Goal: Complete application form: Complete application form

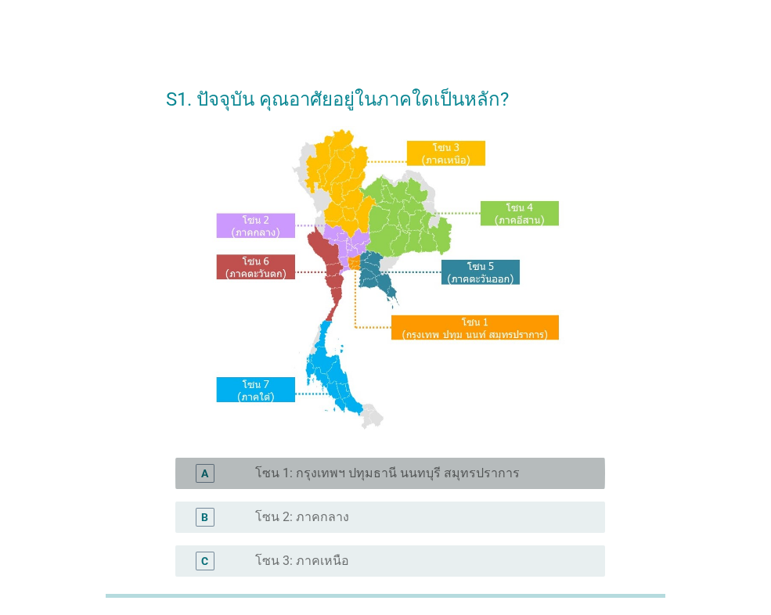
click at [318, 465] on label "โซน 1: กรุงเทพฯ ปทุมธานี นนทบุรี สมุทรปราการ" at bounding box center [387, 473] width 264 height 16
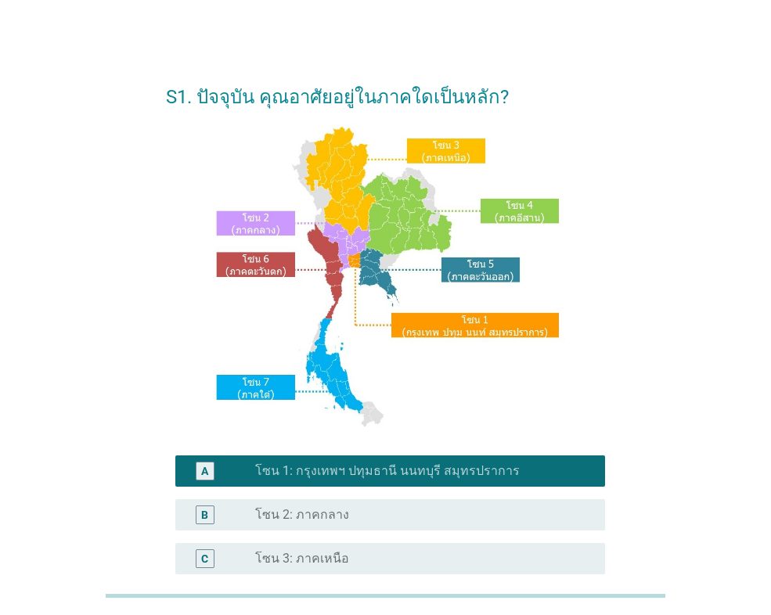
scroll to position [339, 0]
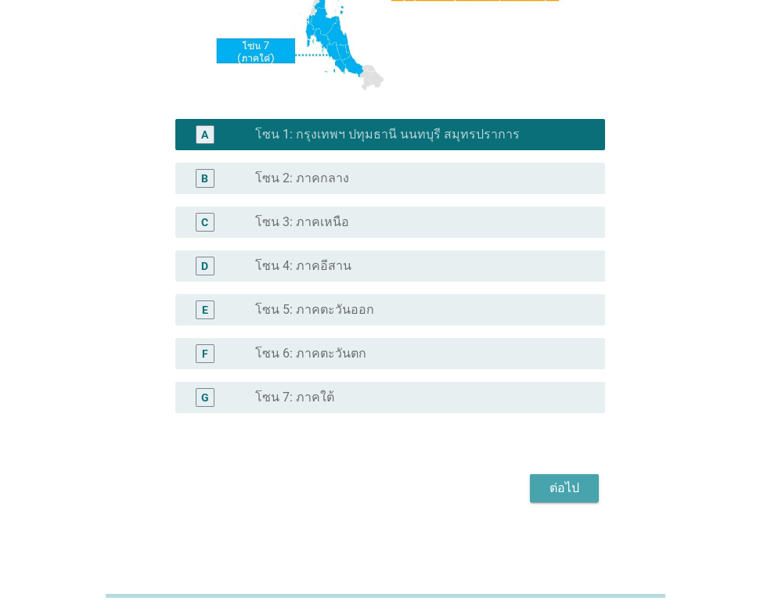
click at [584, 486] on div "ต่อไป" at bounding box center [564, 488] width 44 height 19
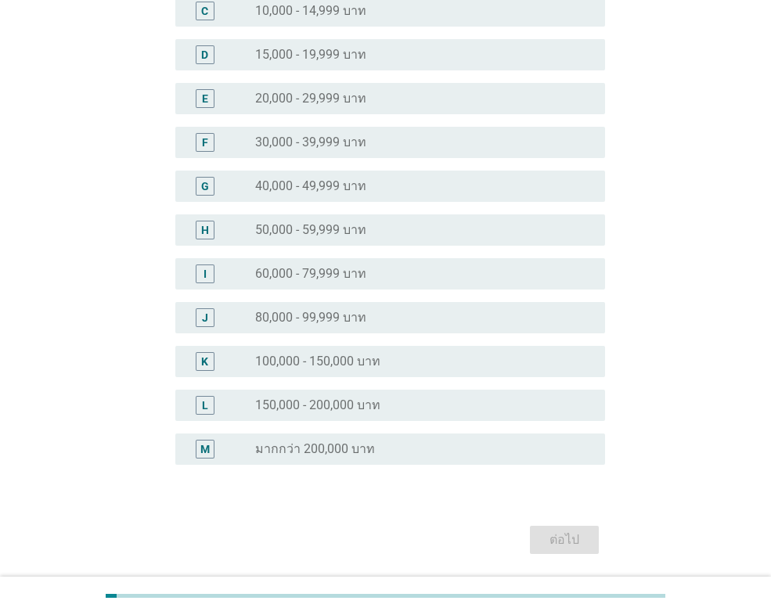
scroll to position [261, 0]
click at [328, 227] on label "50,000 - 59,999 บาท" at bounding box center [310, 229] width 111 height 16
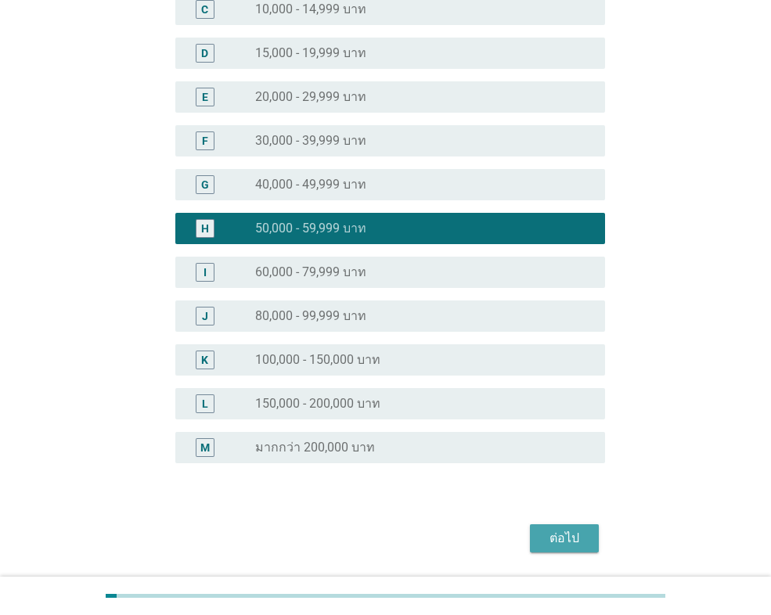
click at [544, 536] on div "ต่อไป" at bounding box center [564, 538] width 44 height 19
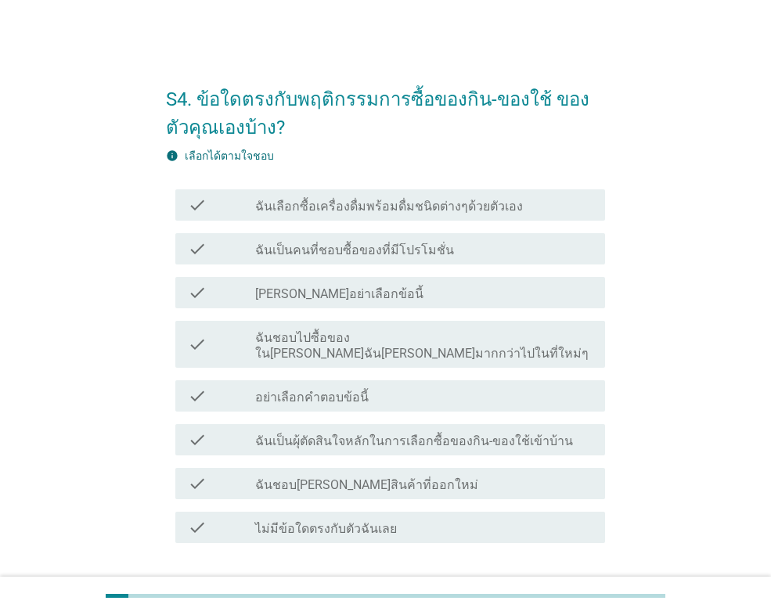
click at [444, 203] on label "ฉันเลือกซื้อเครื่องดื่มพร้อมดื่มชนิดต่างๆด้วยตัวเอง" at bounding box center [389, 207] width 268 height 16
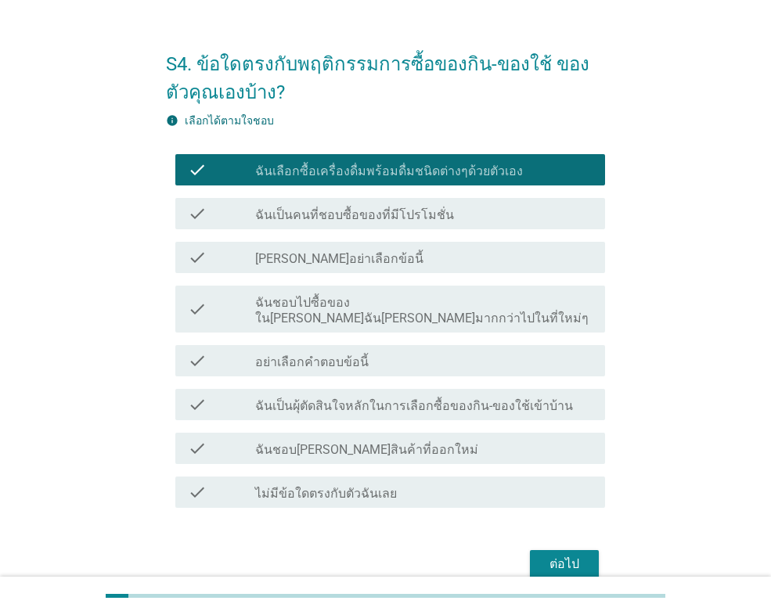
scroll to position [95, 0]
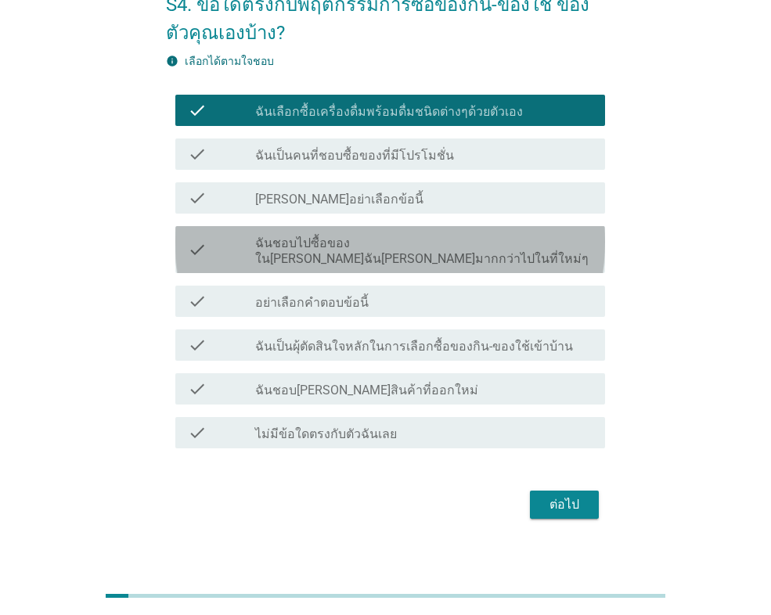
click at [452, 241] on label "ฉันชอบไปซื้อของใน[PERSON_NAME]ฉัน[PERSON_NAME]มากกว่าไปในที่ใหม่ๆ" at bounding box center [423, 250] width 337 height 31
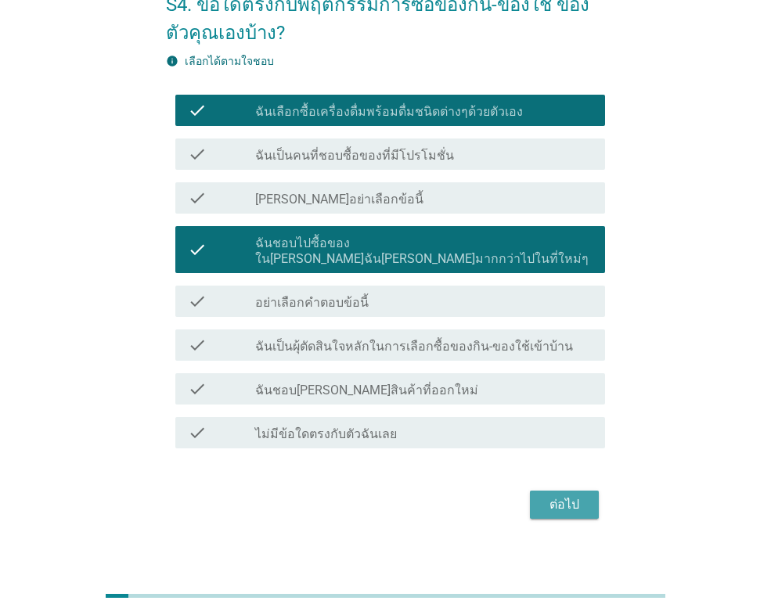
click at [552, 495] on div "ต่อไป" at bounding box center [564, 504] width 44 height 19
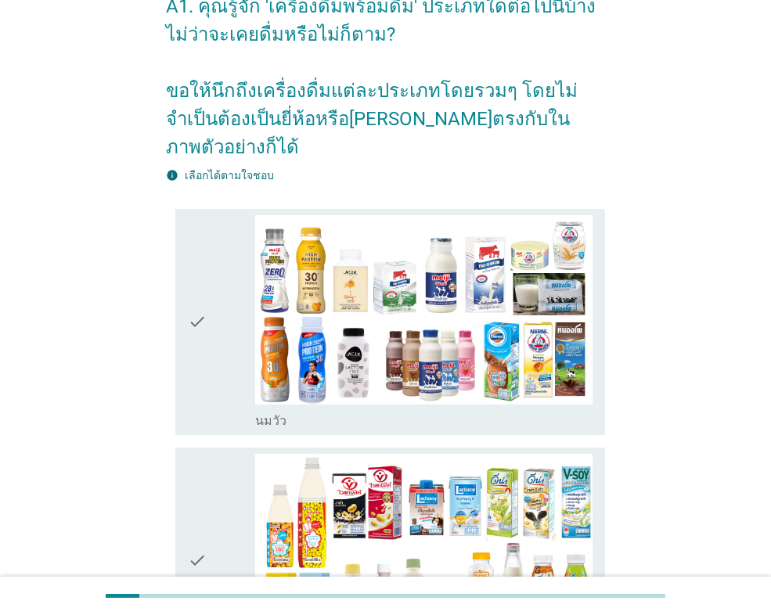
scroll to position [131, 0]
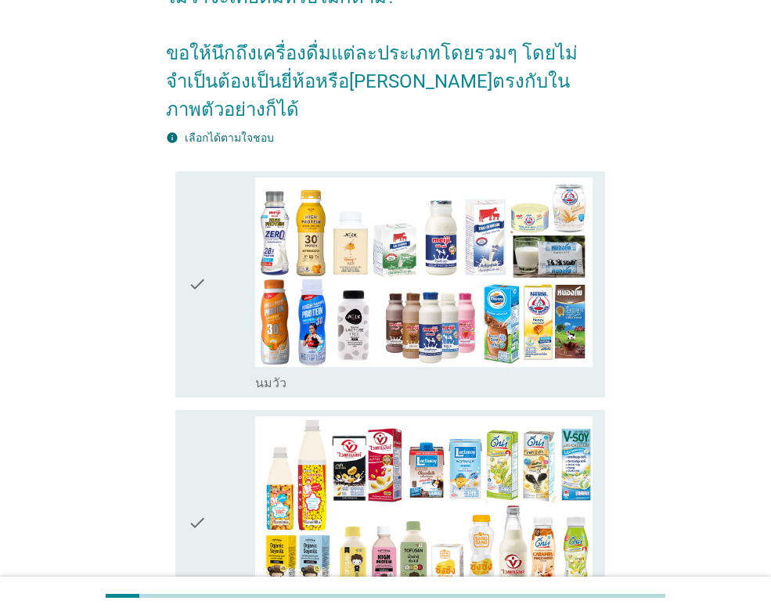
click at [215, 268] on div "check" at bounding box center [221, 285] width 67 height 214
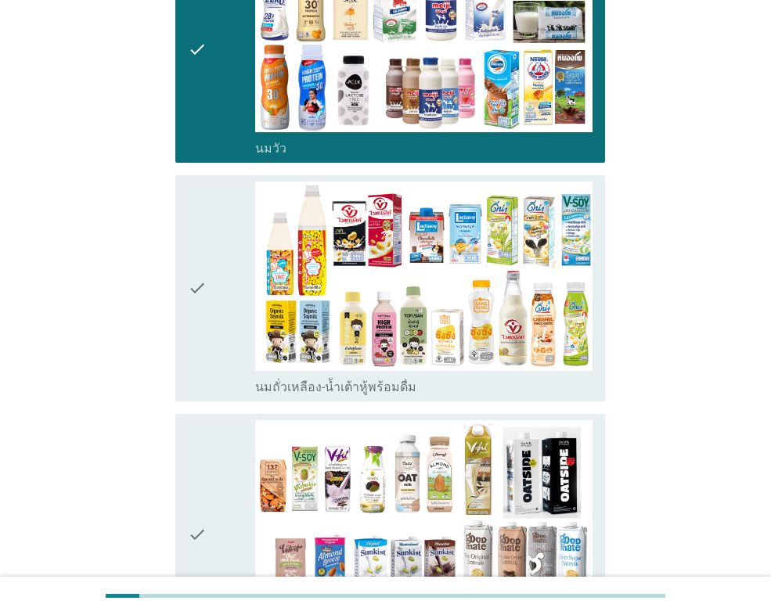
scroll to position [391, 0]
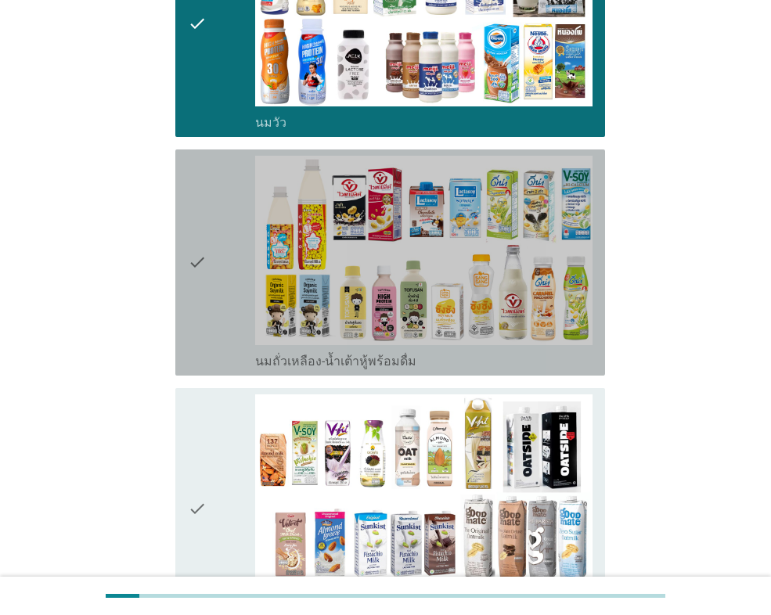
click at [213, 237] on div "check" at bounding box center [221, 263] width 67 height 214
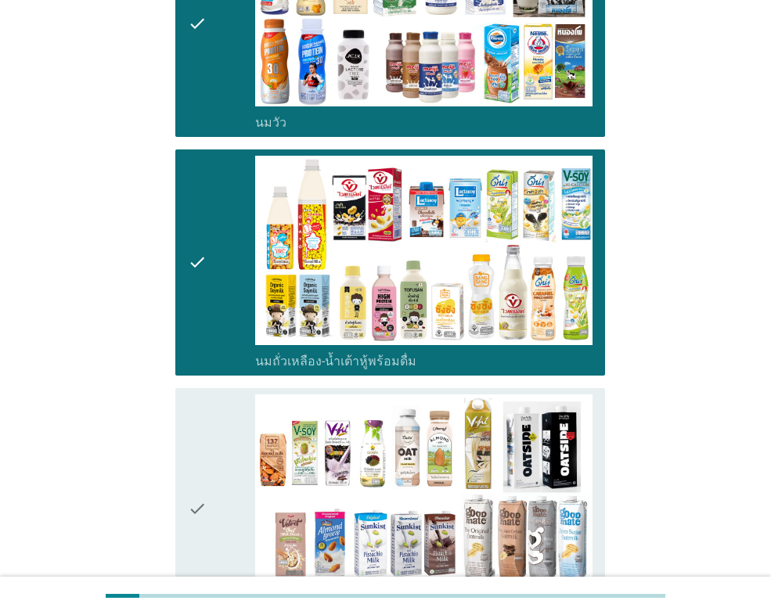
click at [185, 446] on div "check check_box_outline_blank นมถั่วชนิดอื่นๆหรือนมธัญพืช [PERSON_NAME] นมโอ๊ต …" at bounding box center [389, 509] width 429 height 242
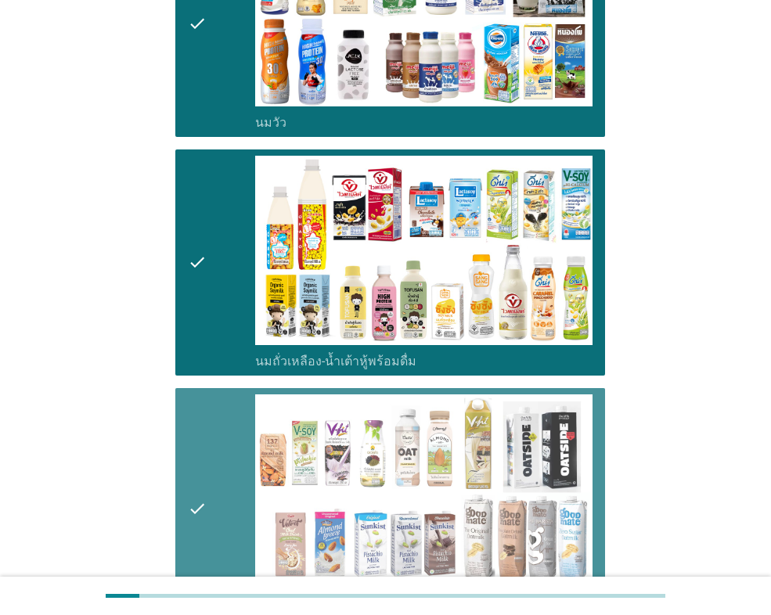
click at [202, 441] on icon "check" at bounding box center [197, 508] width 19 height 229
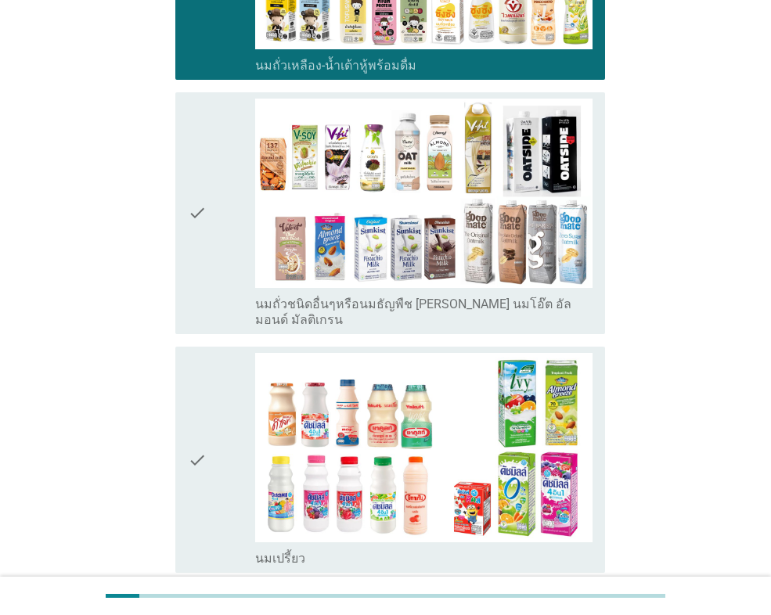
scroll to position [782, 0]
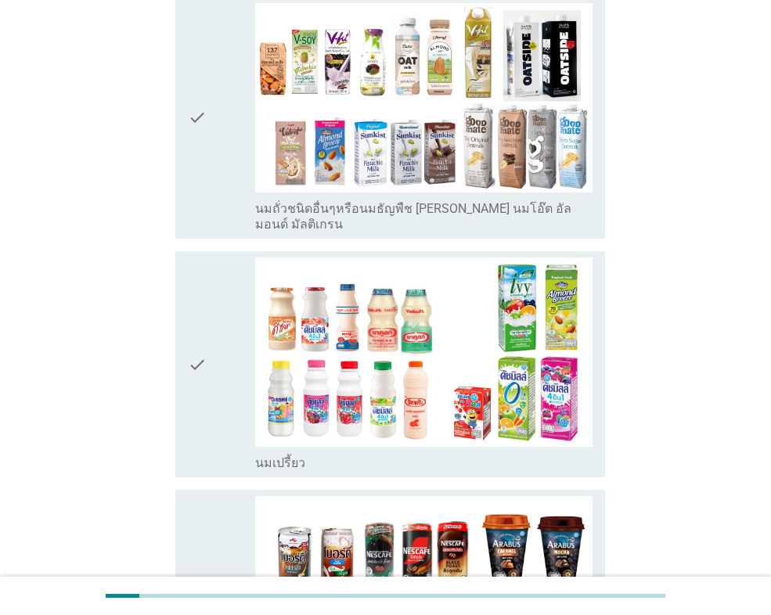
click at [193, 322] on icon "check" at bounding box center [197, 364] width 19 height 214
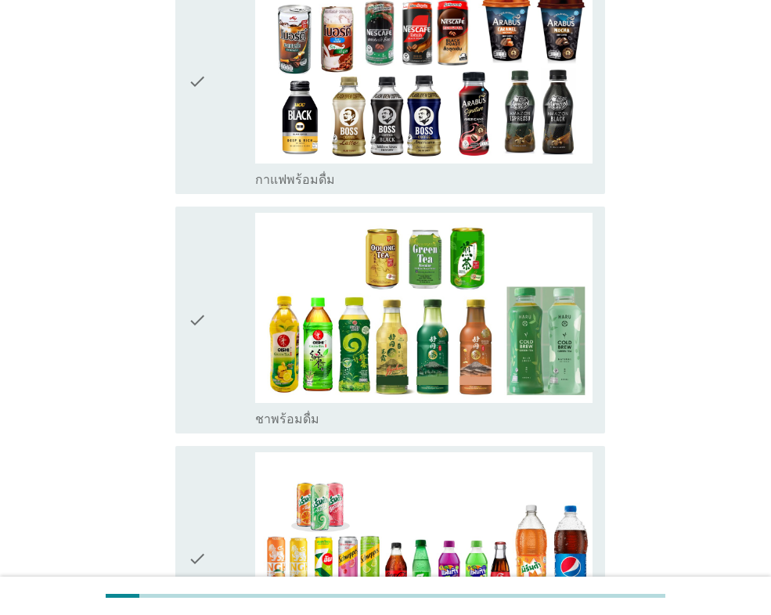
scroll to position [1565, 0]
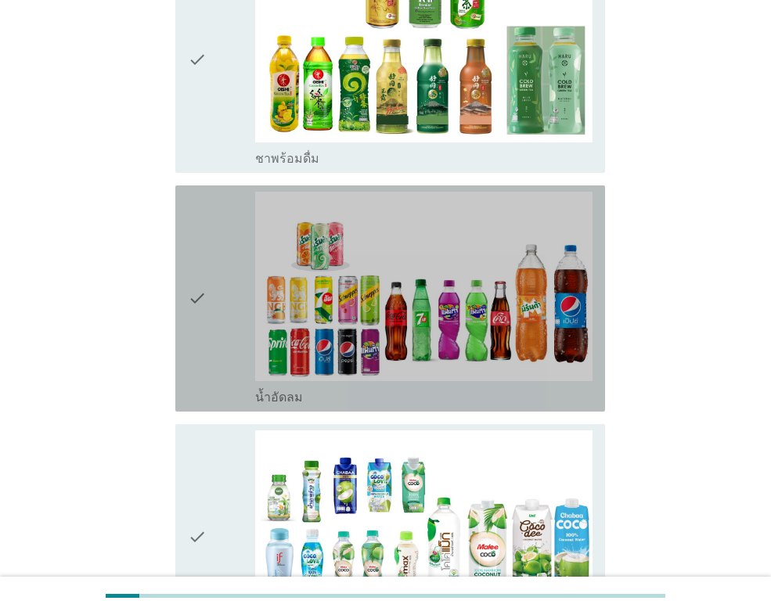
click at [199, 250] on icon "check" at bounding box center [197, 299] width 19 height 214
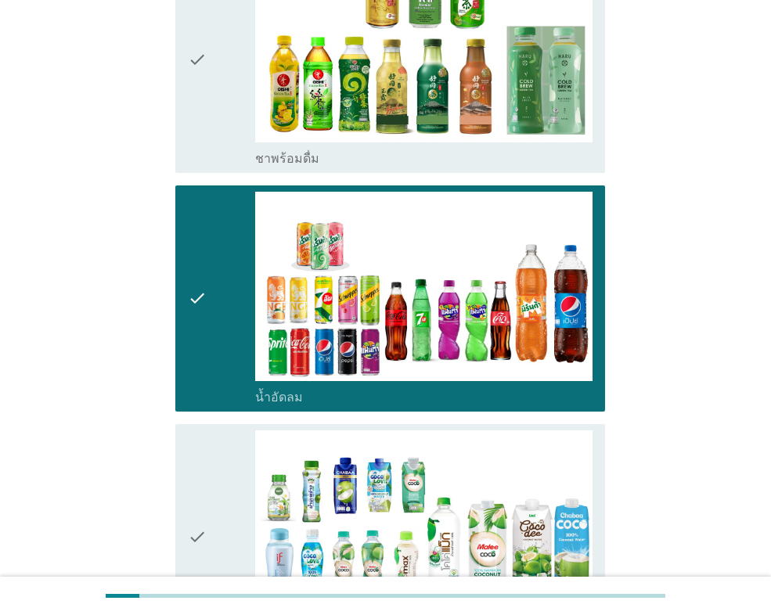
click at [199, 487] on icon "check" at bounding box center [197, 537] width 19 height 214
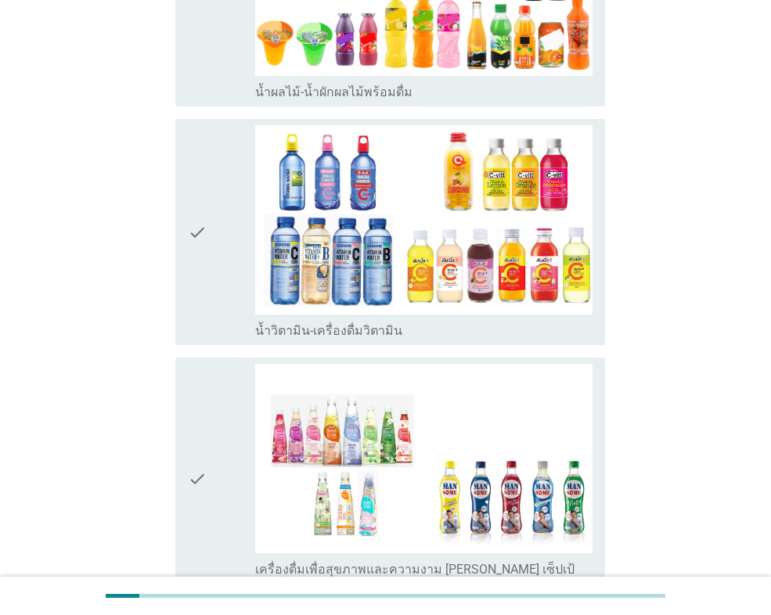
scroll to position [2086, 0]
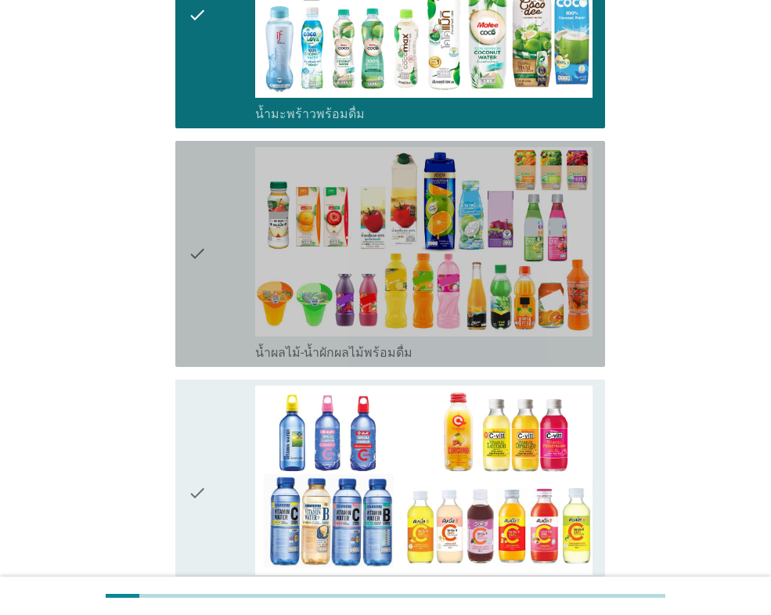
click at [218, 196] on div "check" at bounding box center [221, 254] width 67 height 214
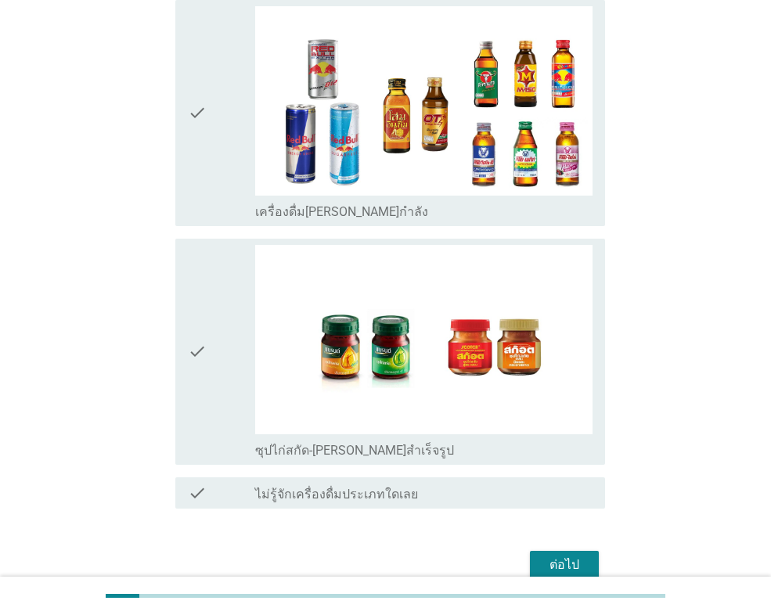
scroll to position [3215, 0]
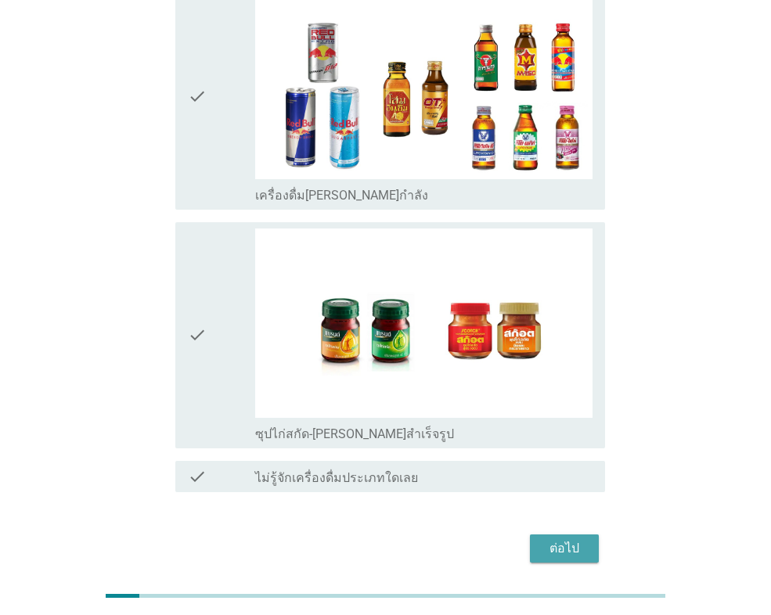
click at [544, 539] on div "ต่อไป" at bounding box center [564, 548] width 44 height 19
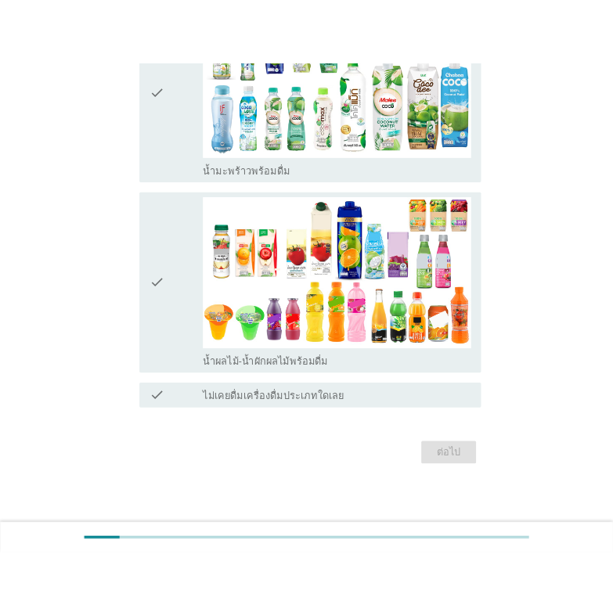
scroll to position [0, 0]
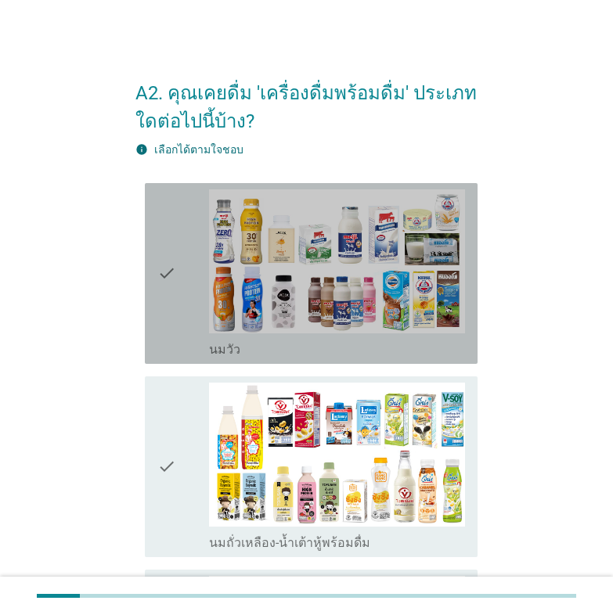
click at [171, 274] on icon "check" at bounding box center [166, 273] width 19 height 168
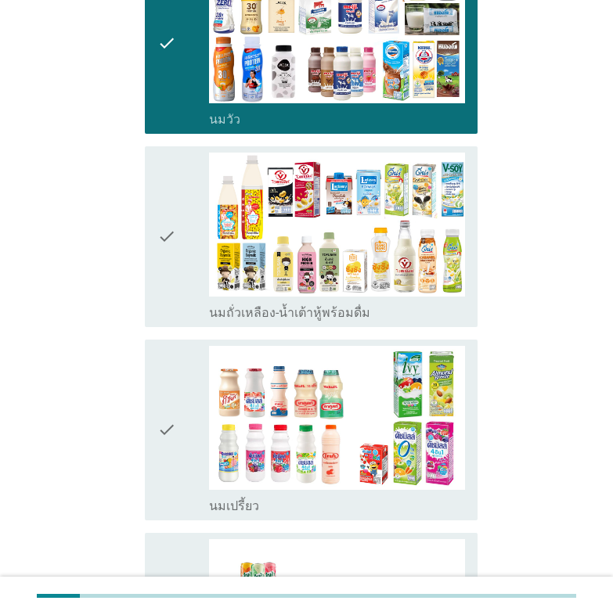
scroll to position [261, 0]
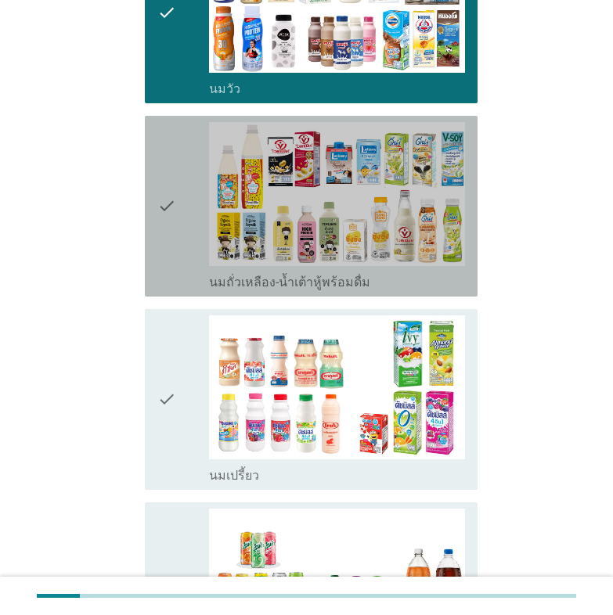
click at [171, 213] on icon "check" at bounding box center [166, 206] width 19 height 168
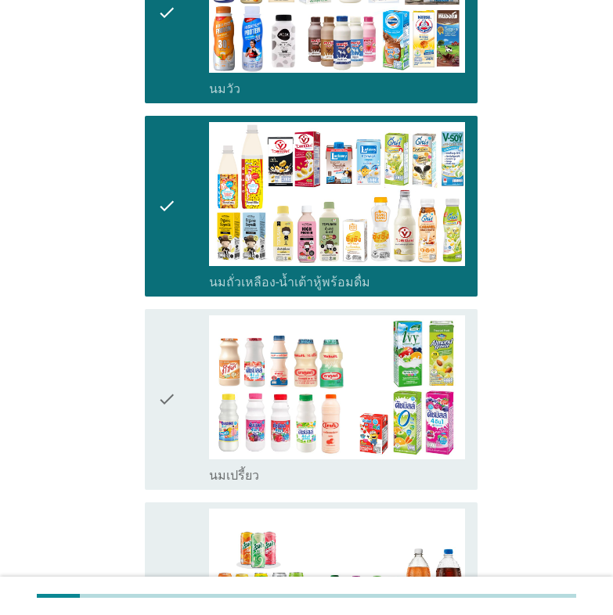
click at [168, 400] on icon "check" at bounding box center [166, 399] width 19 height 168
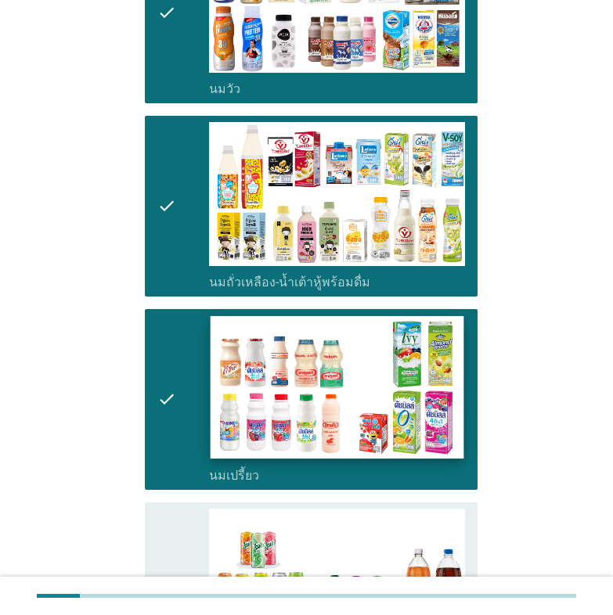
scroll to position [522, 0]
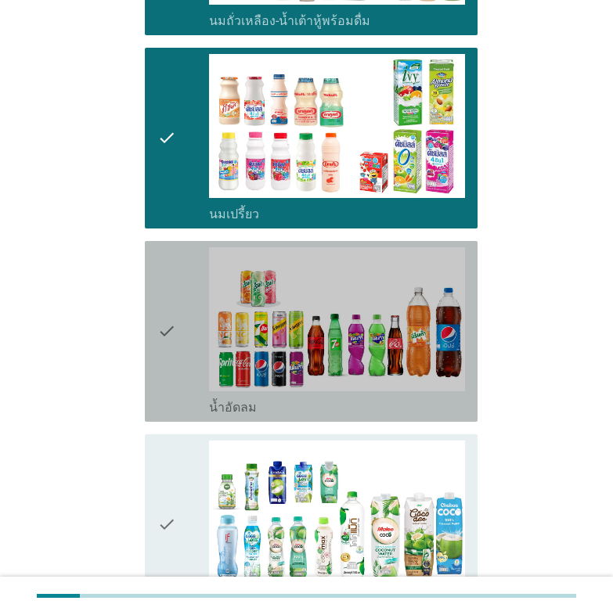
click at [174, 336] on icon "check" at bounding box center [166, 331] width 19 height 168
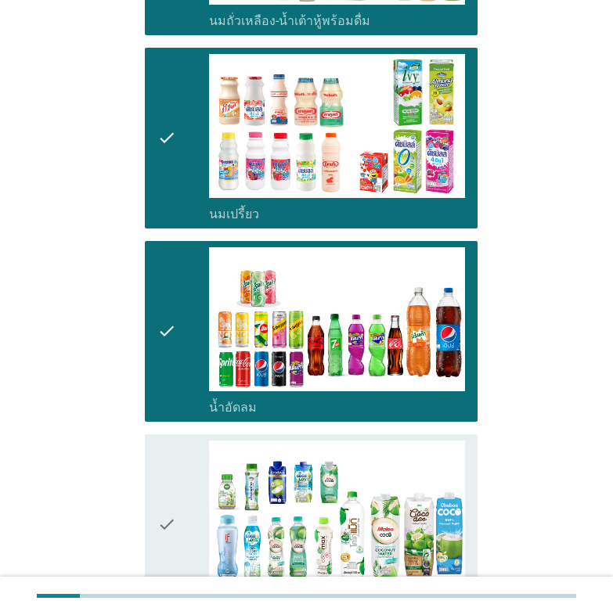
scroll to position [782, 0]
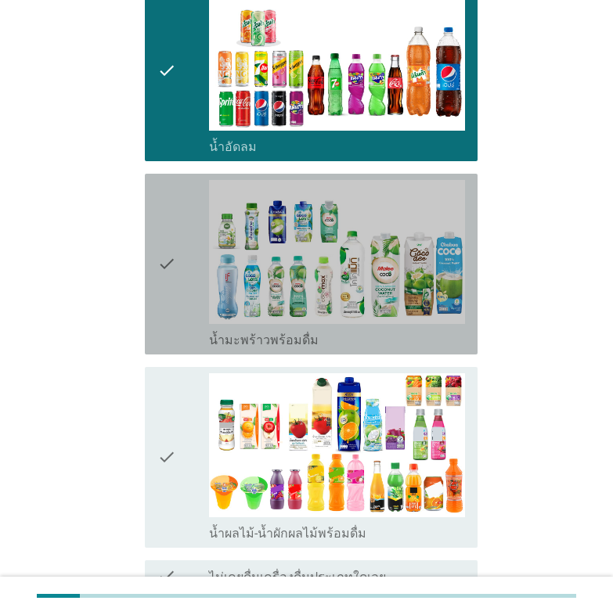
click at [168, 257] on icon "check" at bounding box center [166, 264] width 19 height 168
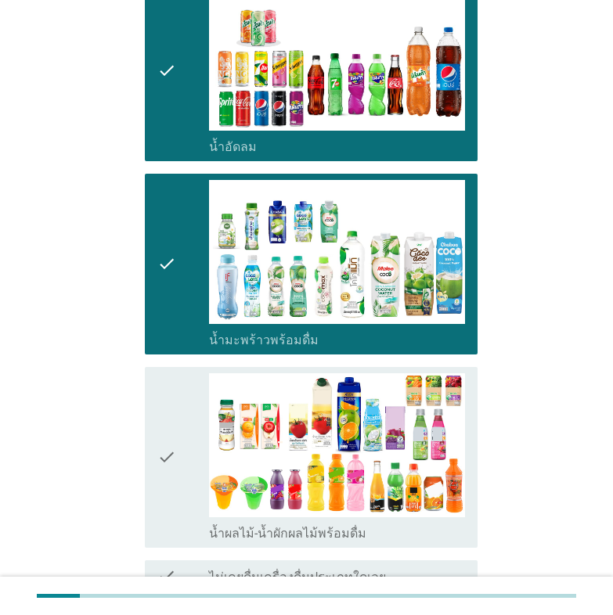
click at [164, 443] on icon "check" at bounding box center [166, 457] width 19 height 168
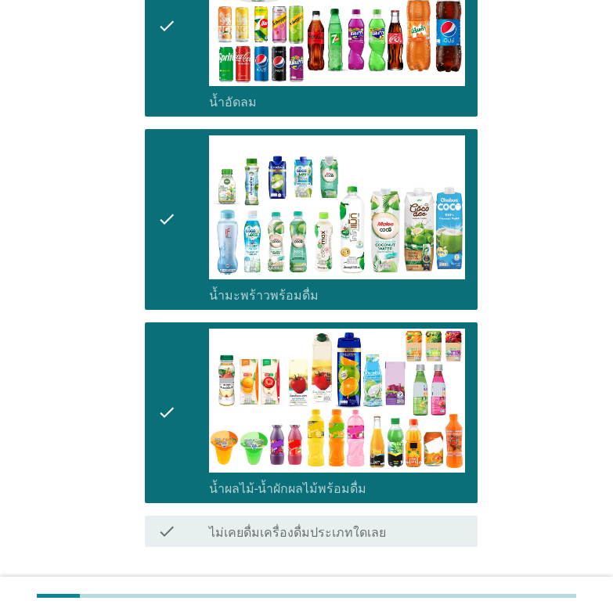
scroll to position [935, 0]
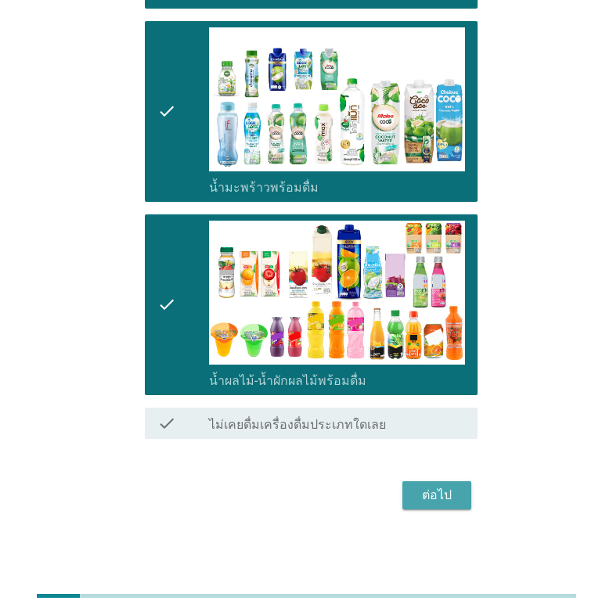
click at [419, 483] on button "ต่อไป" at bounding box center [436, 495] width 69 height 28
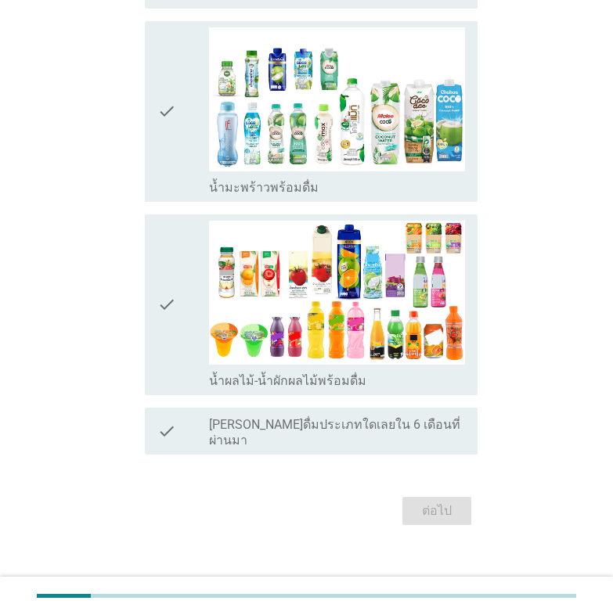
scroll to position [0, 0]
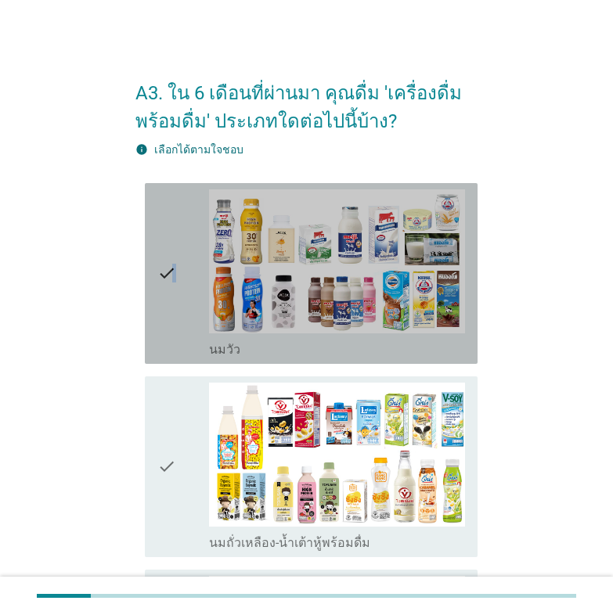
drag, startPoint x: 174, startPoint y: 289, endPoint x: 173, endPoint y: 310, distance: 20.4
click at [173, 289] on icon "check" at bounding box center [166, 273] width 19 height 168
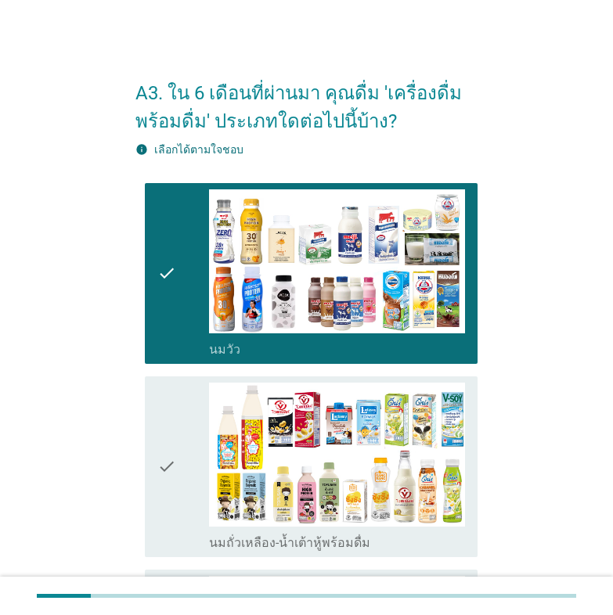
click at [173, 465] on icon "check" at bounding box center [166, 467] width 19 height 168
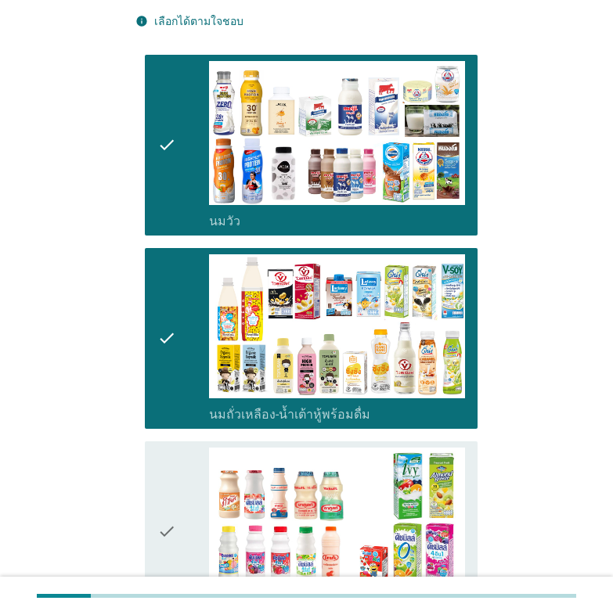
scroll to position [391, 0]
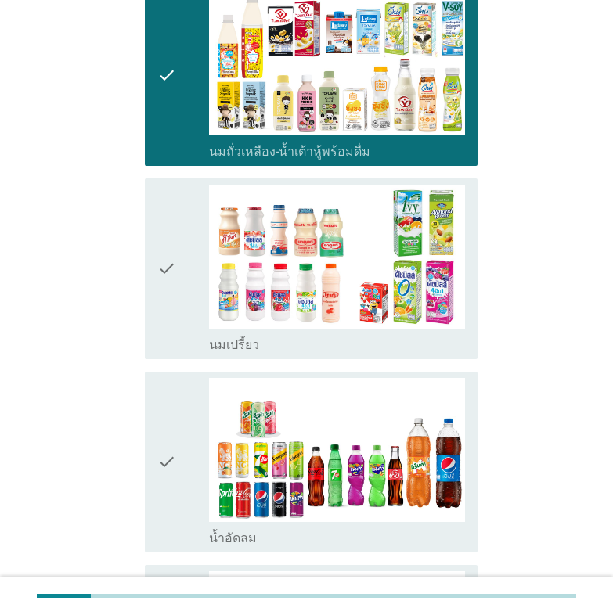
click at [165, 277] on icon "check" at bounding box center [166, 269] width 19 height 168
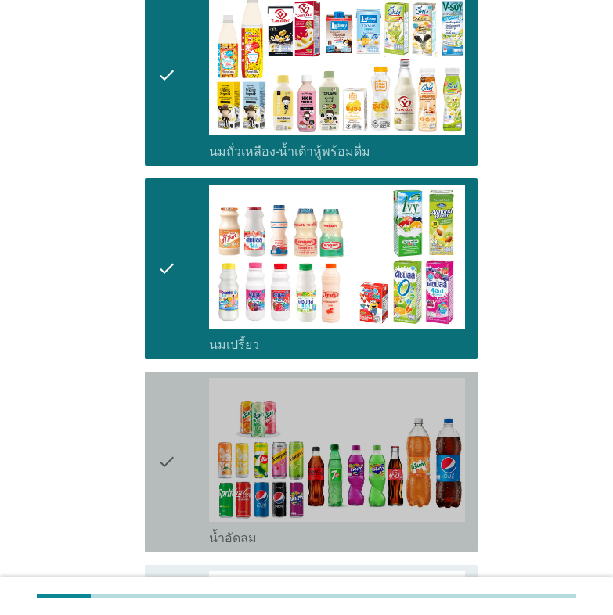
click at [166, 446] on icon "check" at bounding box center [166, 462] width 19 height 168
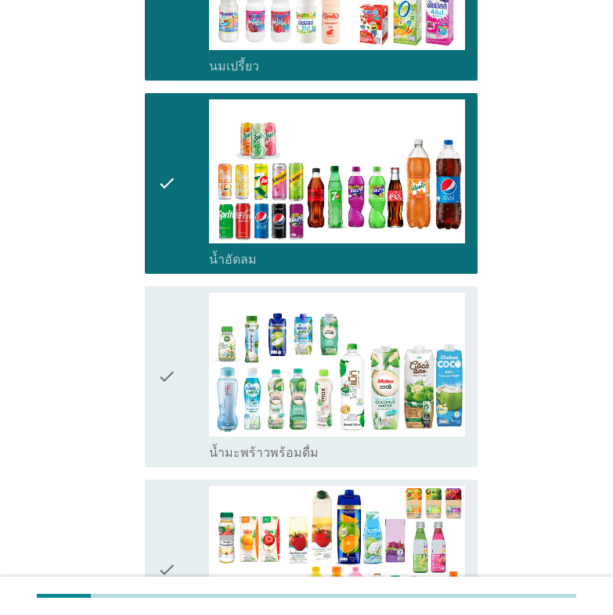
scroll to position [913, 0]
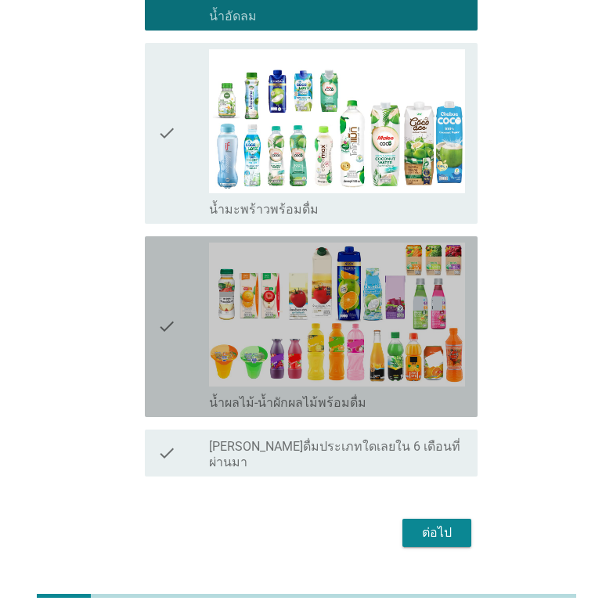
click at [169, 343] on icon "check" at bounding box center [166, 327] width 19 height 168
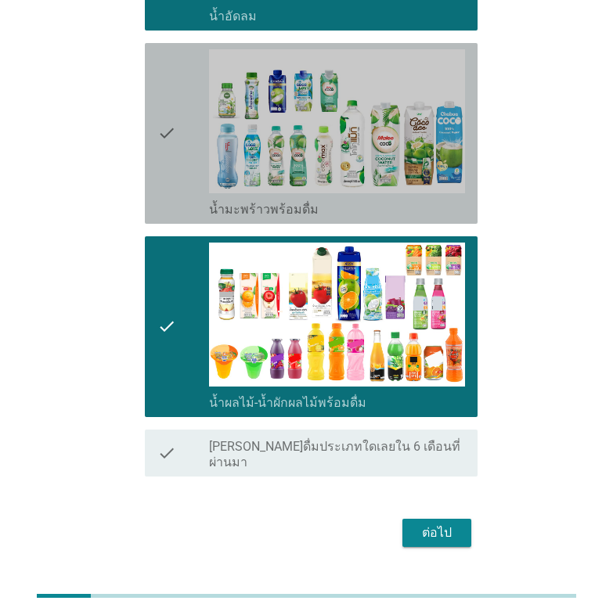
click at [192, 146] on div "check" at bounding box center [182, 133] width 51 height 168
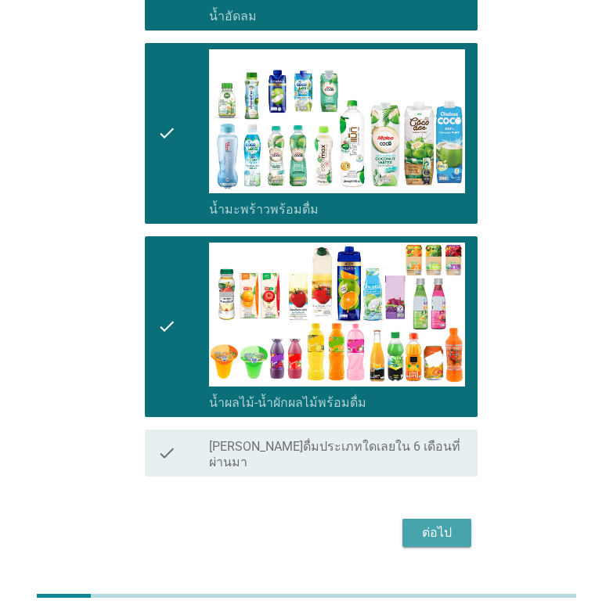
click at [433, 519] on button "ต่อไป" at bounding box center [436, 533] width 69 height 28
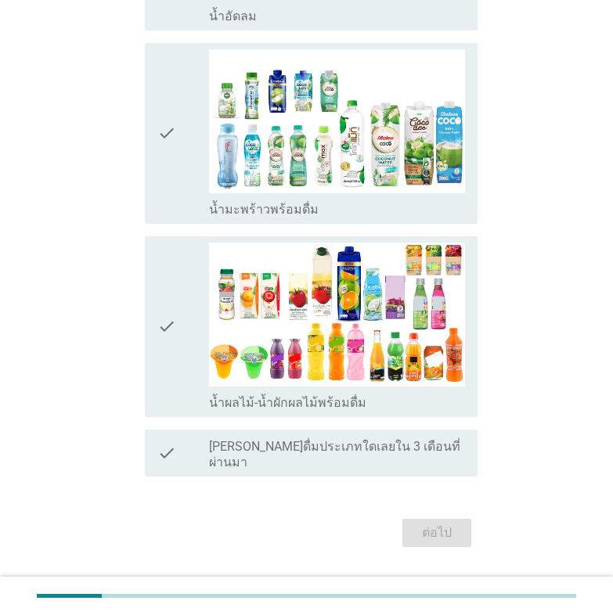
scroll to position [0, 0]
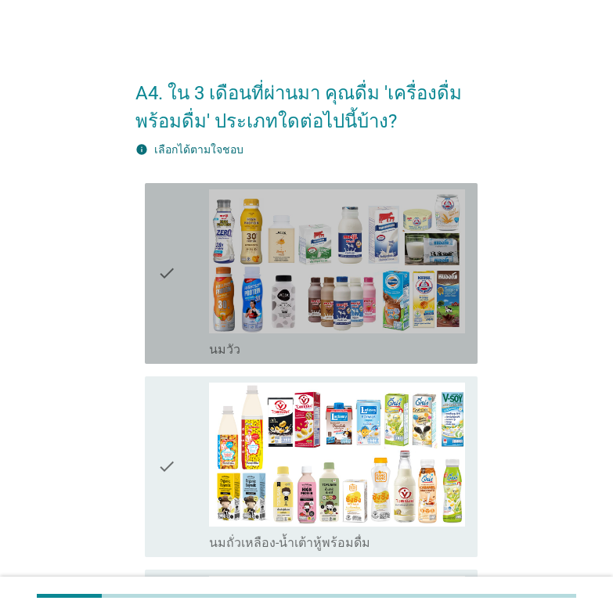
click at [160, 268] on icon "check" at bounding box center [166, 273] width 19 height 168
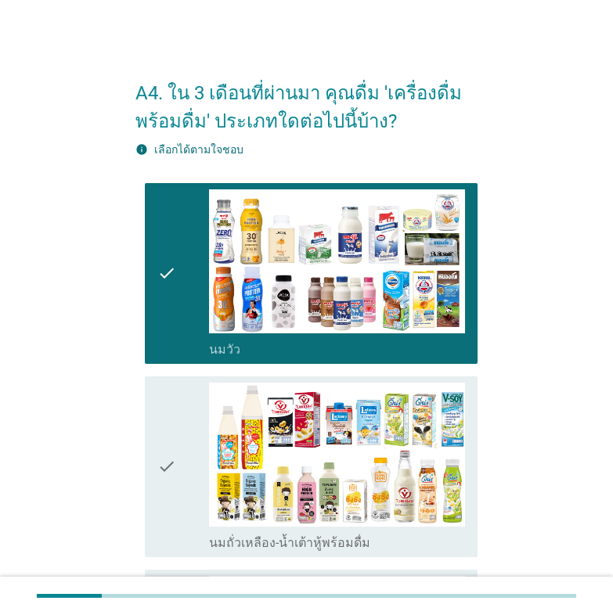
click at [138, 461] on div "check check_box_outline_blank นมถั่วเหลือง-น้ำเต้าหู้พร้อมดื่ม" at bounding box center [306, 466] width 342 height 193
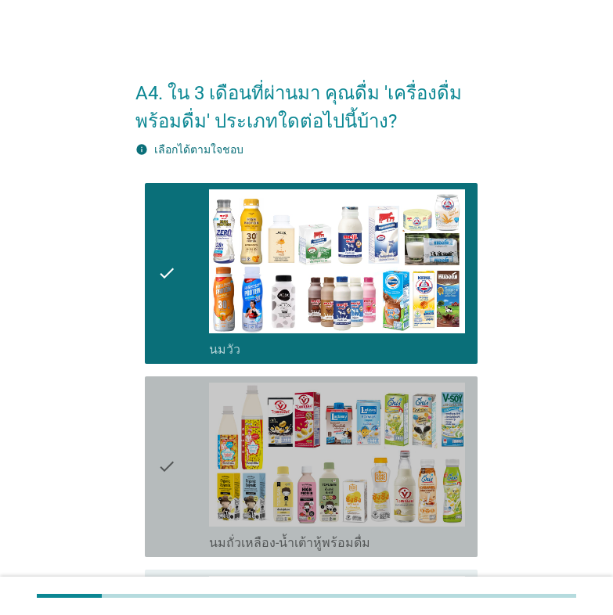
click at [154, 462] on div "check check_box_outline_blank นมถั่วเหลือง-น้ำเต้าหู้พร้อมดื่ม" at bounding box center [311, 466] width 332 height 181
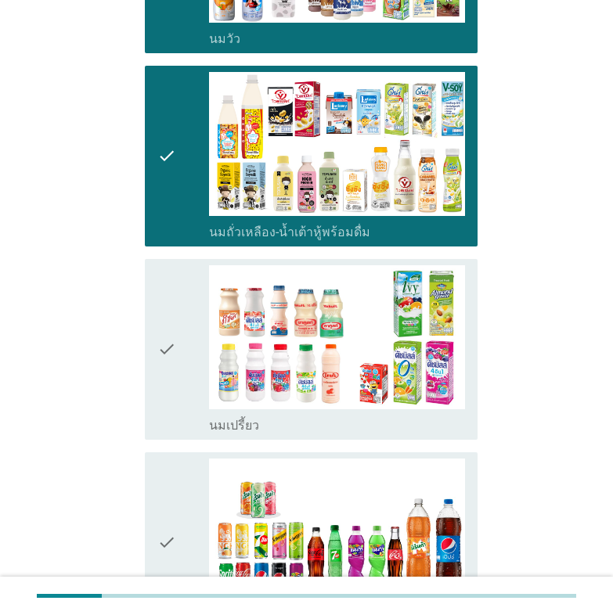
scroll to position [391, 0]
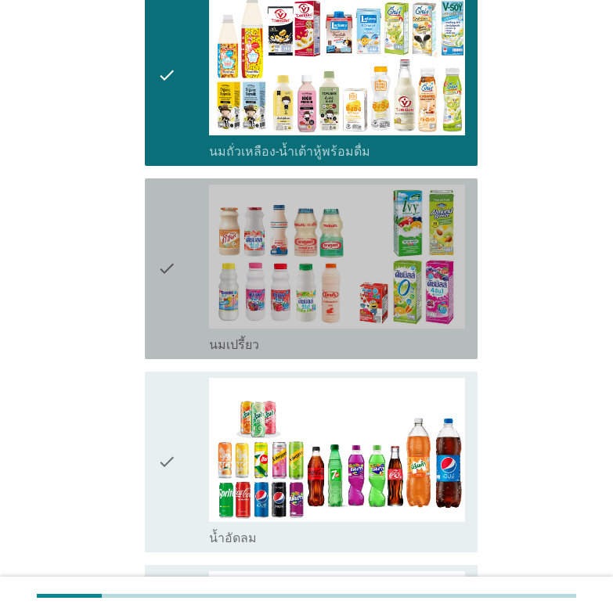
click at [179, 273] on div "check" at bounding box center [182, 269] width 51 height 168
click at [172, 447] on icon "check" at bounding box center [166, 462] width 19 height 168
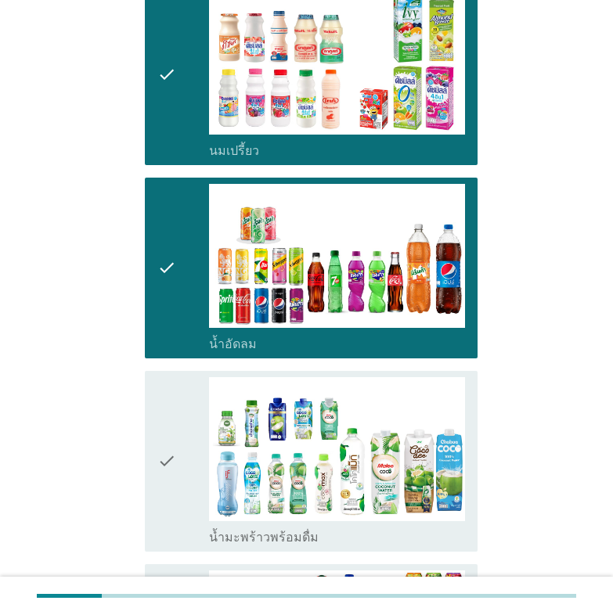
scroll to position [782, 0]
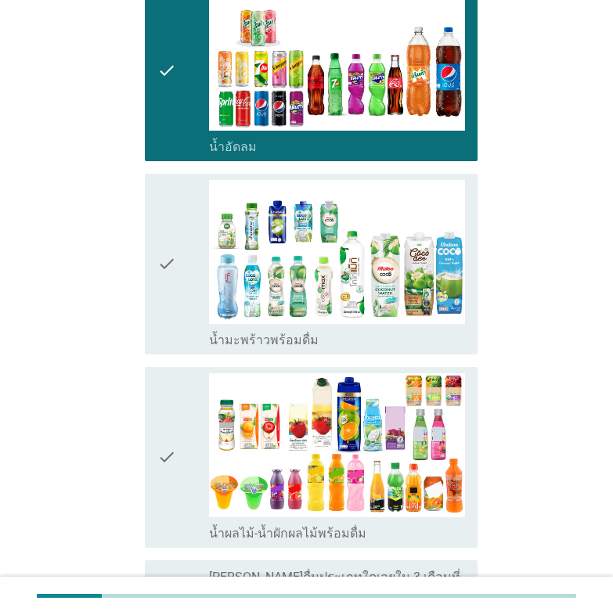
click at [172, 272] on icon "check" at bounding box center [166, 264] width 19 height 168
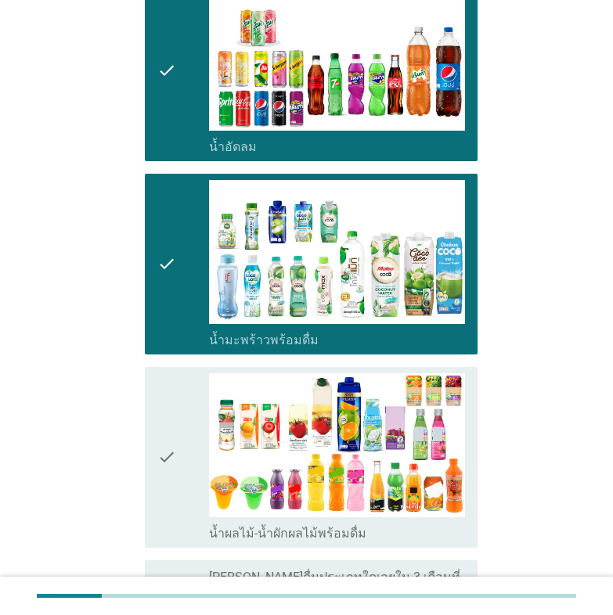
click at [172, 470] on icon "check" at bounding box center [166, 457] width 19 height 168
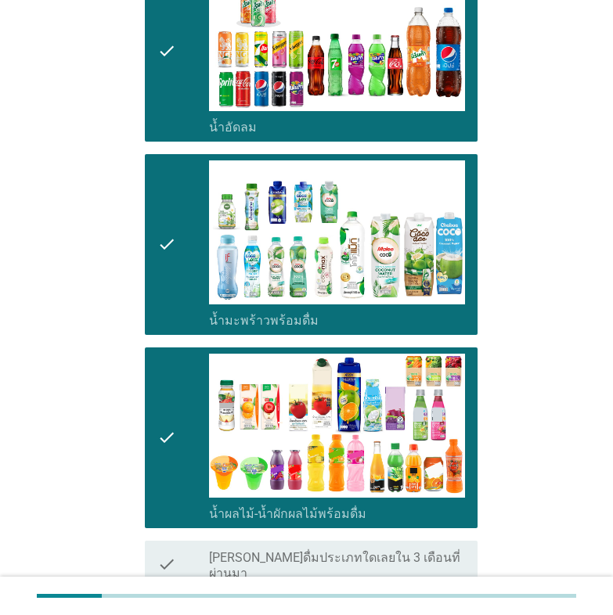
scroll to position [935, 0]
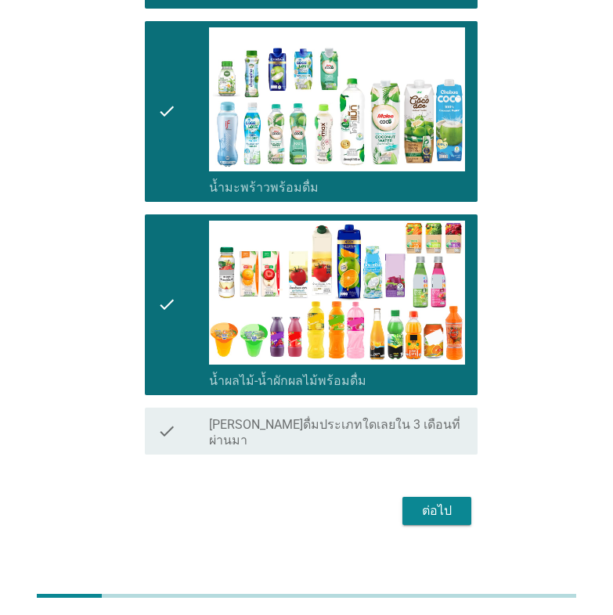
click at [455, 501] on div "ต่อไป" at bounding box center [437, 510] width 44 height 19
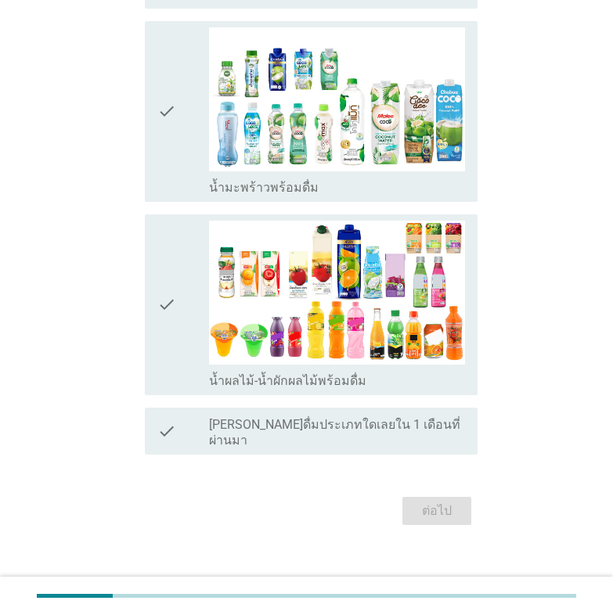
scroll to position [0, 0]
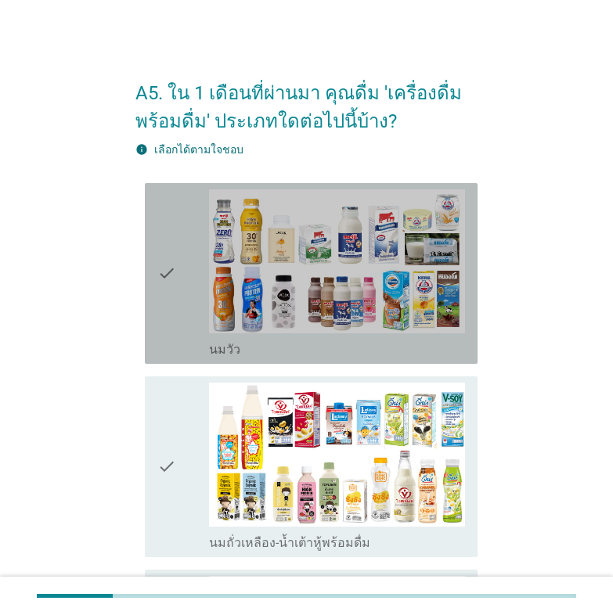
drag, startPoint x: 165, startPoint y: 271, endPoint x: 160, endPoint y: 383, distance: 112.0
click at [164, 271] on icon "check" at bounding box center [166, 273] width 19 height 168
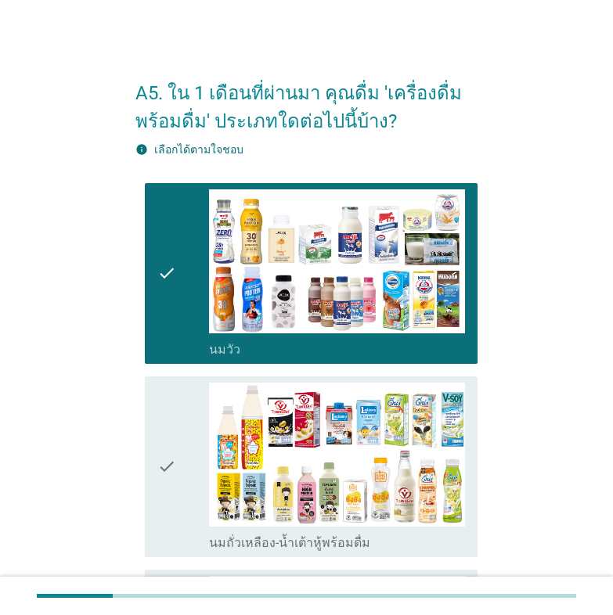
click at [156, 464] on div "check check_box_outline_blank นมถั่วเหลือง-น้ำเต้าหู้พร้อมดื่ม" at bounding box center [311, 466] width 332 height 181
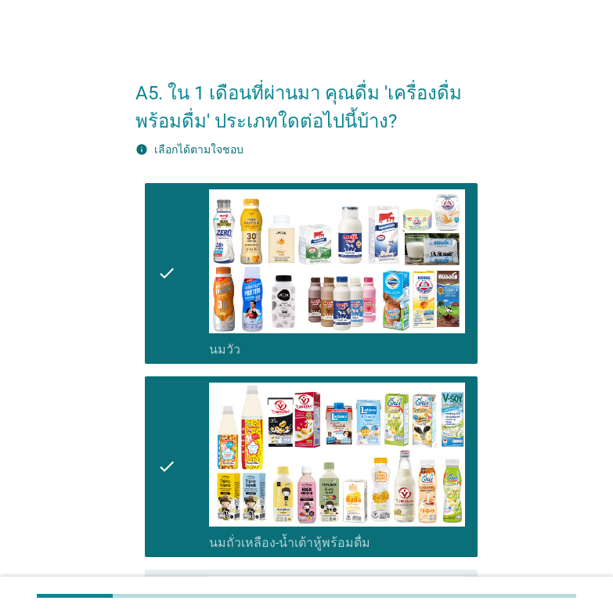
scroll to position [522, 0]
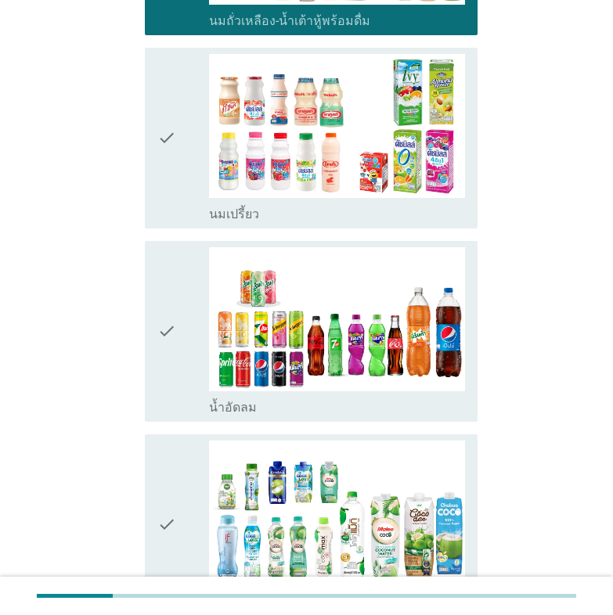
click at [160, 156] on icon "check" at bounding box center [166, 138] width 19 height 168
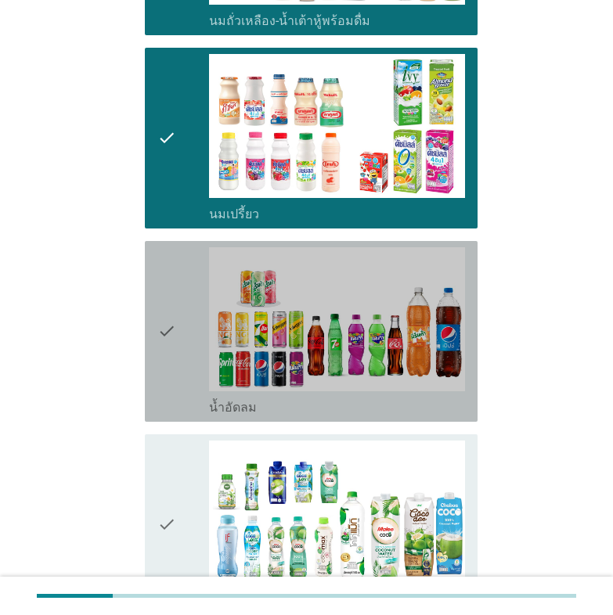
click at [157, 328] on icon "check" at bounding box center [166, 331] width 19 height 168
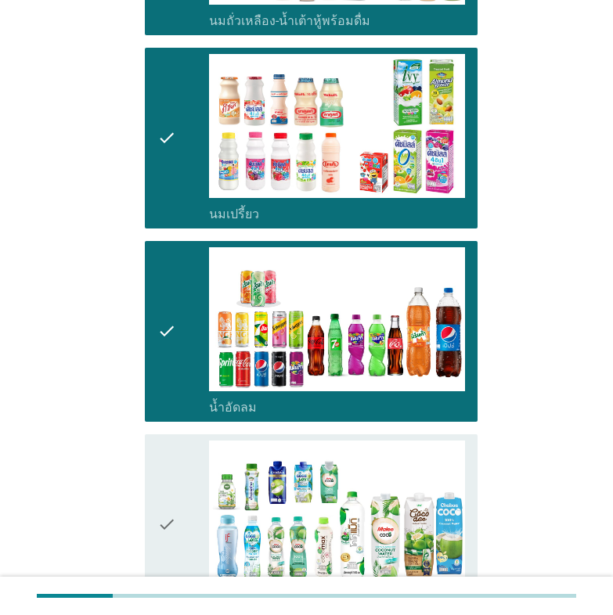
scroll to position [782, 0]
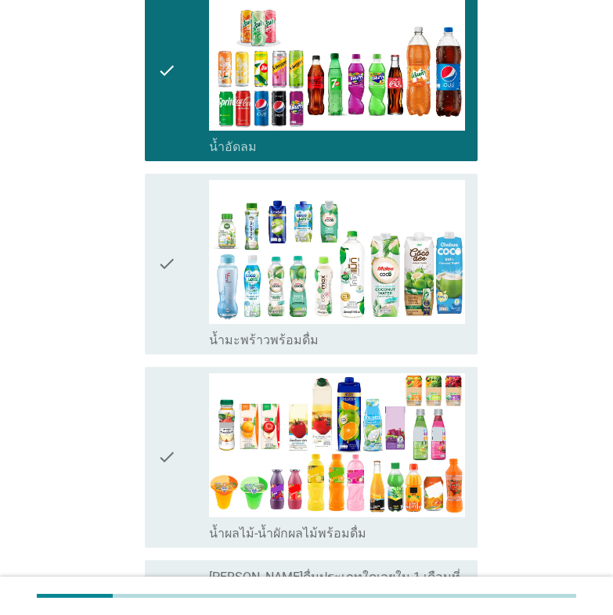
click at [160, 270] on icon "check" at bounding box center [166, 264] width 19 height 168
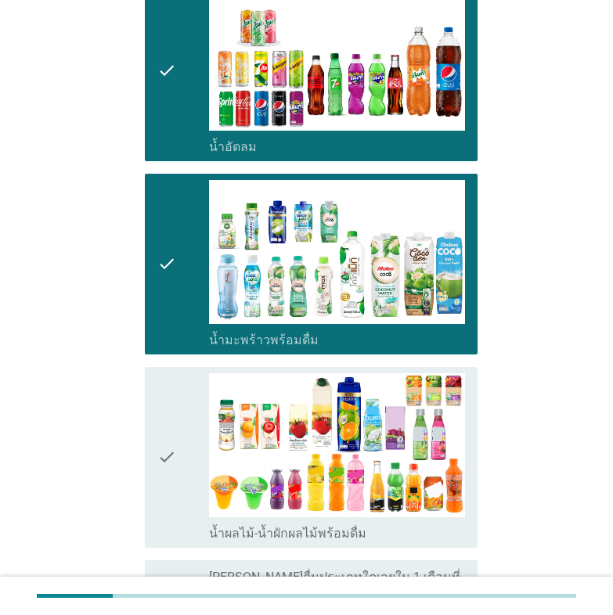
click at [158, 447] on icon "check" at bounding box center [166, 457] width 19 height 168
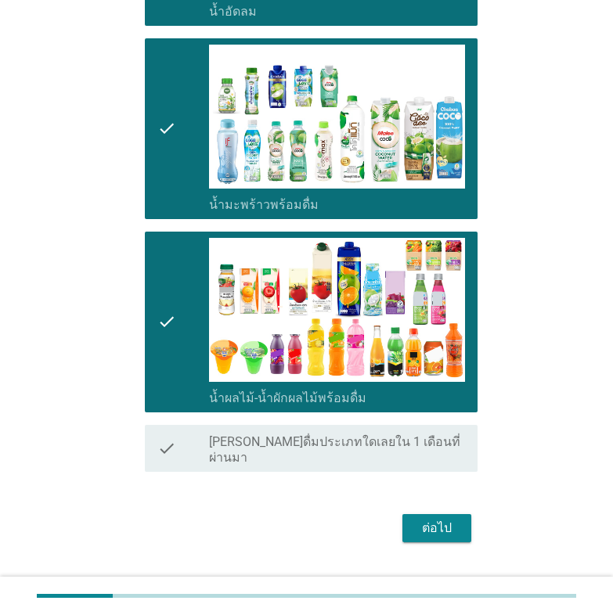
scroll to position [935, 0]
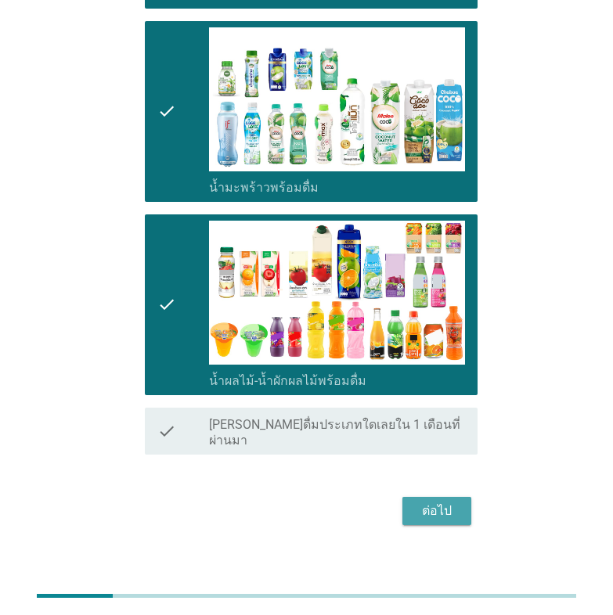
click at [431, 501] on div "ต่อไป" at bounding box center [437, 510] width 44 height 19
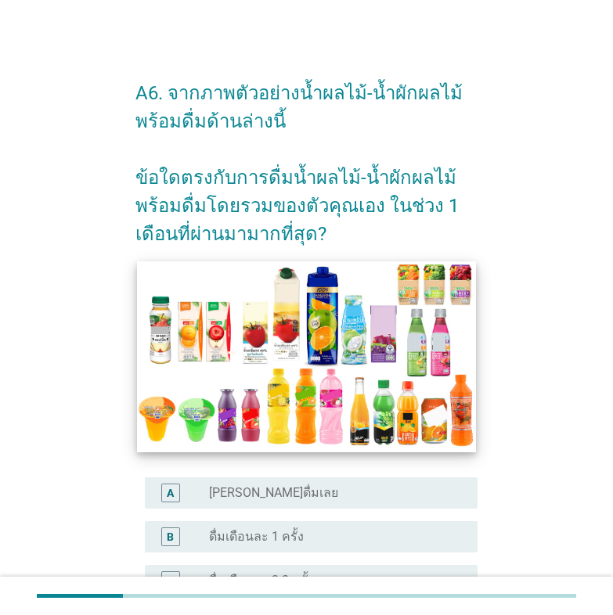
scroll to position [261, 0]
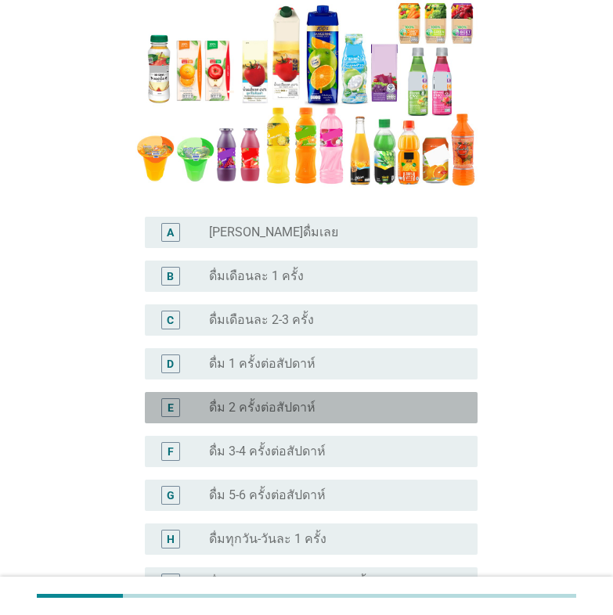
click at [171, 403] on div "E" at bounding box center [170, 408] width 6 height 16
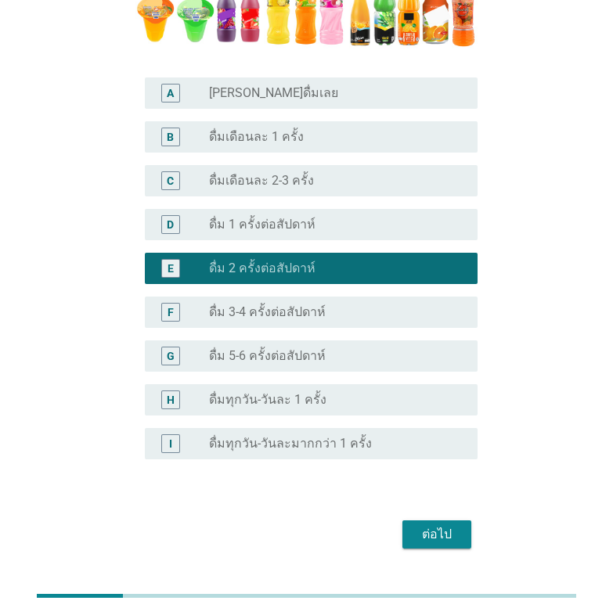
scroll to position [440, 0]
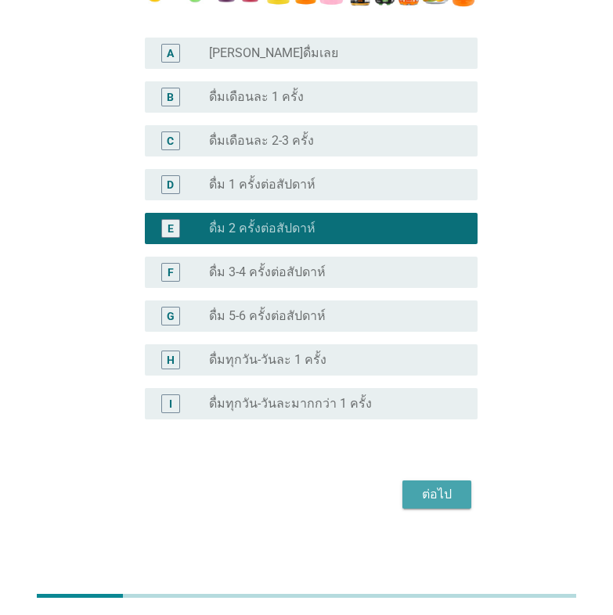
click at [433, 485] on div "ต่อไป" at bounding box center [437, 494] width 44 height 19
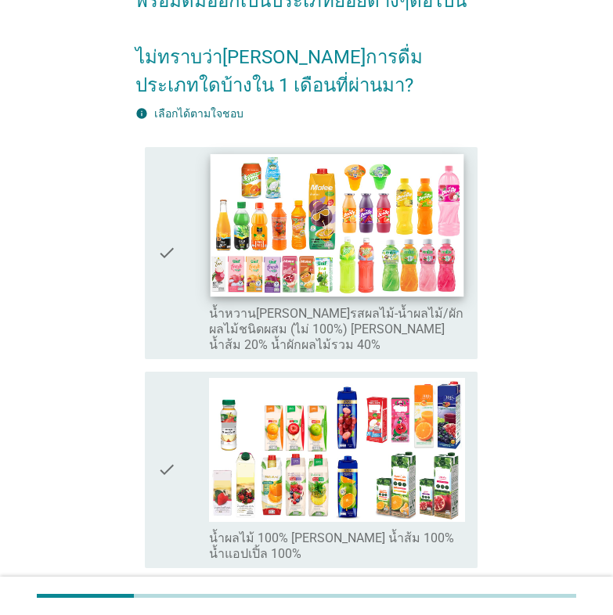
scroll to position [131, 0]
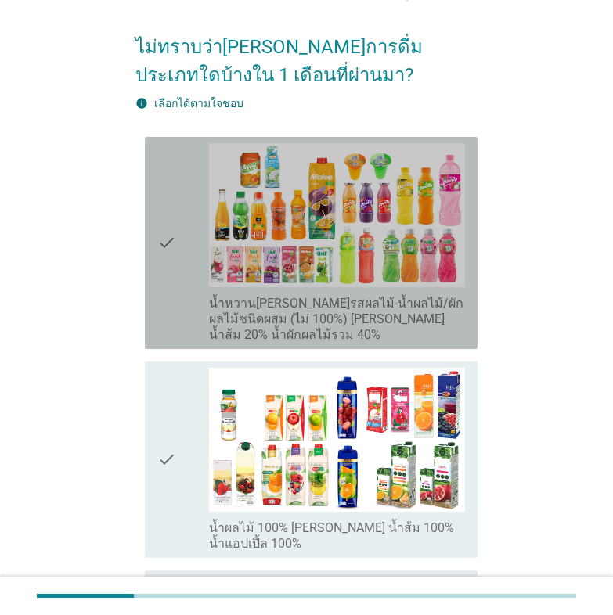
click at [182, 238] on div "check" at bounding box center [182, 242] width 51 height 199
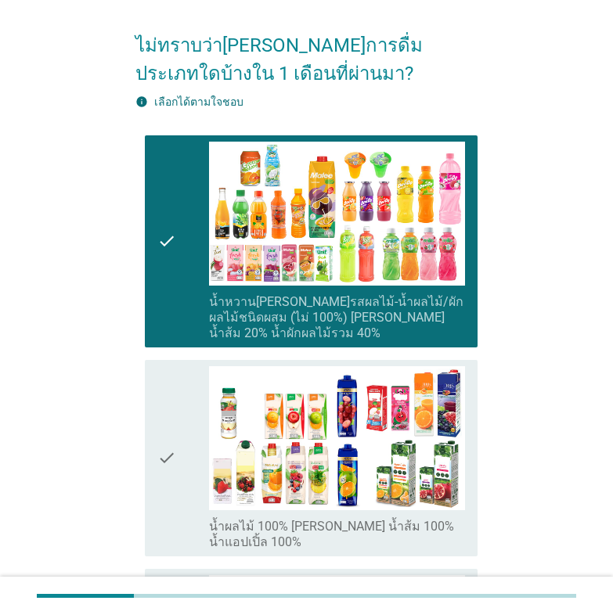
scroll to position [261, 0]
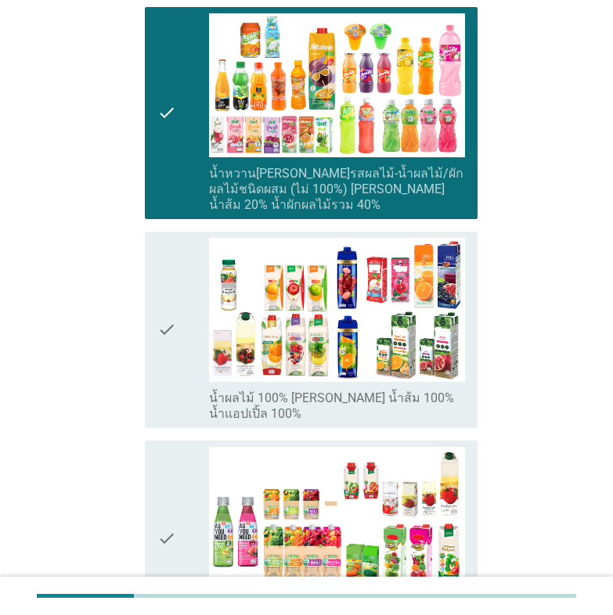
click at [164, 334] on icon "check" at bounding box center [166, 330] width 19 height 184
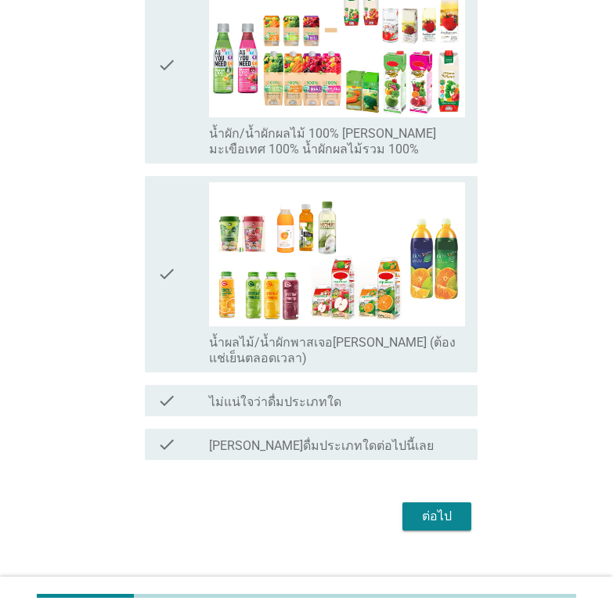
scroll to position [755, 0]
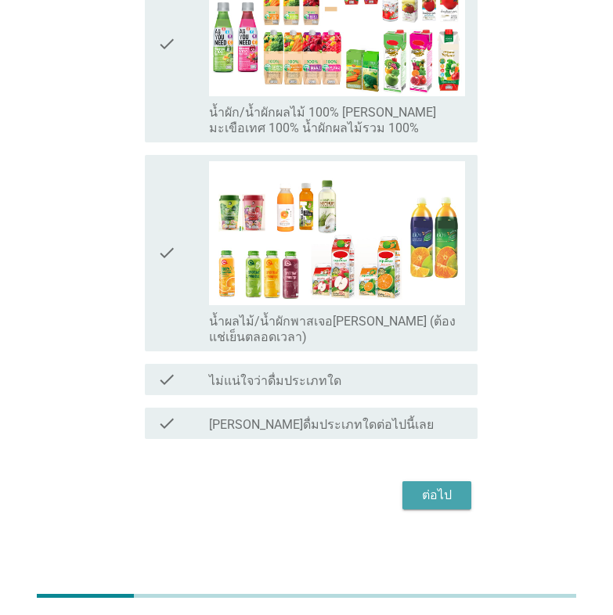
click at [458, 487] on div "ต่อไป" at bounding box center [437, 495] width 44 height 19
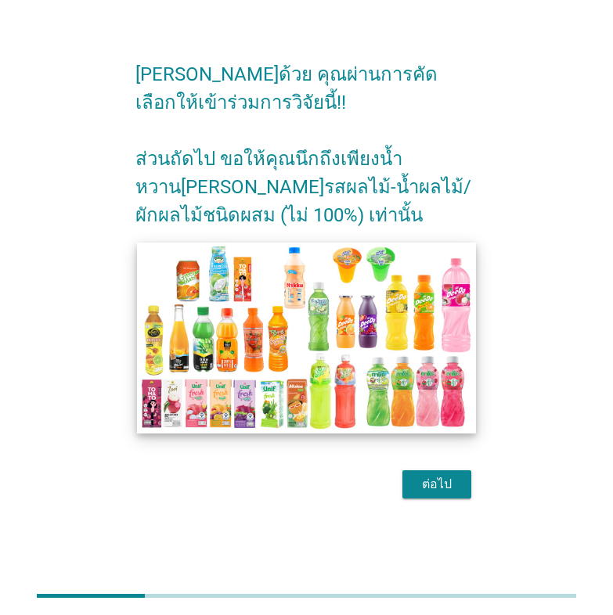
scroll to position [38, 0]
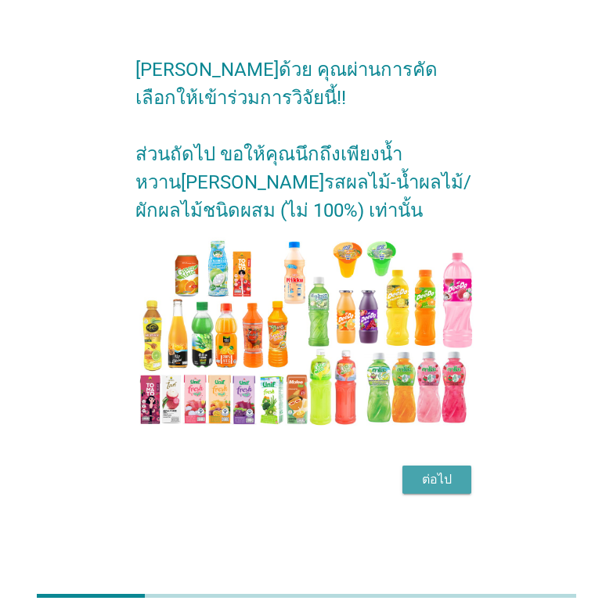
click at [423, 476] on div "ต่อไป" at bounding box center [437, 479] width 44 height 19
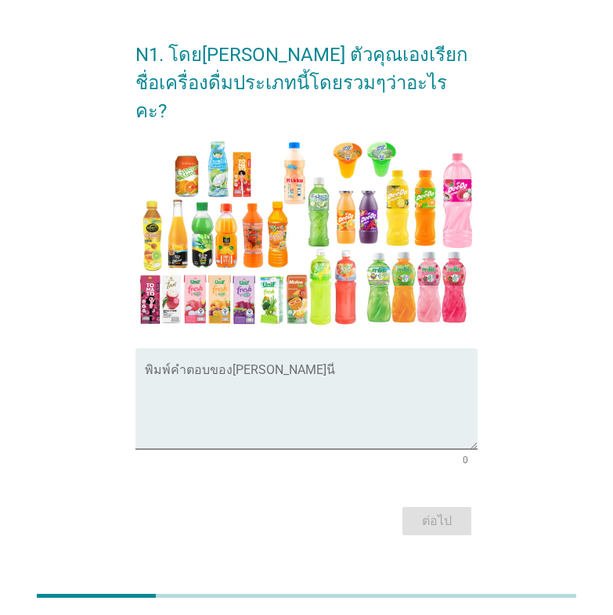
scroll to position [0, 0]
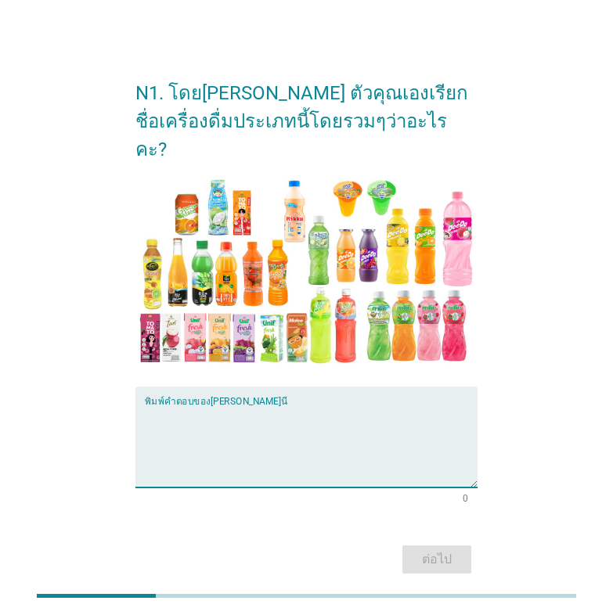
click at [160, 405] on textarea "พิมพ์คำตอบของคุณ ที่นี่" at bounding box center [311, 446] width 332 height 82
type textarea "น้ำผลไม้"
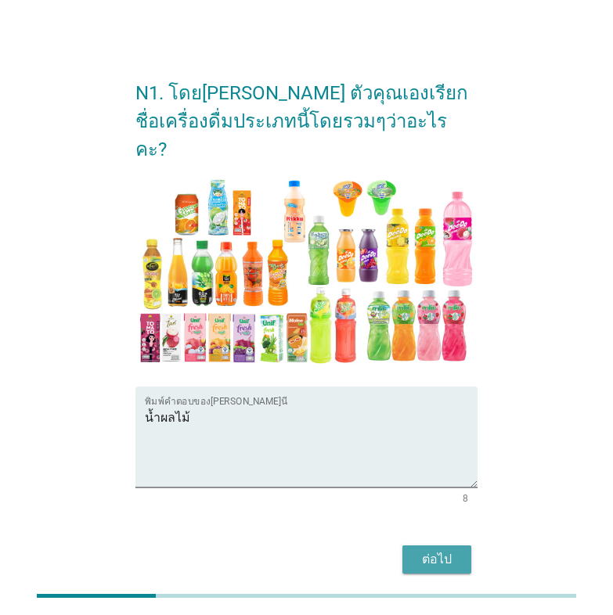
click at [437, 550] on div "ต่อไป" at bounding box center [437, 559] width 44 height 19
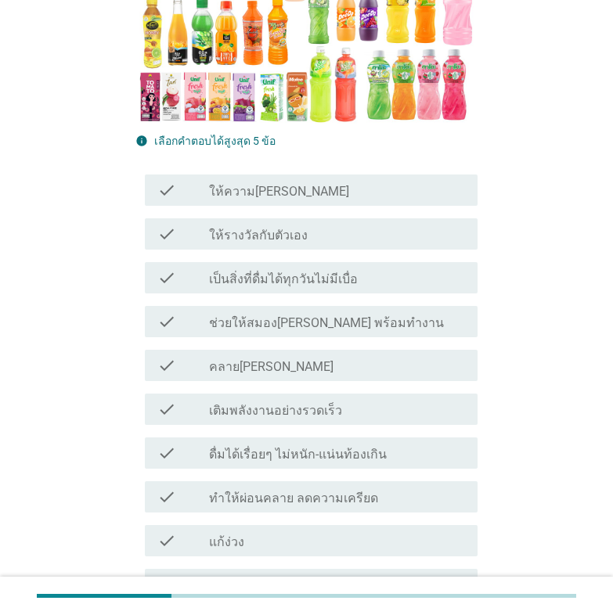
scroll to position [391, 0]
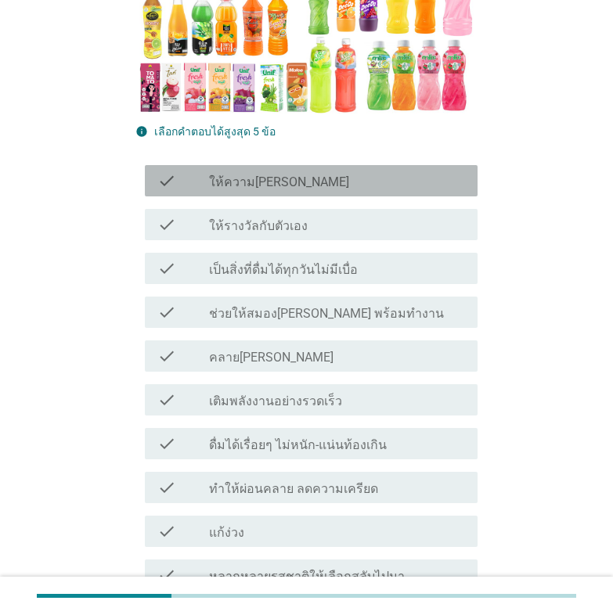
click at [157, 171] on icon "check" at bounding box center [166, 180] width 19 height 19
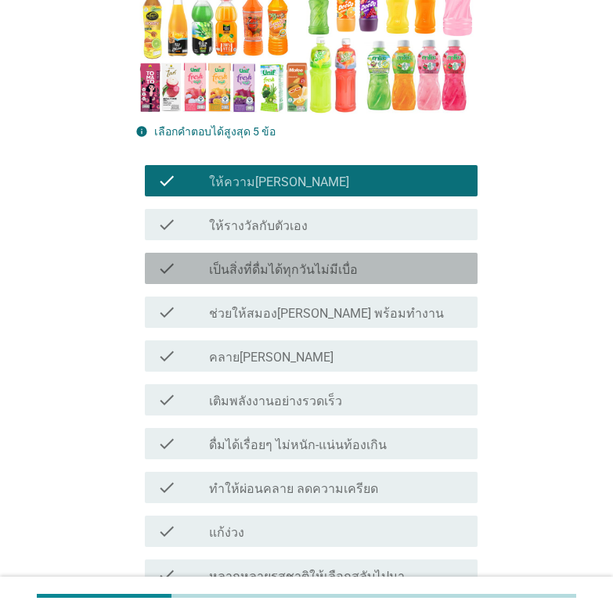
click at [157, 259] on icon "check" at bounding box center [166, 268] width 19 height 19
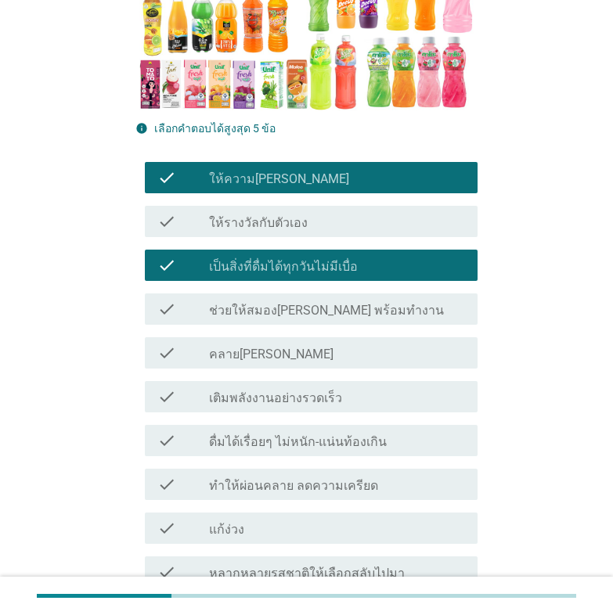
scroll to position [522, 0]
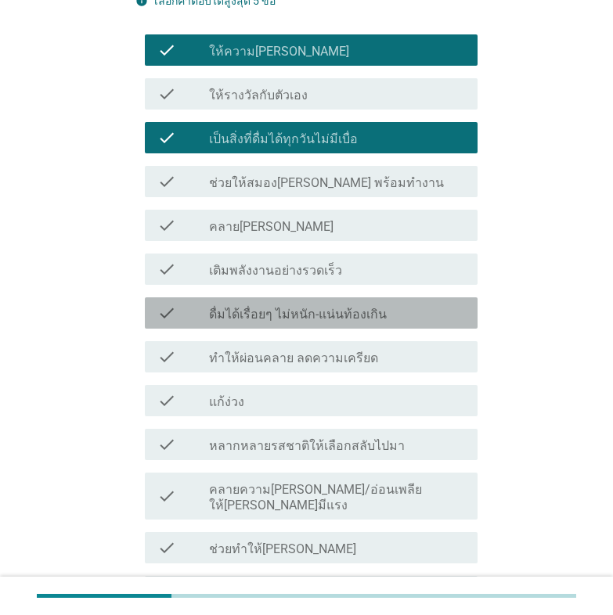
click at [358, 307] on label "ดื่มได้เรื่อยๆ ไม่หนัก-แน่นท้องเกิน" at bounding box center [298, 315] width 178 height 16
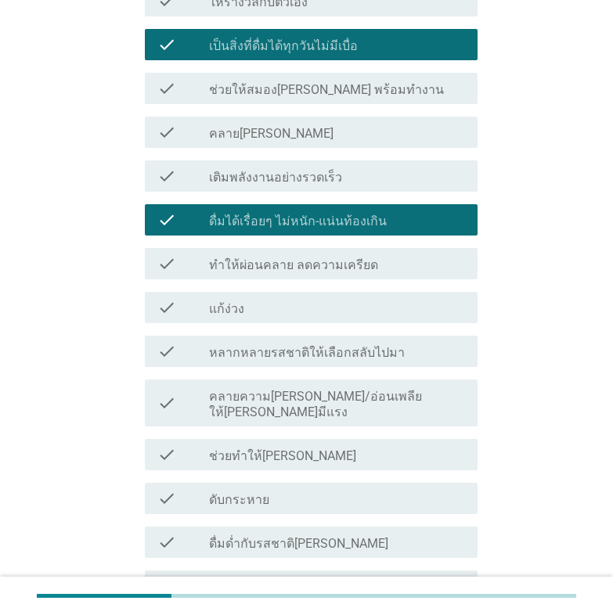
scroll to position [652, 0]
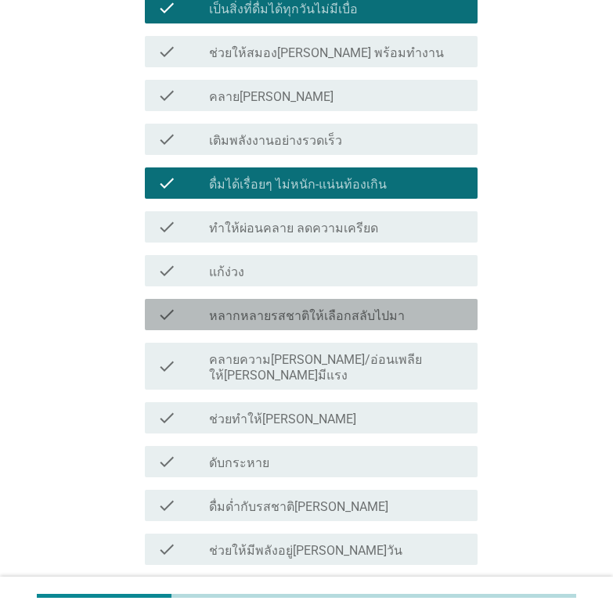
click at [320, 308] on label "หลากหลายรสชาติให้เลือกสลับไปมา" at bounding box center [307, 316] width 196 height 16
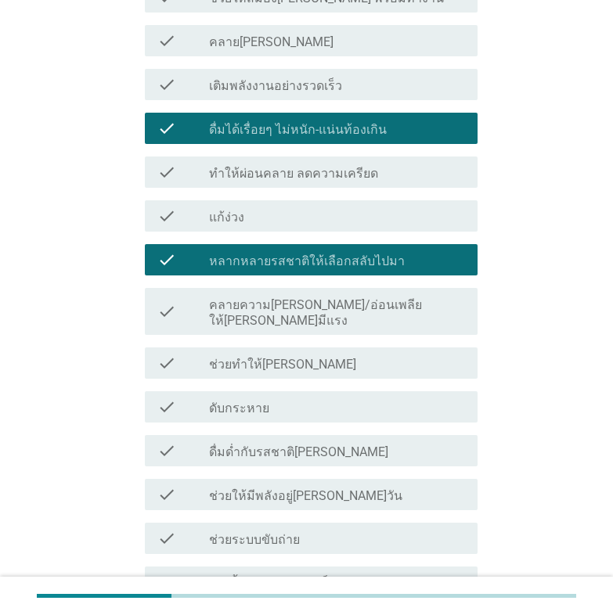
scroll to position [782, 0]
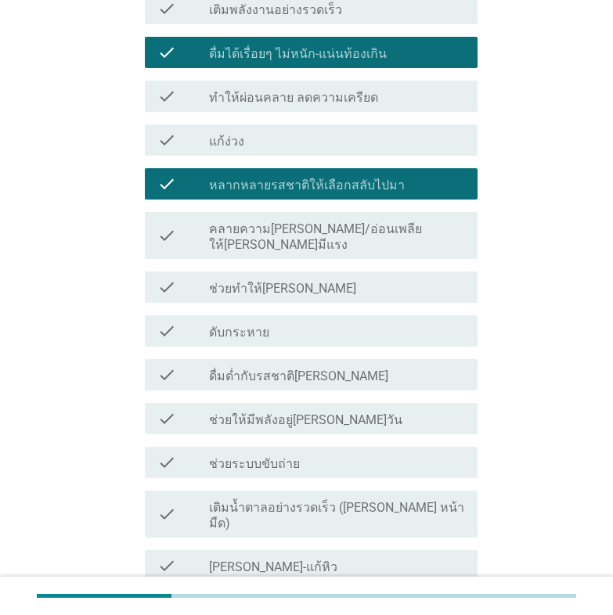
click at [284, 322] on div "check_box_outline_blank ดับกระหาย" at bounding box center [337, 331] width 256 height 19
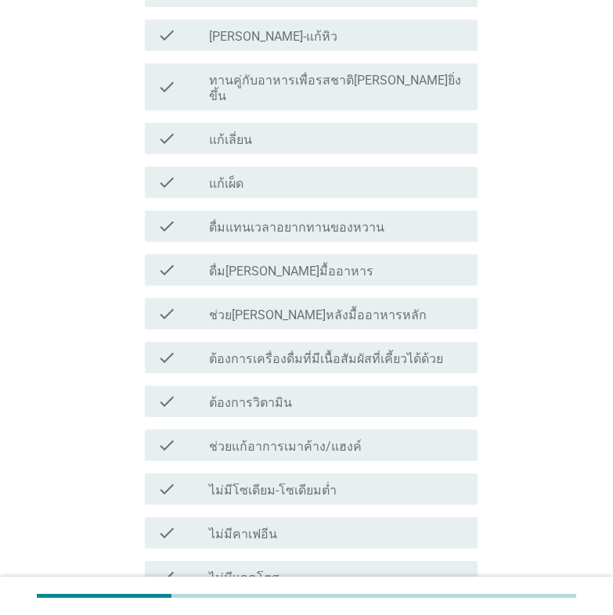
scroll to position [1434, 0]
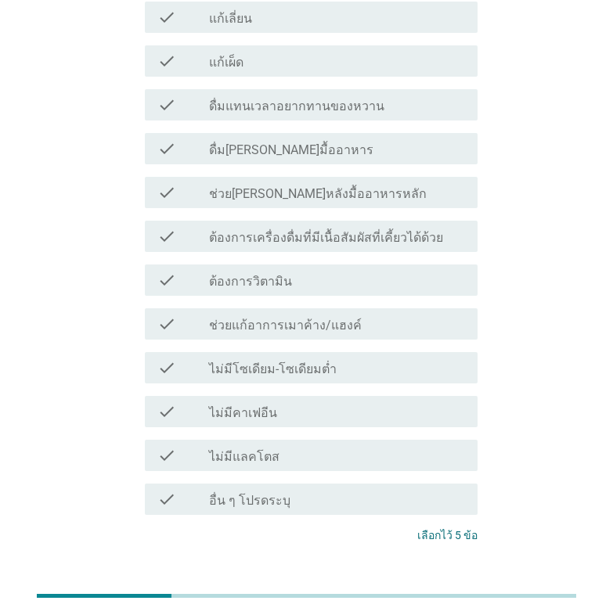
click at [422, 584] on div "ต่อไป" at bounding box center [437, 593] width 44 height 19
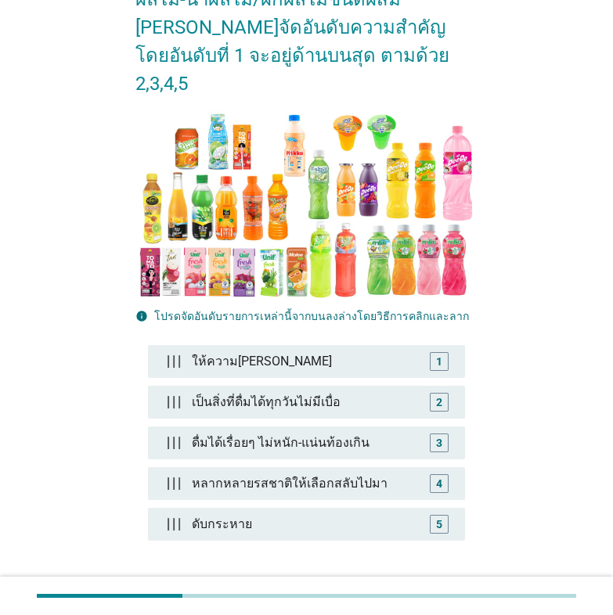
scroll to position [246, 0]
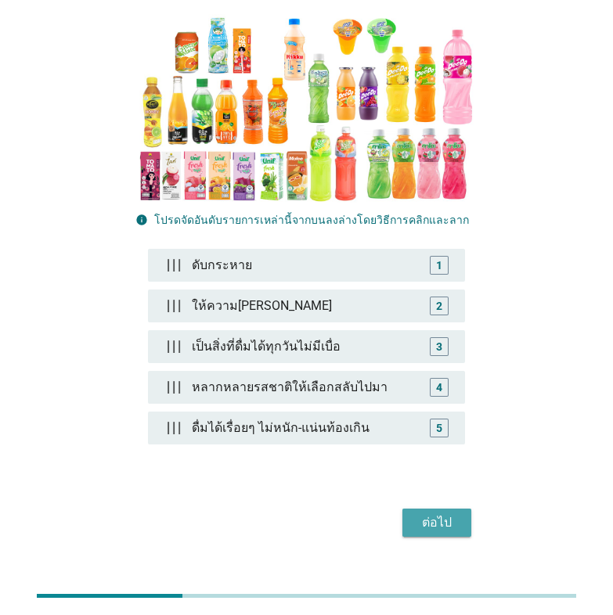
click at [426, 513] on div "ต่อไป" at bounding box center [437, 522] width 44 height 19
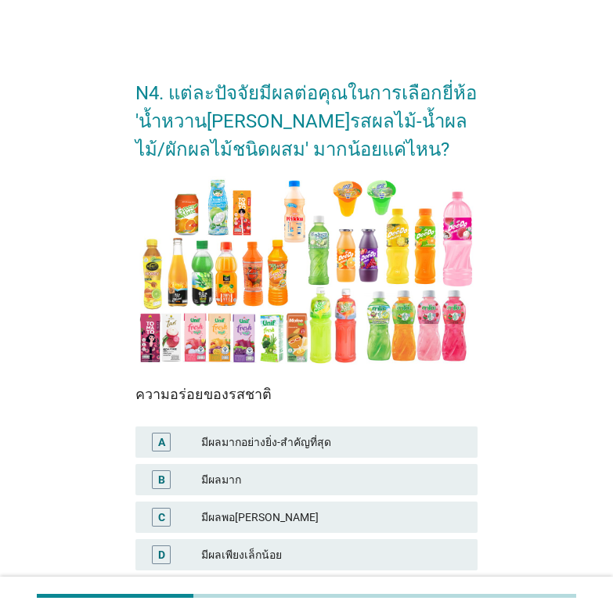
scroll to position [131, 0]
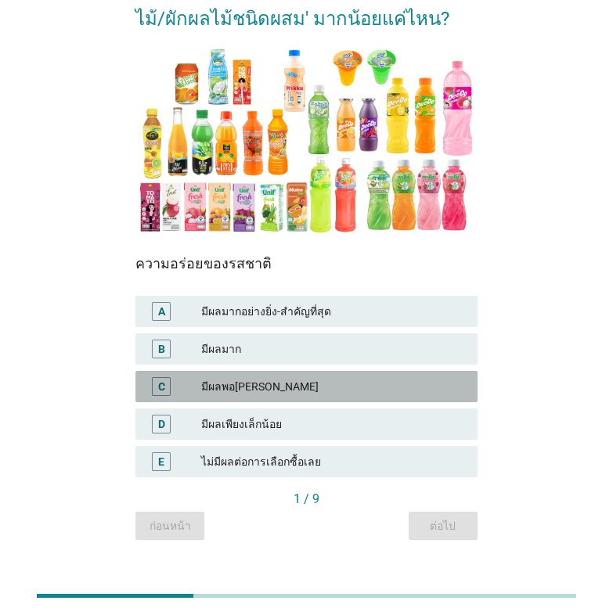
click at [252, 379] on div "มีผลพอ[PERSON_NAME]" at bounding box center [333, 386] width 264 height 19
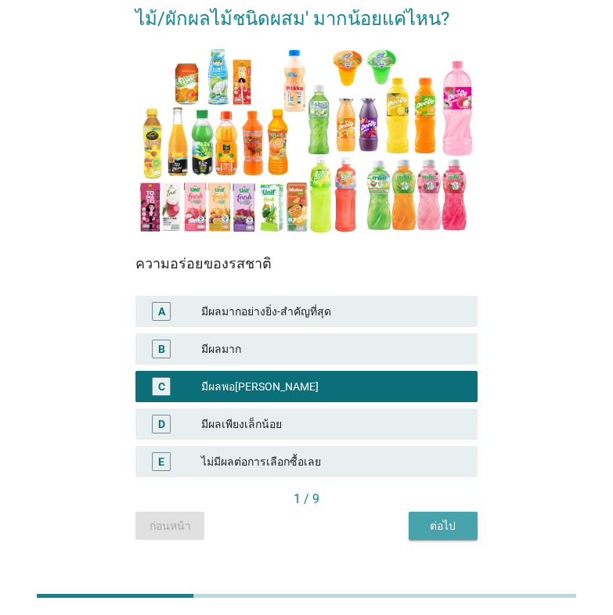
click at [452, 522] on div "ต่อไป" at bounding box center [443, 526] width 44 height 16
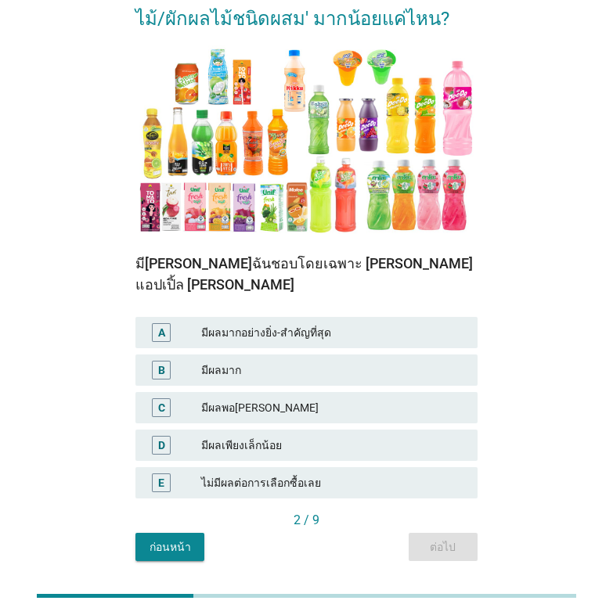
click at [254, 361] on div "มีผลมาก" at bounding box center [333, 370] width 264 height 19
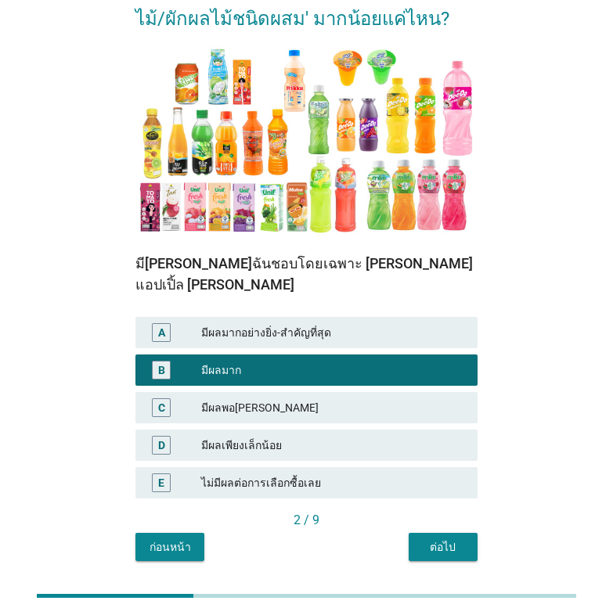
click at [422, 539] on div "ต่อไป" at bounding box center [443, 547] width 44 height 16
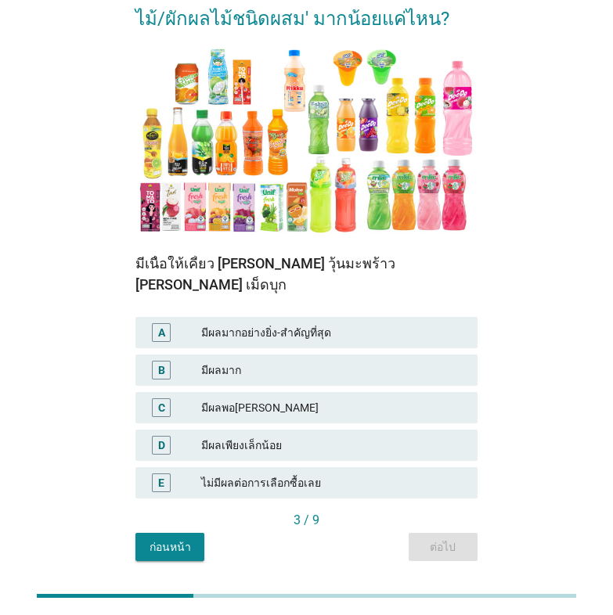
click at [287, 436] on div "มีผลเพียงเล็กน้อย" at bounding box center [333, 445] width 264 height 19
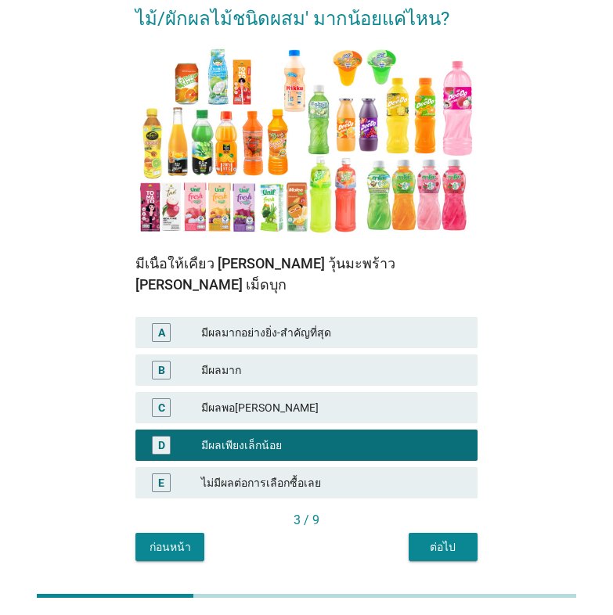
click at [434, 539] on div "ต่อไป" at bounding box center [443, 547] width 44 height 16
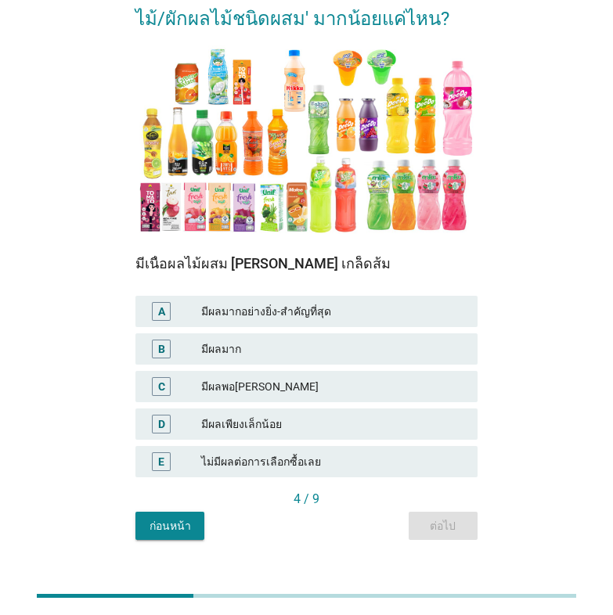
click at [338, 418] on div "มีผลเพียงเล็กน้อย" at bounding box center [333, 424] width 264 height 19
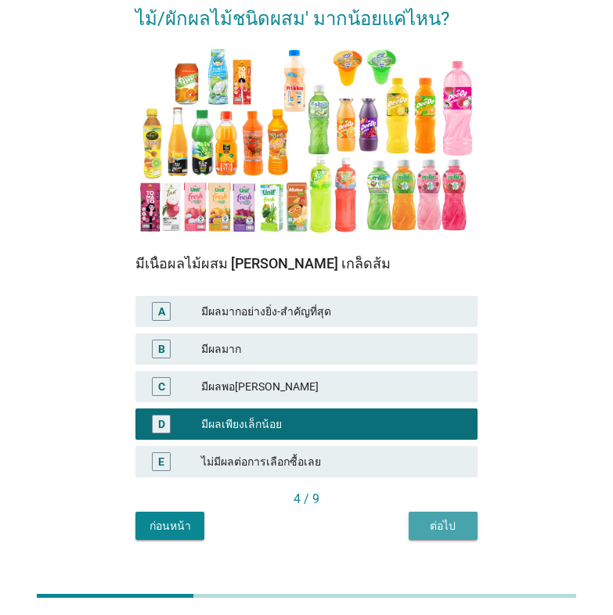
click at [442, 525] on div "ต่อไป" at bounding box center [443, 526] width 44 height 16
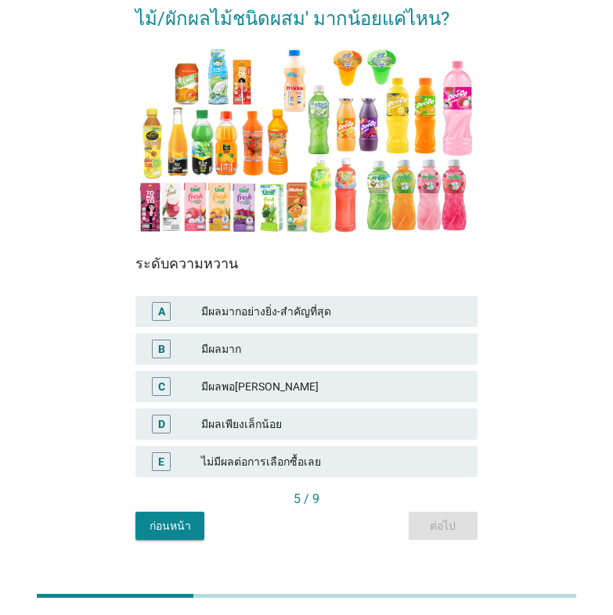
click at [437, 382] on div "มีผลพอ[PERSON_NAME]" at bounding box center [333, 386] width 264 height 19
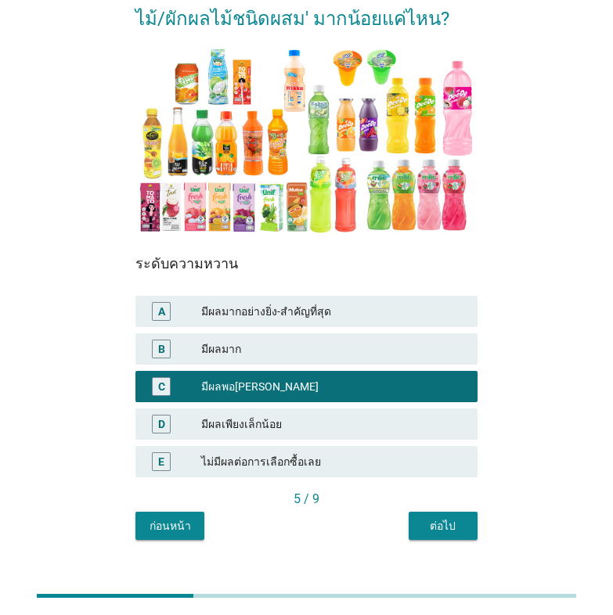
click at [455, 524] on div "ต่อไป" at bounding box center [443, 526] width 44 height 16
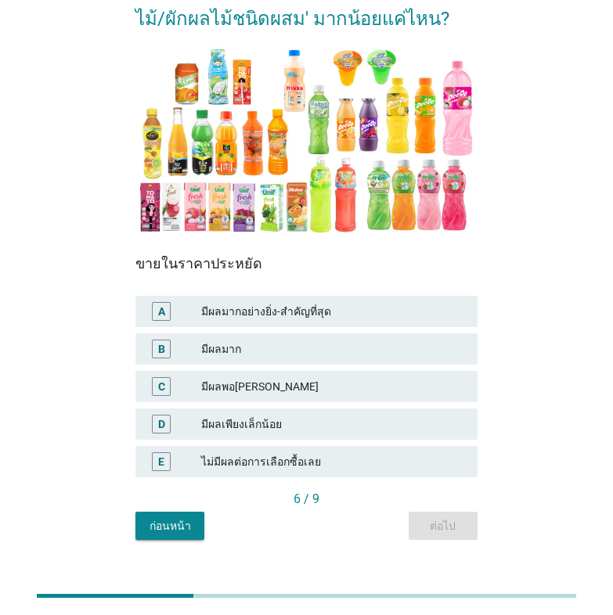
click at [409, 346] on div "มีผลมาก" at bounding box center [333, 349] width 264 height 19
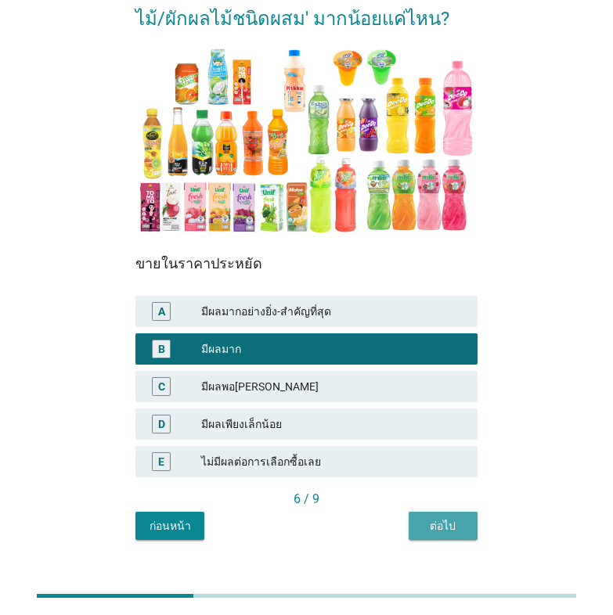
click at [444, 525] on div "ต่อไป" at bounding box center [443, 526] width 44 height 16
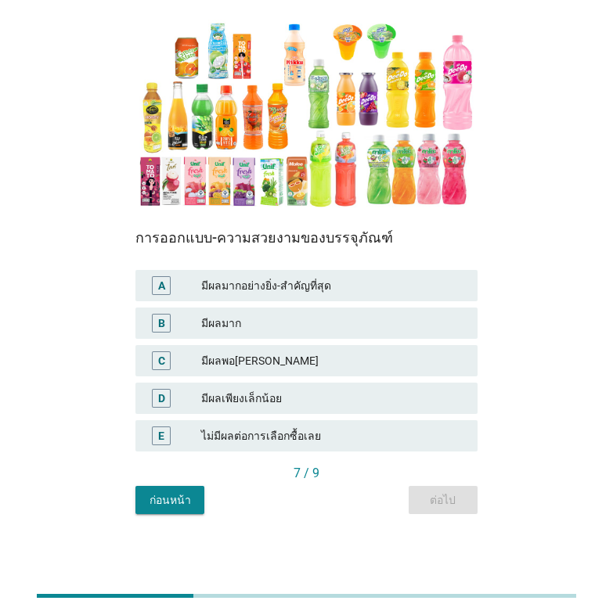
scroll to position [157, 0]
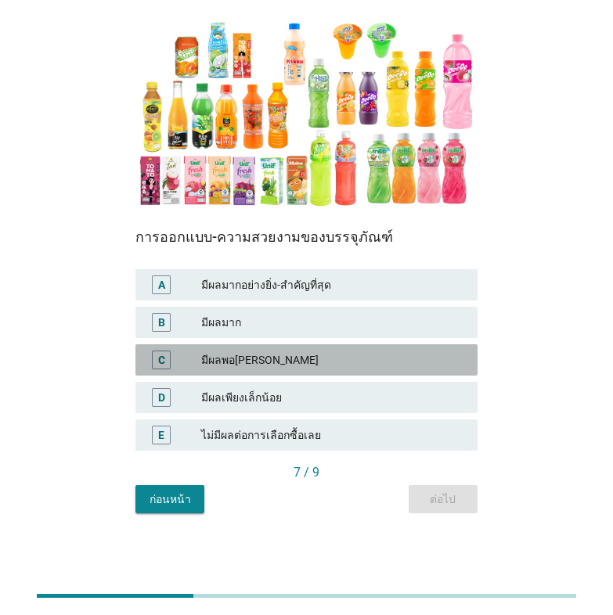
click at [411, 364] on div "มีผลพอ[PERSON_NAME]" at bounding box center [333, 359] width 264 height 19
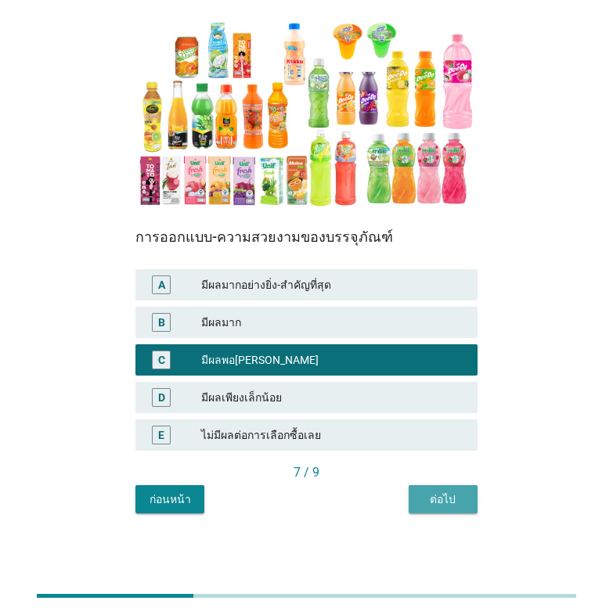
click at [444, 498] on div "ต่อไป" at bounding box center [443, 499] width 44 height 16
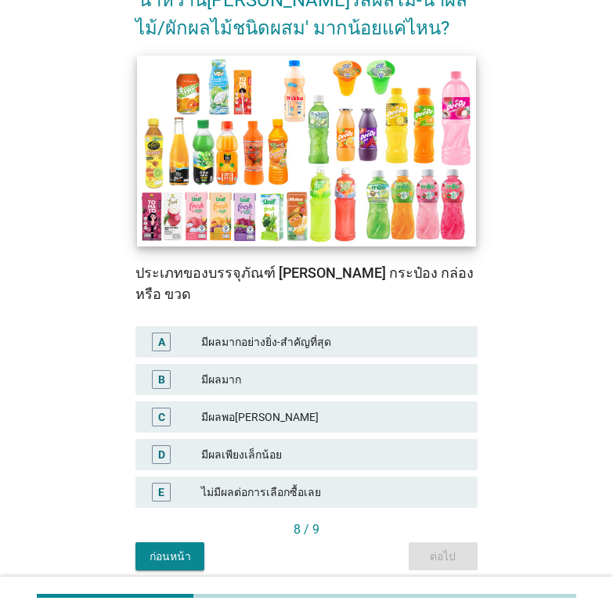
scroll to position [131, 0]
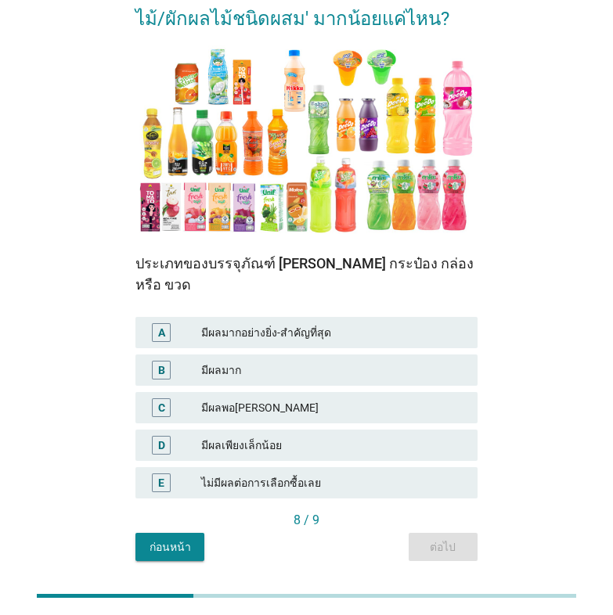
click at [348, 361] on div "มีผลมาก" at bounding box center [333, 370] width 264 height 19
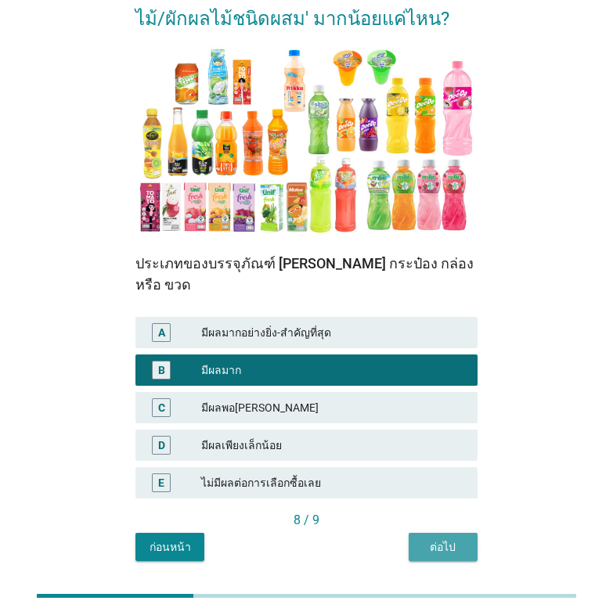
click at [432, 539] on div "ต่อไป" at bounding box center [443, 547] width 44 height 16
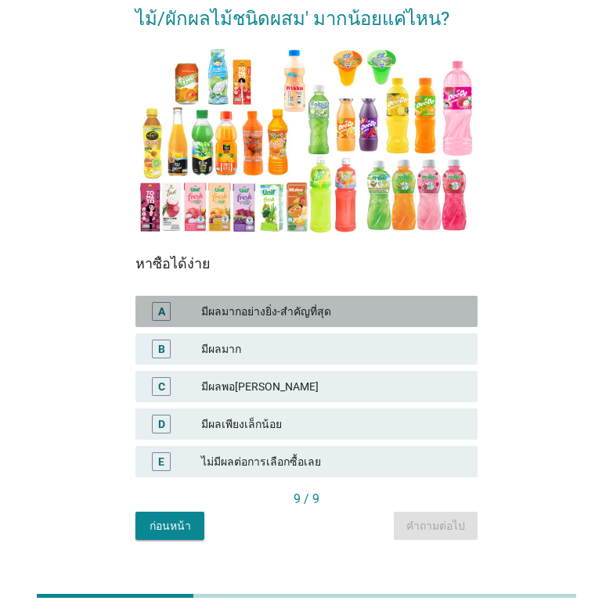
click at [414, 314] on div "มีผลมากอย่างยิ่ง-สำคัญที่สุด" at bounding box center [333, 311] width 264 height 19
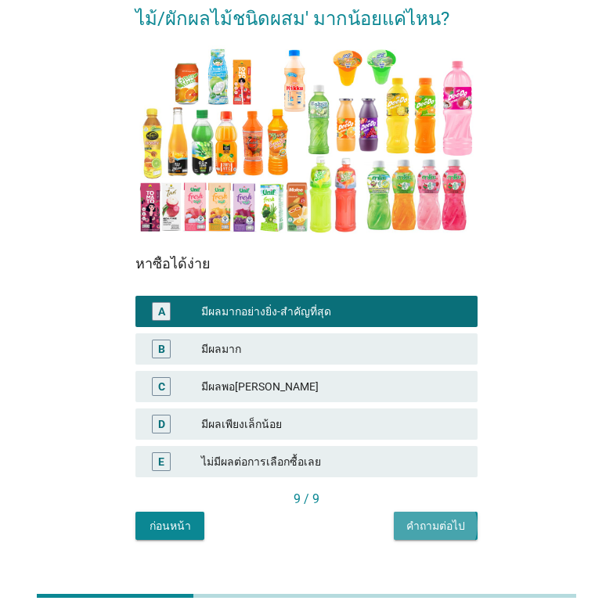
click at [444, 523] on div "คำถามต่อไป" at bounding box center [435, 526] width 59 height 16
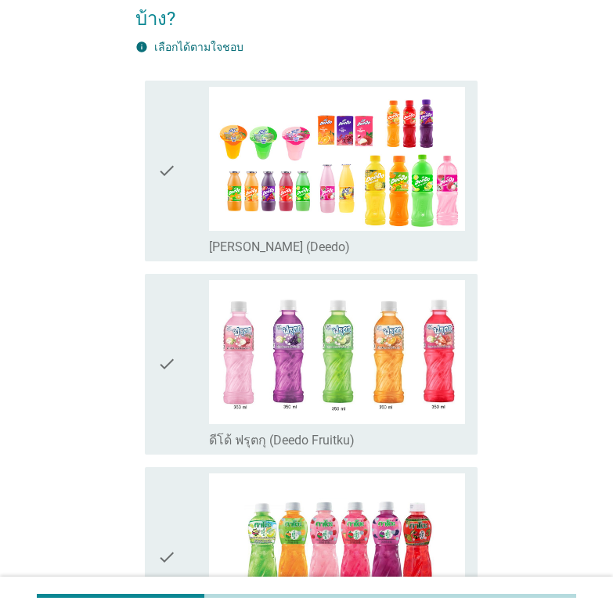
scroll to position [0, 0]
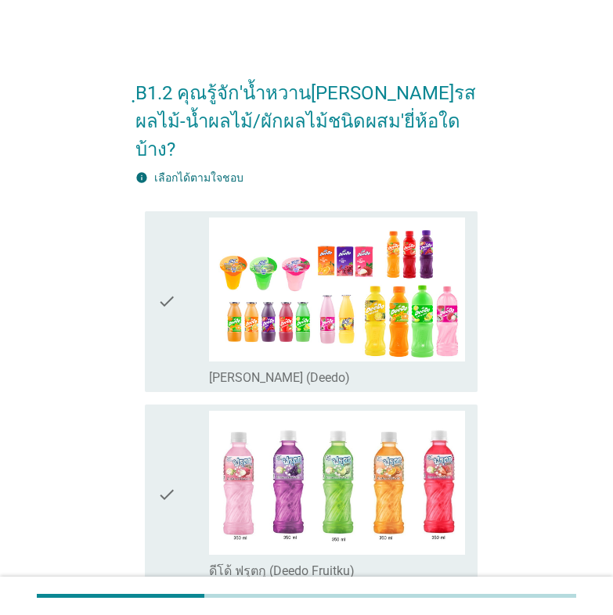
click at [168, 275] on icon "check" at bounding box center [166, 301] width 19 height 168
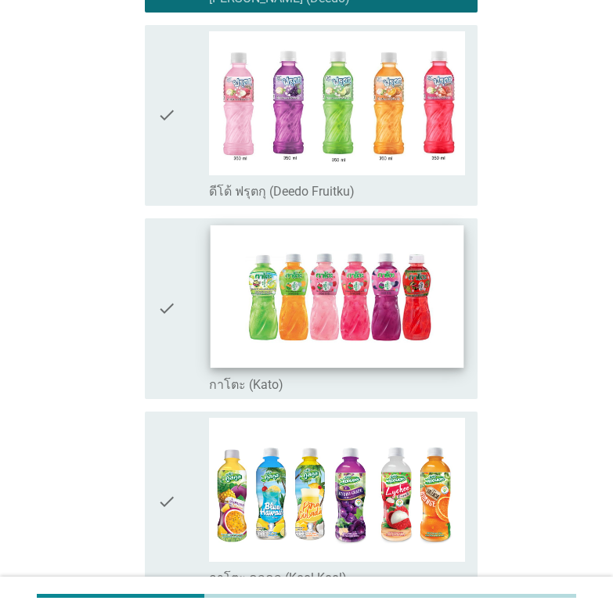
scroll to position [391, 0]
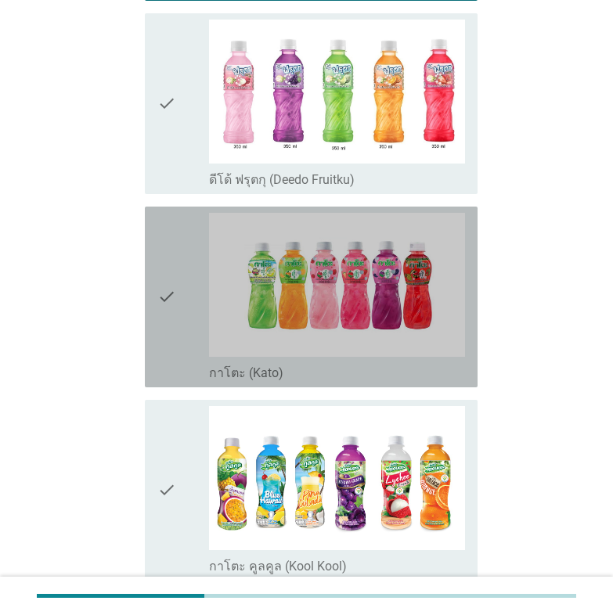
click at [169, 270] on icon "check" at bounding box center [166, 297] width 19 height 168
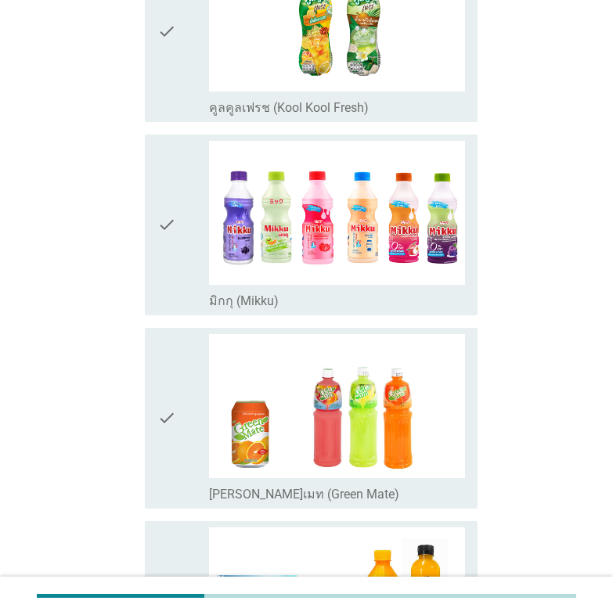
scroll to position [1173, 0]
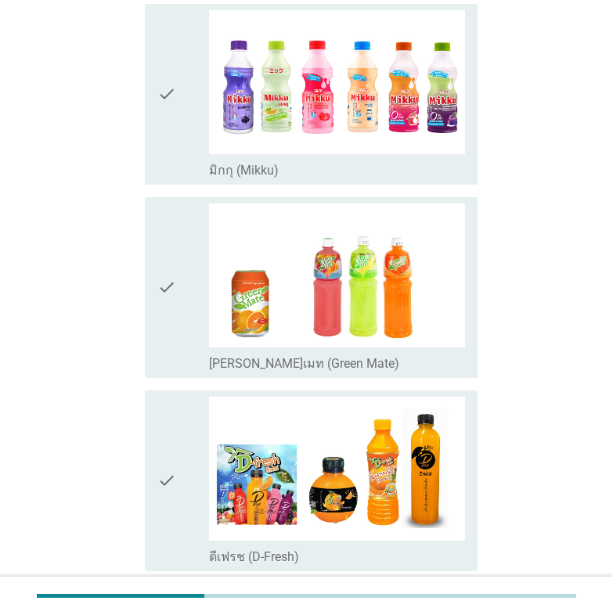
click at [171, 259] on icon "check" at bounding box center [166, 287] width 19 height 168
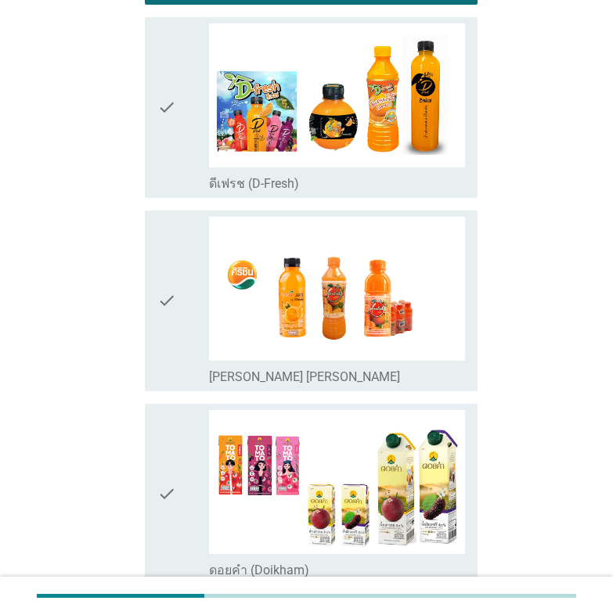
scroll to position [1565, 0]
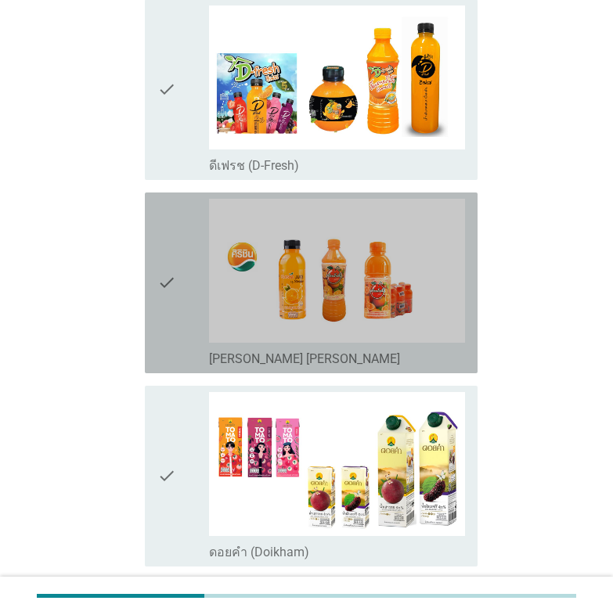
click at [164, 253] on icon "check" at bounding box center [166, 283] width 19 height 168
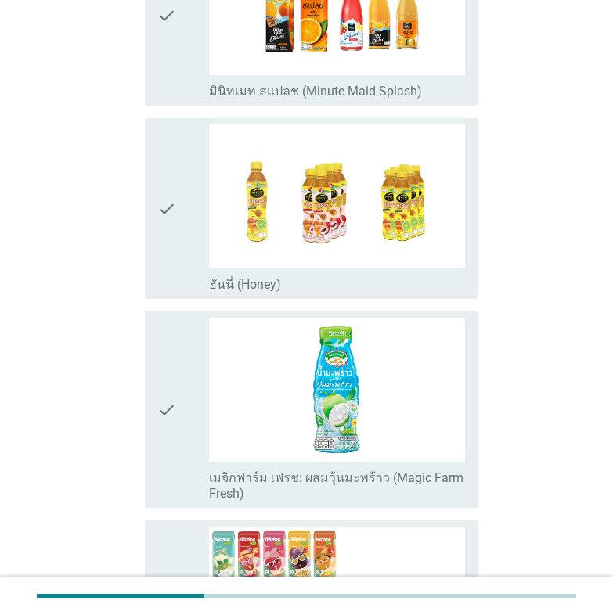
scroll to position [2607, 0]
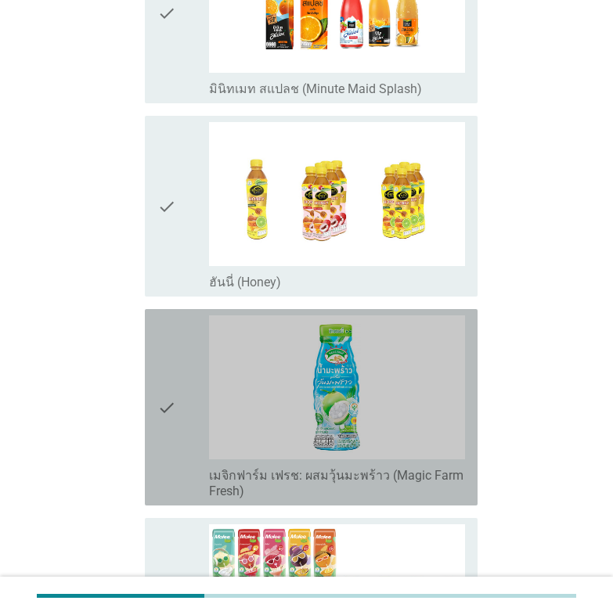
click at [171, 383] on icon "check" at bounding box center [166, 407] width 19 height 184
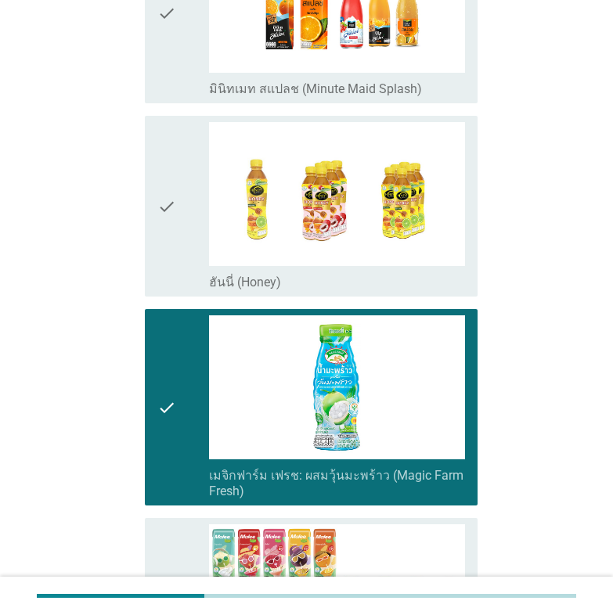
click at [171, 383] on icon "check" at bounding box center [166, 407] width 19 height 184
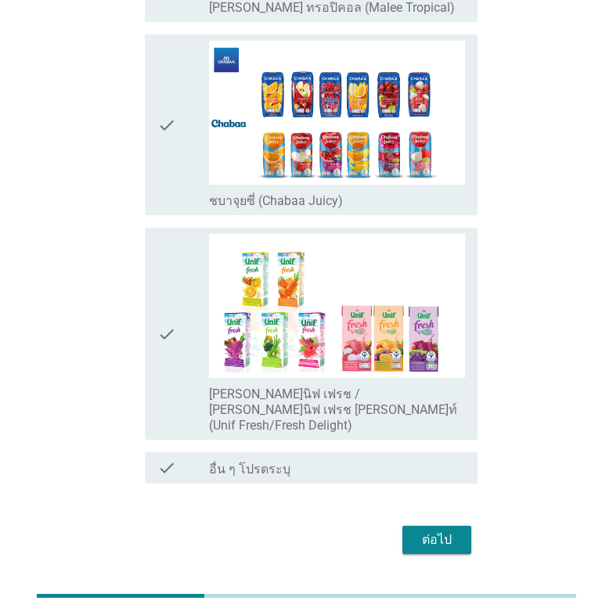
scroll to position [3286, 0]
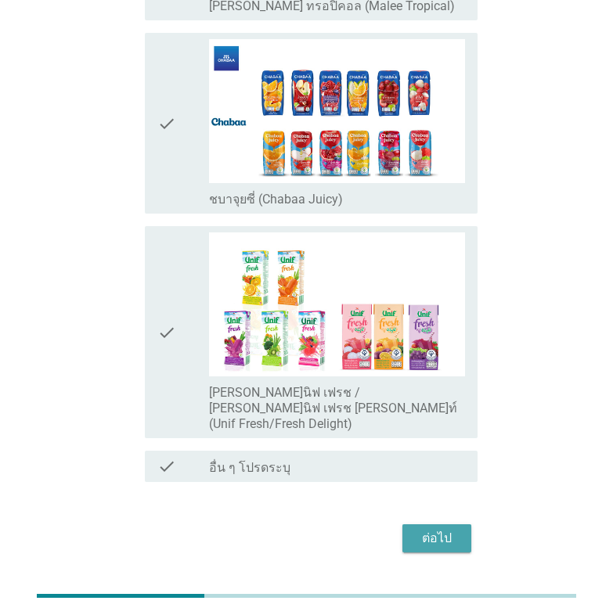
click at [446, 529] on div "ต่อไป" at bounding box center [437, 538] width 44 height 19
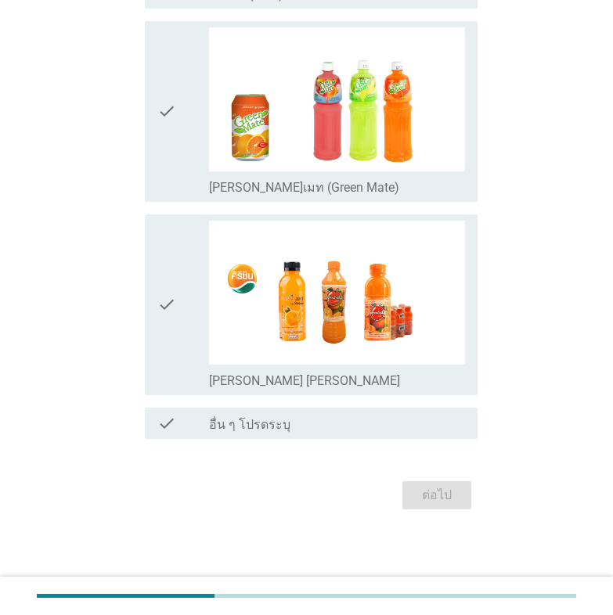
scroll to position [0, 0]
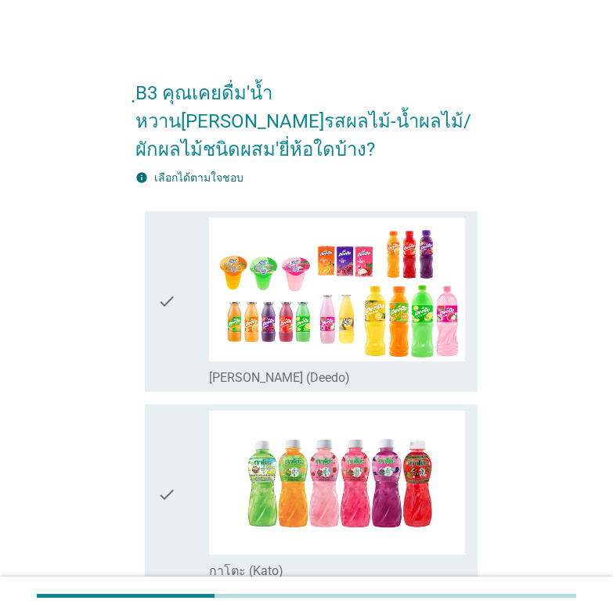
click at [166, 271] on icon "check" at bounding box center [166, 301] width 19 height 168
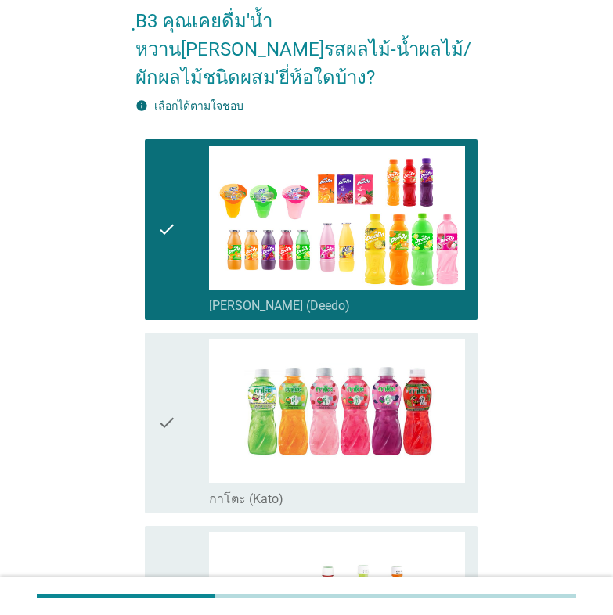
scroll to position [261, 0]
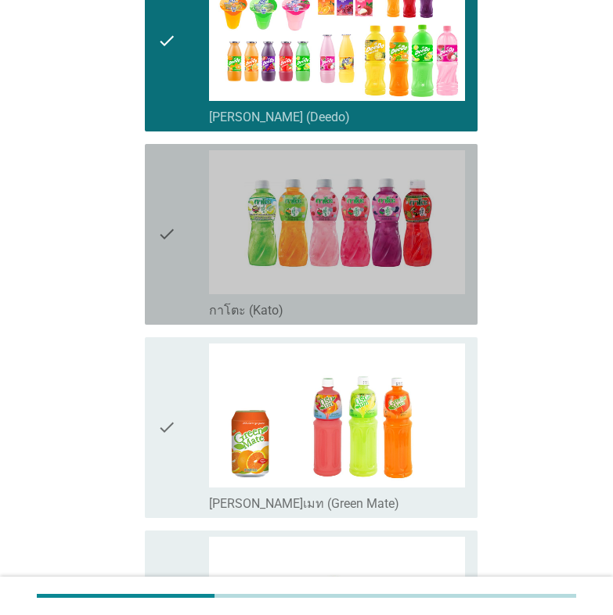
click at [173, 205] on icon "check" at bounding box center [166, 234] width 19 height 168
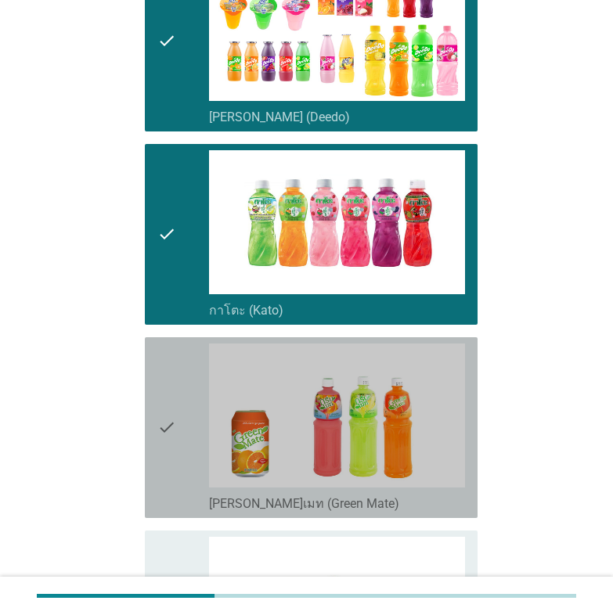
click at [172, 394] on icon "check" at bounding box center [166, 427] width 19 height 168
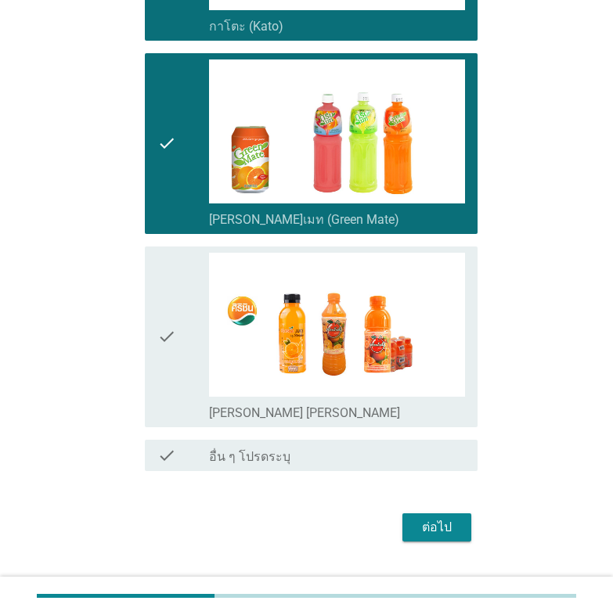
scroll to position [548, 0]
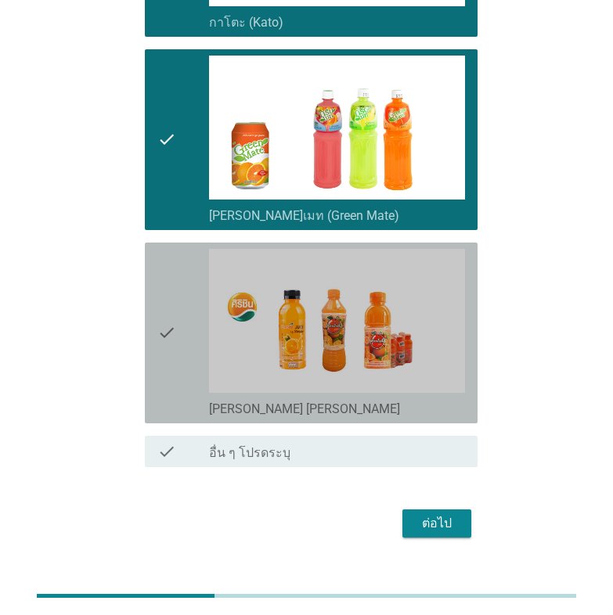
click at [168, 302] on icon "check" at bounding box center [166, 333] width 19 height 168
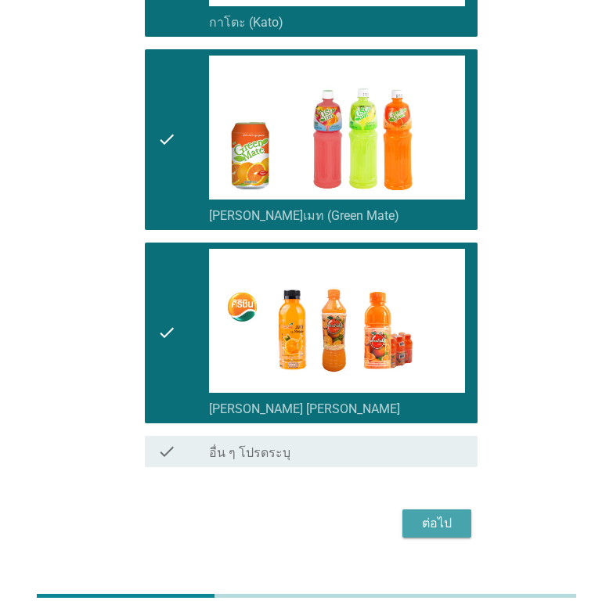
click at [450, 514] on div "ต่อไป" at bounding box center [437, 523] width 44 height 19
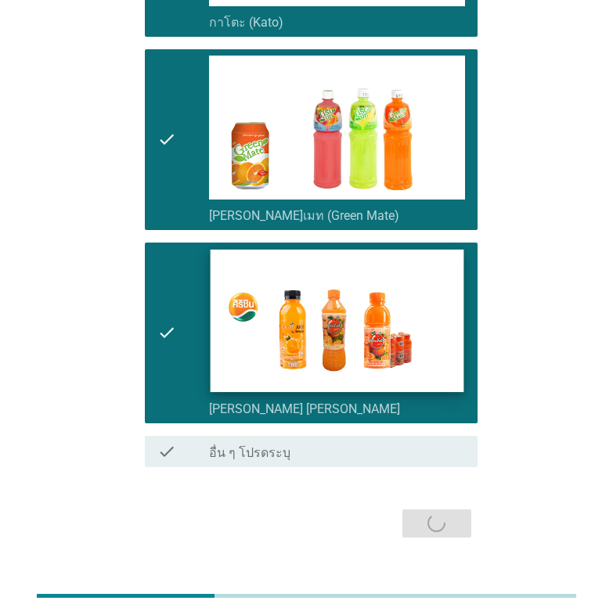
scroll to position [0, 0]
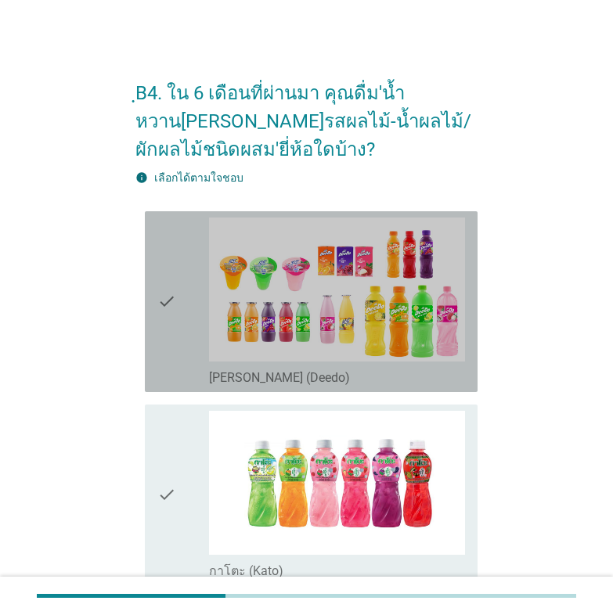
click at [171, 304] on icon "check" at bounding box center [166, 301] width 19 height 168
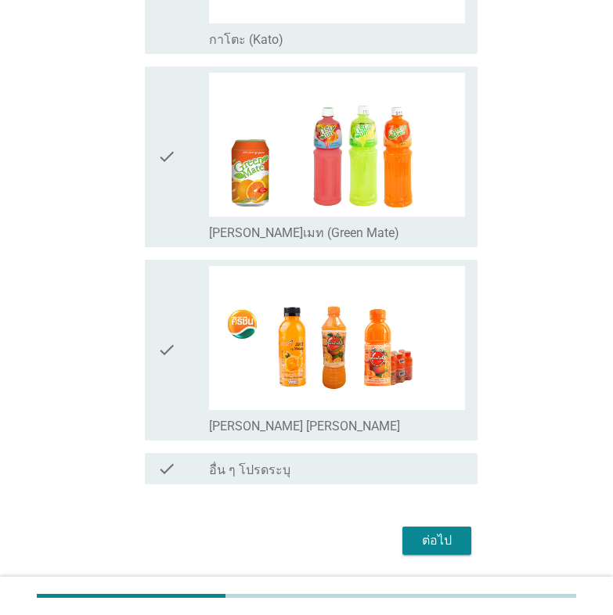
scroll to position [577, 0]
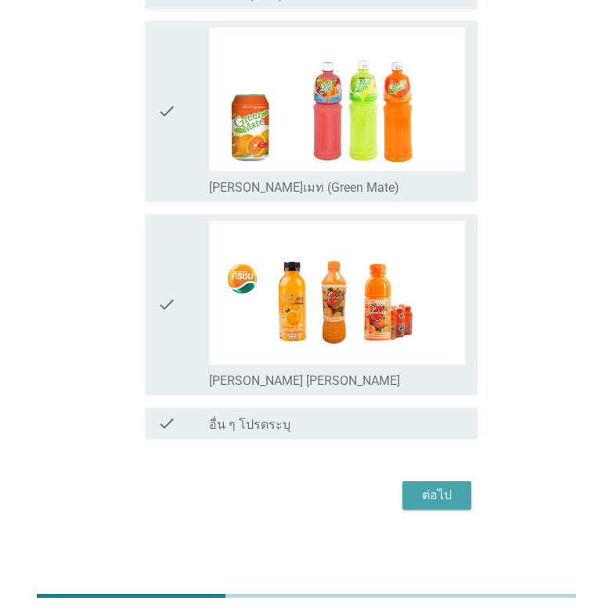
click at [429, 498] on div "ต่อไป" at bounding box center [437, 495] width 44 height 19
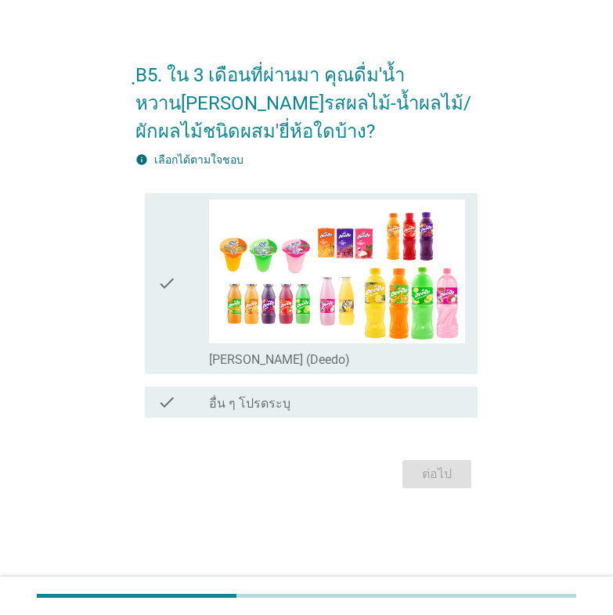
scroll to position [0, 0]
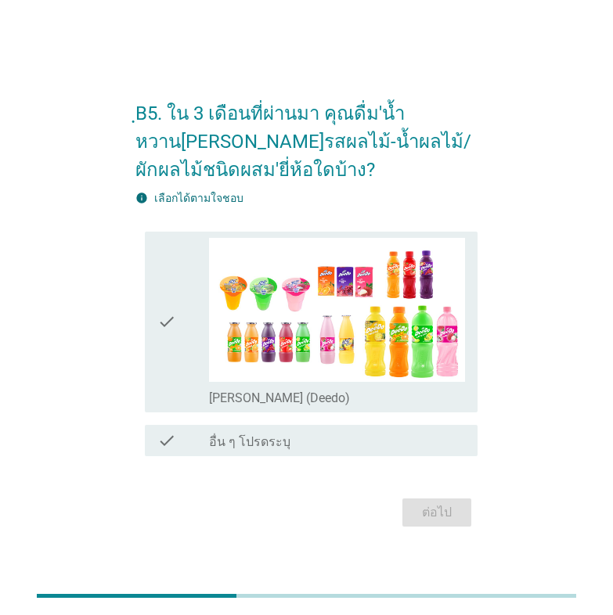
click at [167, 325] on icon "check" at bounding box center [166, 322] width 19 height 168
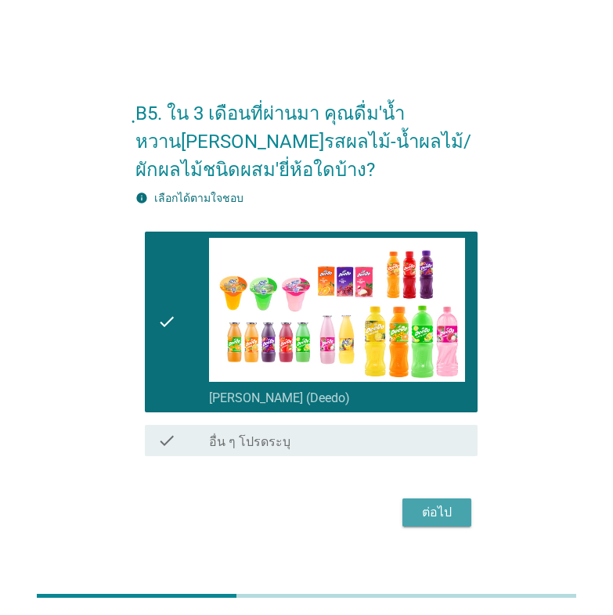
click at [432, 511] on div "ต่อไป" at bounding box center [437, 512] width 44 height 19
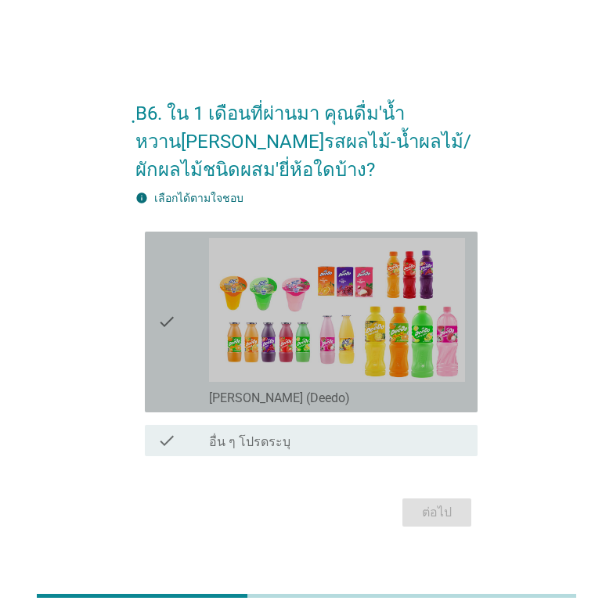
click at [160, 314] on icon "check" at bounding box center [166, 322] width 19 height 168
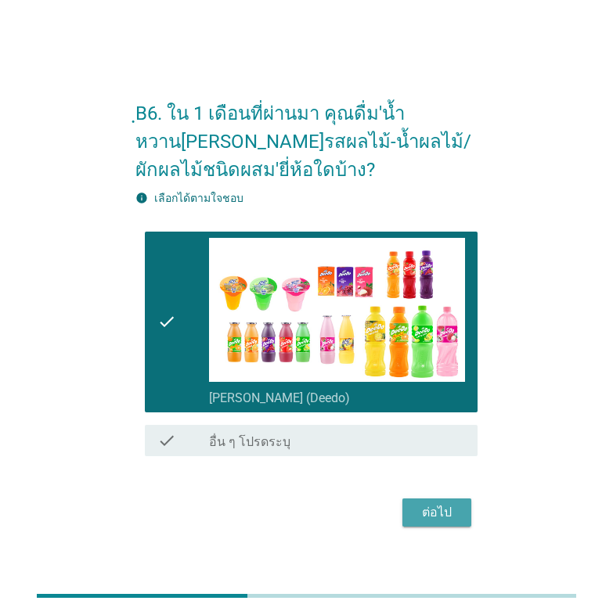
click at [447, 516] on div "ต่อไป" at bounding box center [437, 512] width 44 height 19
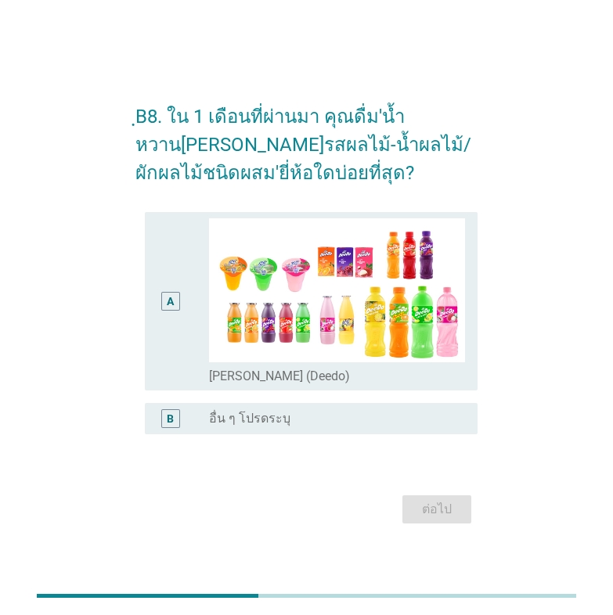
click at [175, 308] on div "A" at bounding box center [170, 301] width 19 height 19
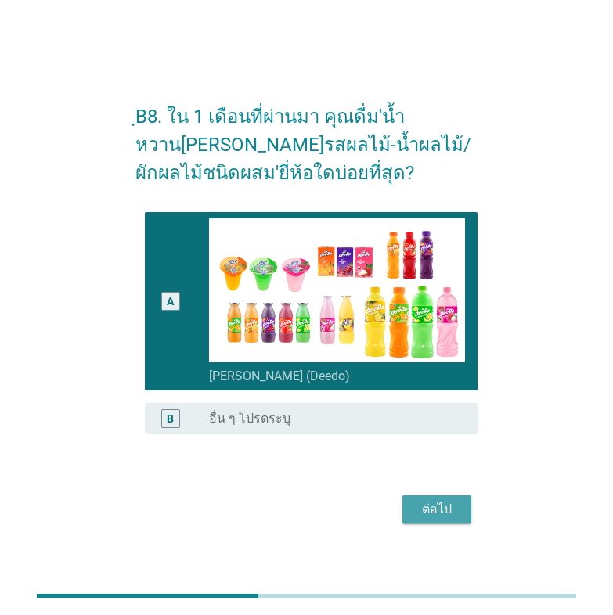
click at [448, 509] on div "ต่อไป" at bounding box center [437, 509] width 44 height 19
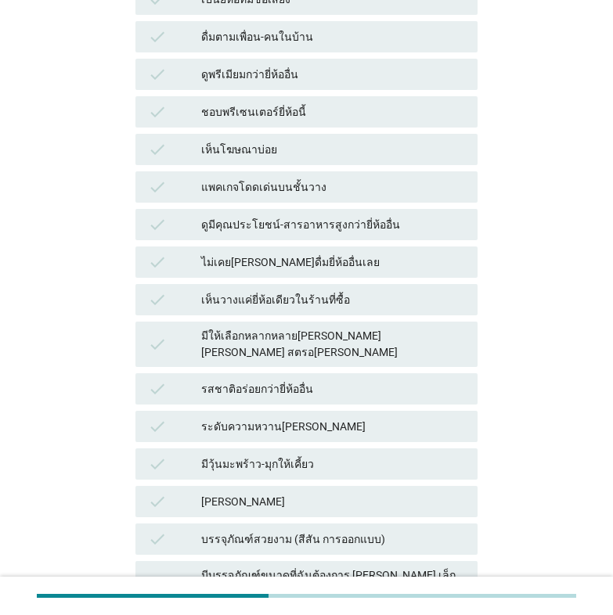
scroll to position [652, 0]
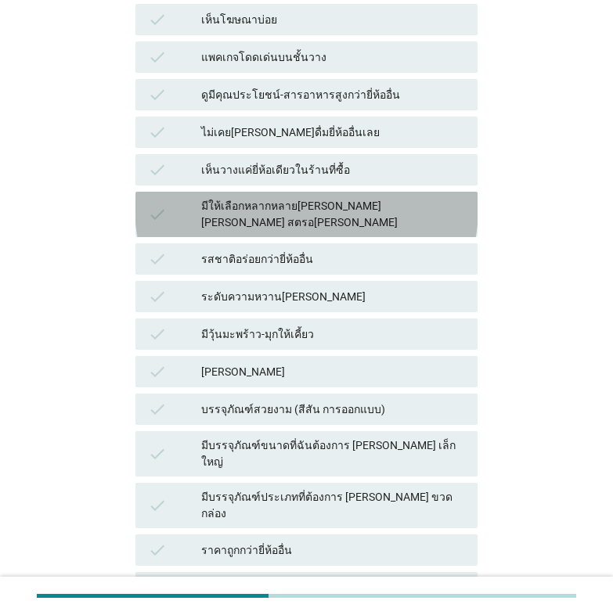
click at [317, 198] on div "มีให้เลือกหลากหลาย[PERSON_NAME] [PERSON_NAME] สตรอ[PERSON_NAME]" at bounding box center [333, 214] width 264 height 33
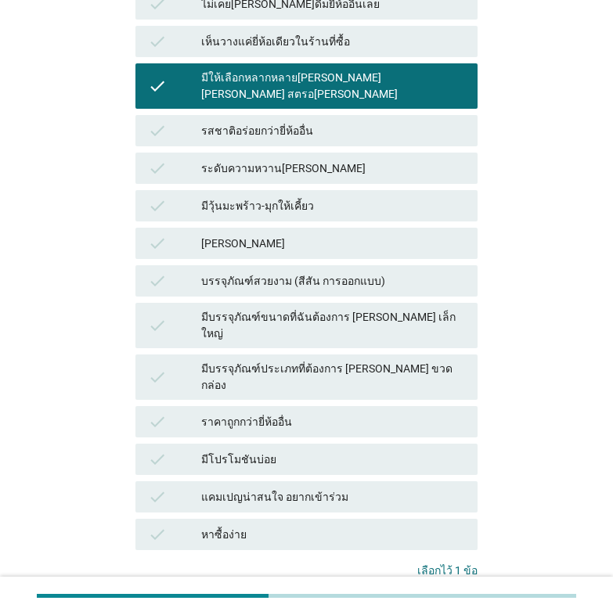
scroll to position [782, 0]
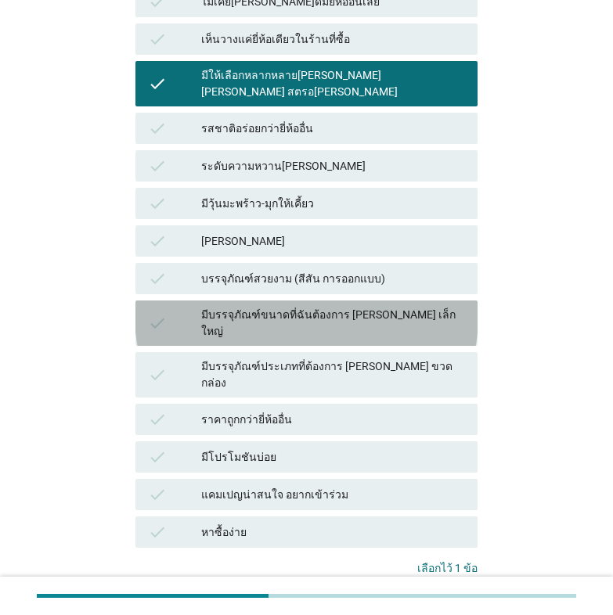
click at [301, 307] on div "มีบรรจุภัณฑ์ขนาดที่ฉันต้องการ [PERSON_NAME] เล็ก ใหญ่" at bounding box center [333, 323] width 264 height 33
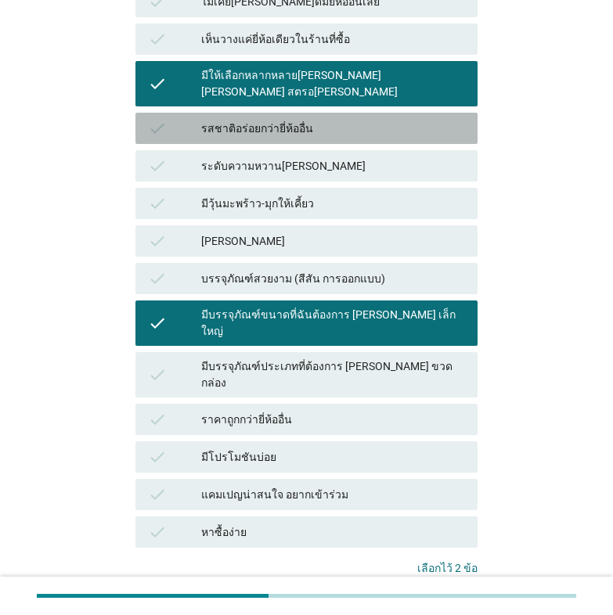
click at [270, 119] on div "รสชาติอร่อยกว่ายี่ห้ออื่น" at bounding box center [333, 128] width 264 height 19
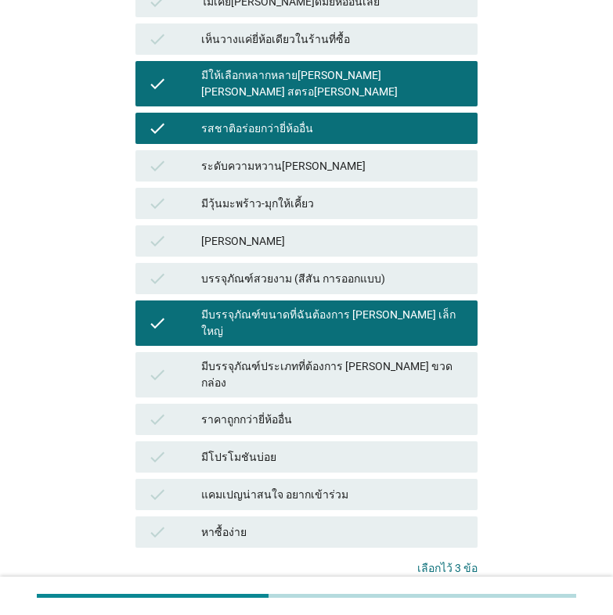
click at [437, 611] on div "คำถามต่อไป" at bounding box center [435, 619] width 59 height 16
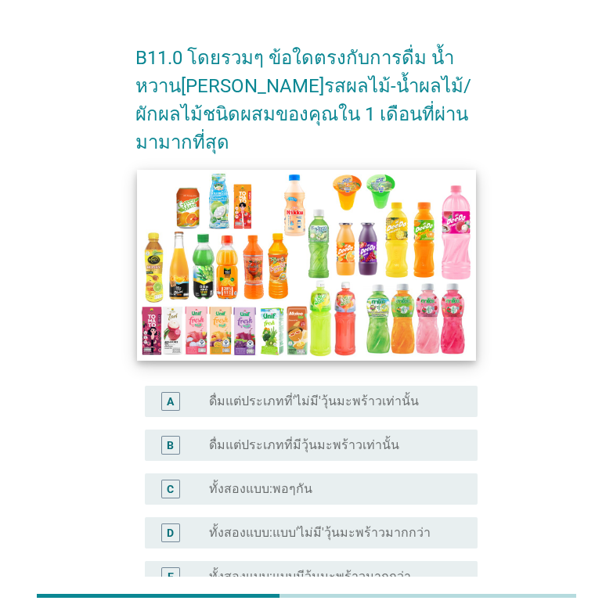
scroll to position [180, 0]
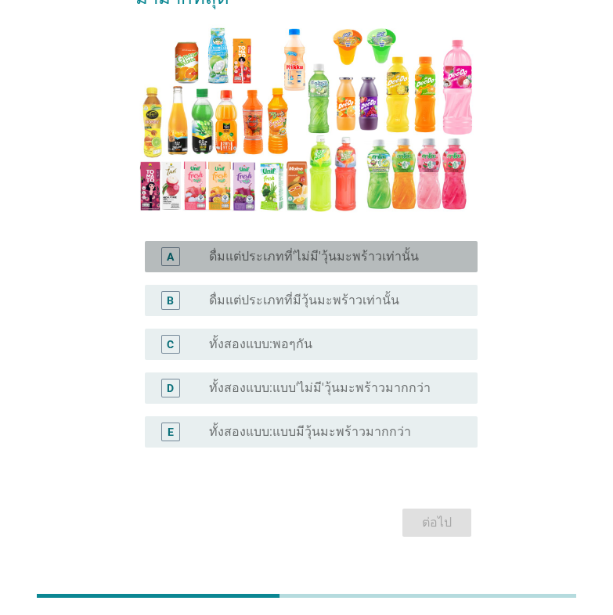
click at [339, 249] on label "ดื่มแต่ประเภทที่'ไม่มี'วุ้นมะพร้าวเท่านั้น" at bounding box center [314, 257] width 210 height 16
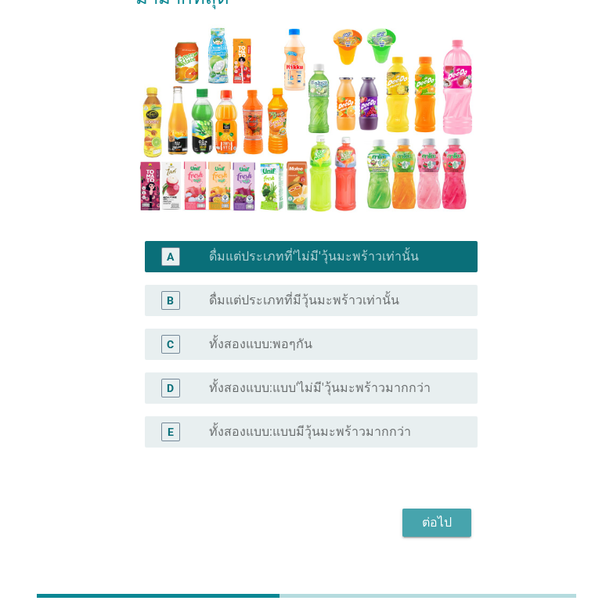
click at [431, 513] on div "ต่อไป" at bounding box center [437, 522] width 44 height 19
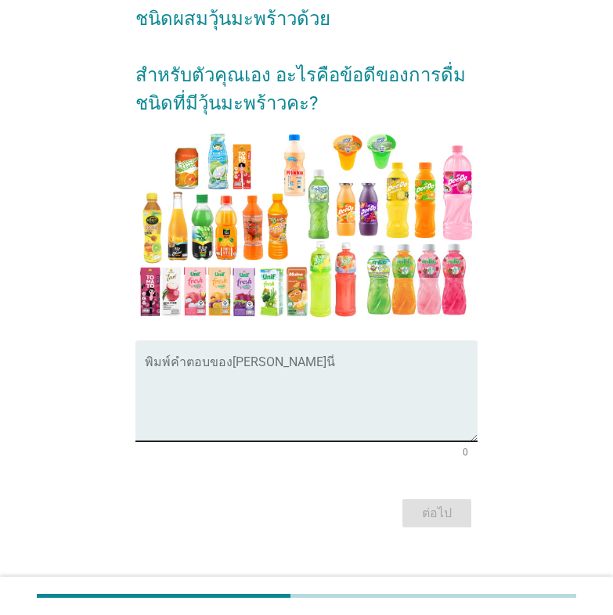
scroll to position [121, 0]
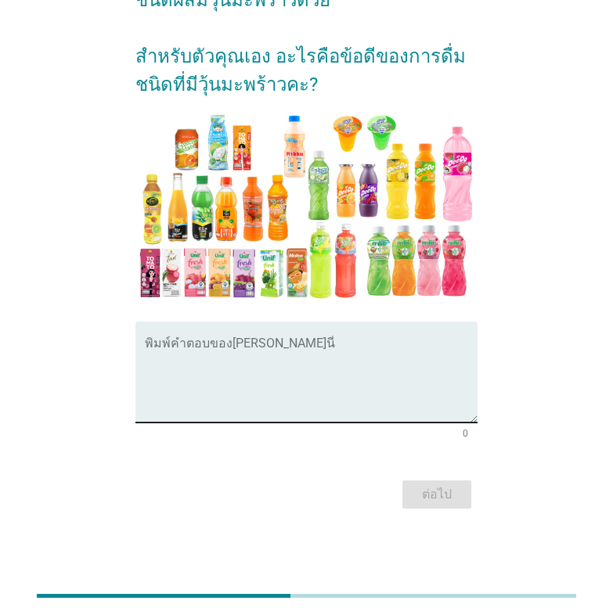
click at [234, 340] on textarea "พิมพ์คำตอบของคุณ ที่นี่" at bounding box center [311, 381] width 332 height 82
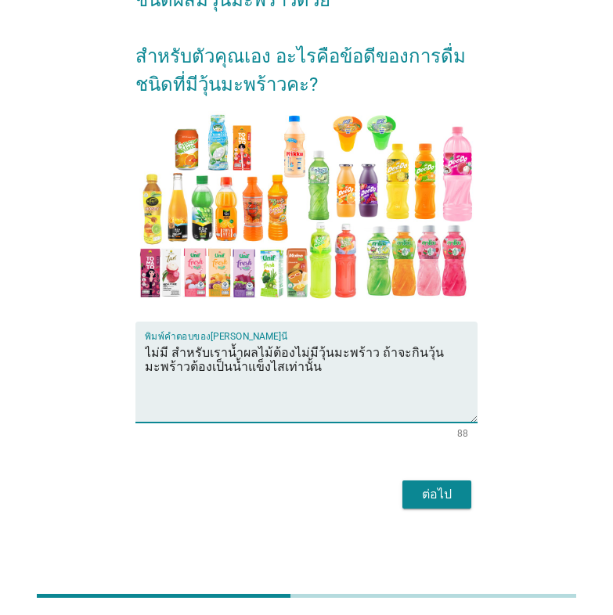
type textarea "ไม่มี สำหรับเราน้ำผลไม้ต้องไม่มีวุ้นมะพร้าว ถ้าจะกินวุ้นมะพร้าวต้องเป็นน้ำแข็งไ…"
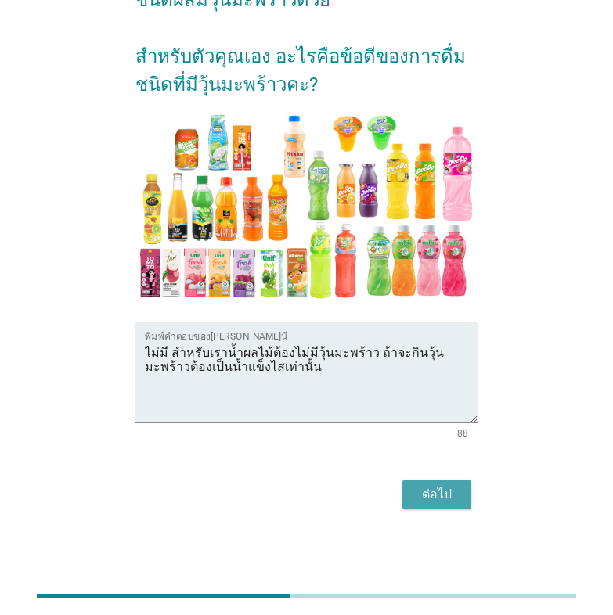
click at [448, 491] on div "ต่อไป" at bounding box center [437, 494] width 44 height 19
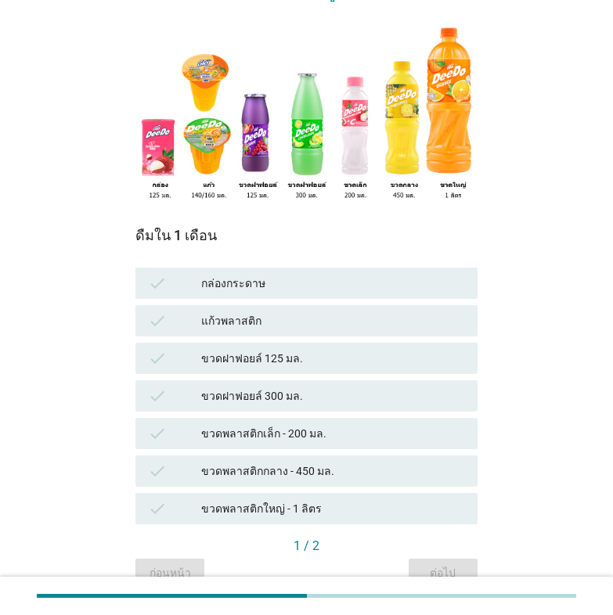
scroll to position [204, 0]
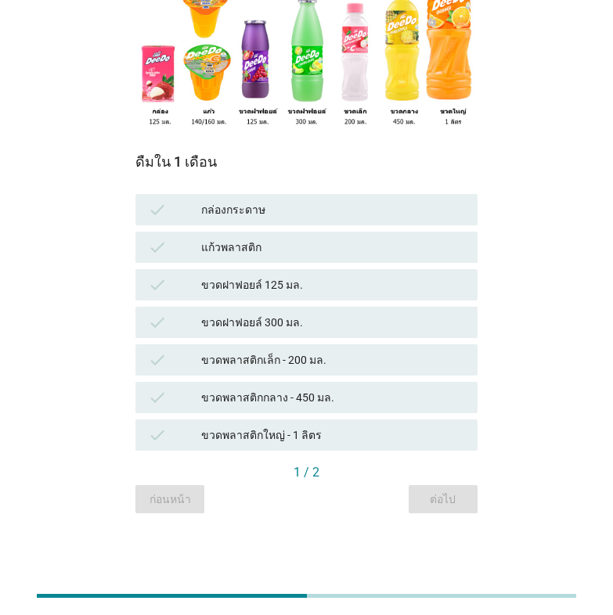
click at [257, 394] on div "ขวดพลาสติกกลาง - 450 มล." at bounding box center [333, 397] width 264 height 19
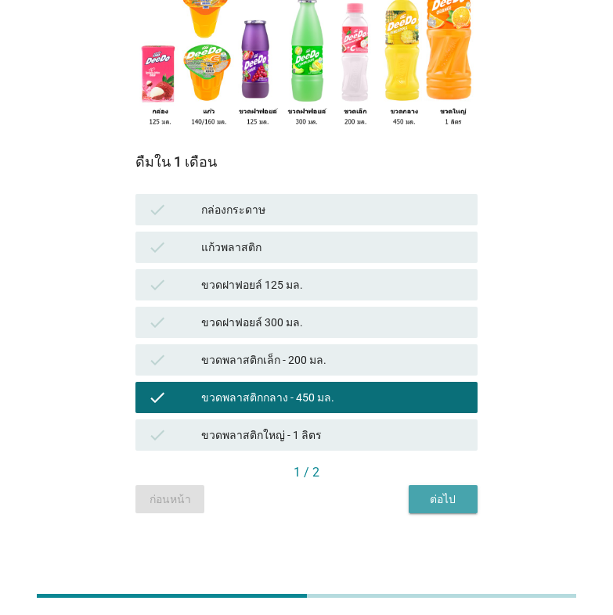
click at [462, 501] on div "ต่อไป" at bounding box center [443, 499] width 44 height 16
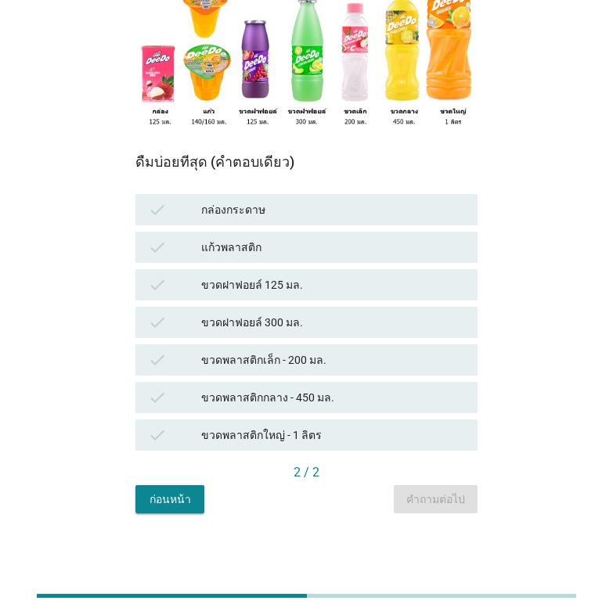
click at [289, 390] on div "ขวดพลาสติกกลาง - 450 มล." at bounding box center [333, 397] width 264 height 19
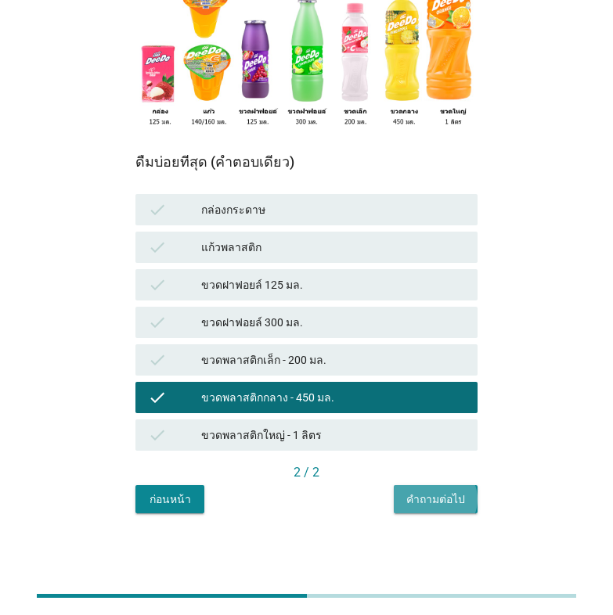
click at [440, 503] on div "คำถามต่อไป" at bounding box center [435, 499] width 59 height 16
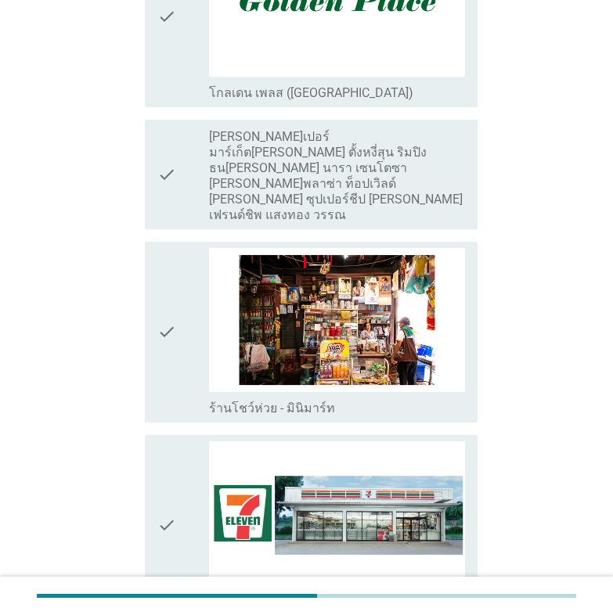
scroll to position [2347, 0]
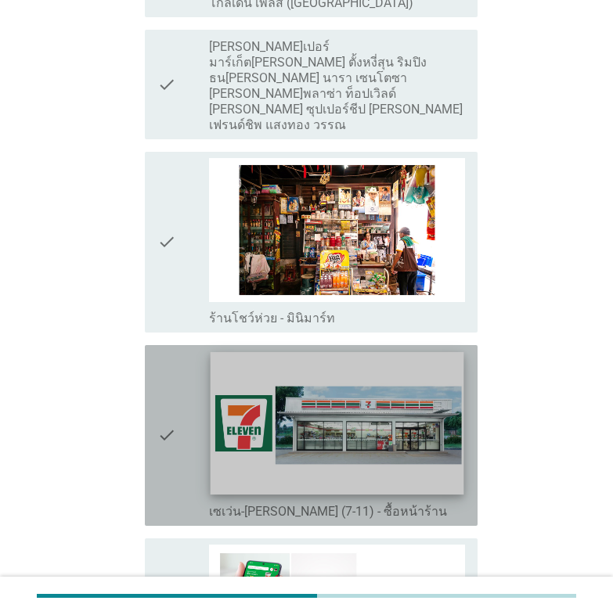
click at [352, 357] on img at bounding box center [336, 423] width 253 height 142
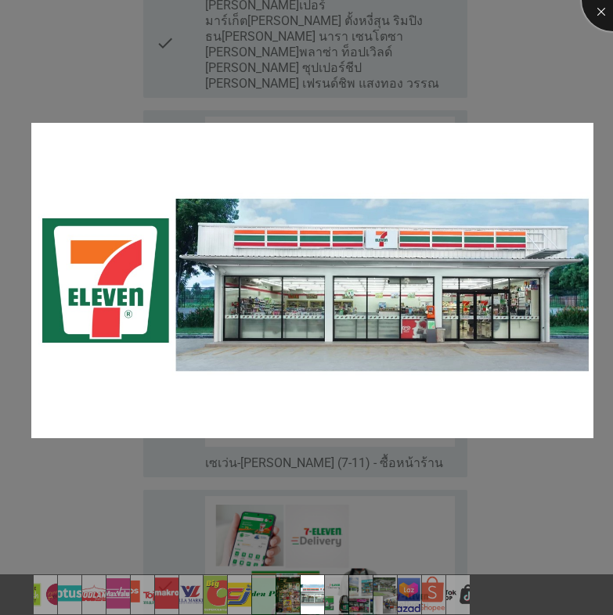
click at [598, 10] on div at bounding box center [612, 0] width 63 height 63
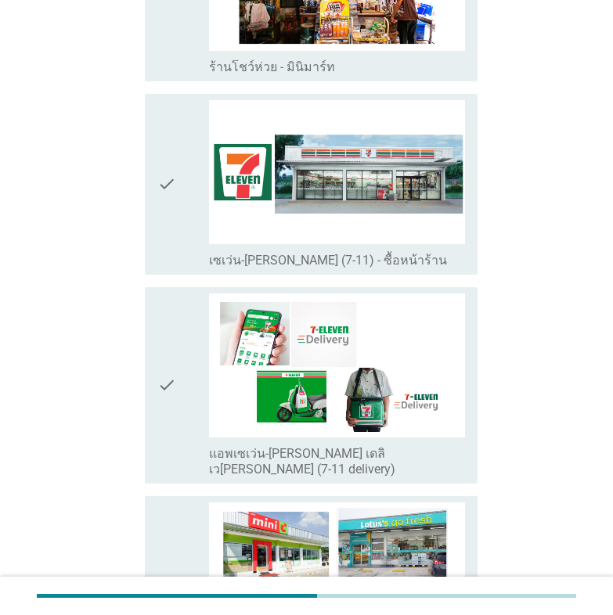
scroll to position [2607, 0]
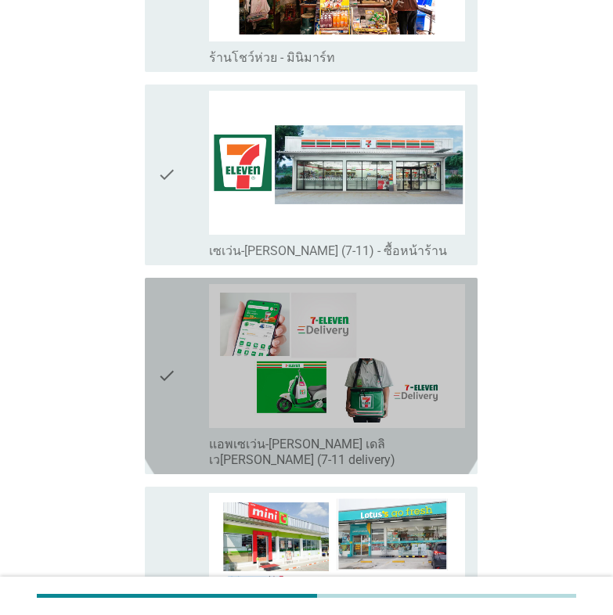
click at [160, 292] on icon "check" at bounding box center [166, 376] width 19 height 184
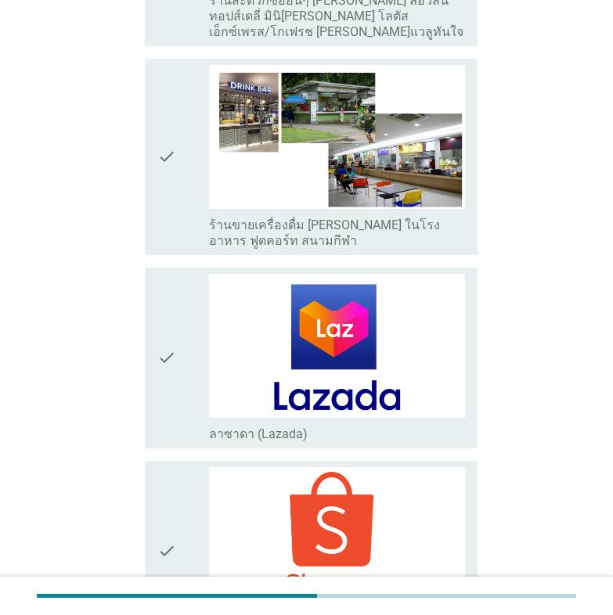
scroll to position [3572, 0]
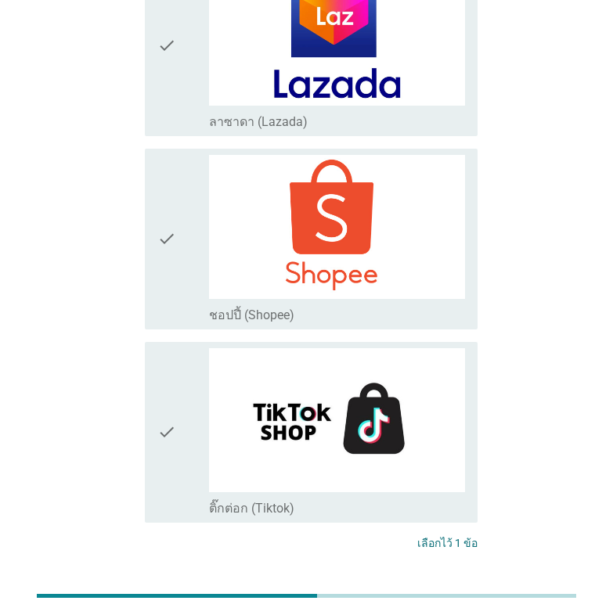
click at [435, 592] on div "ต่อไป" at bounding box center [437, 601] width 44 height 19
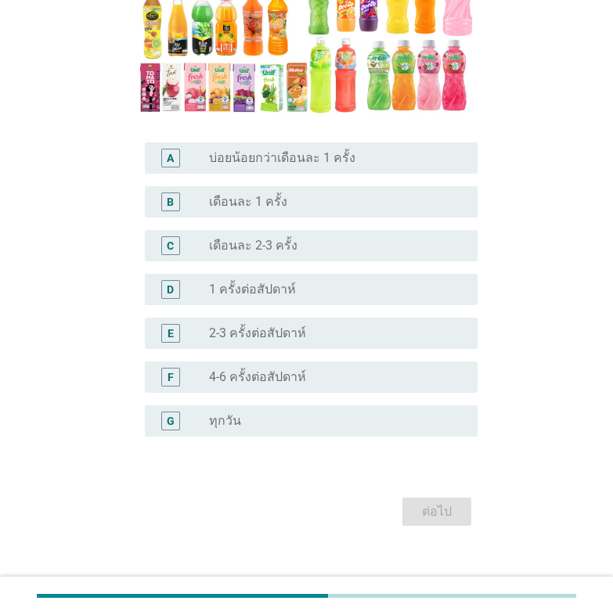
scroll to position [261, 0]
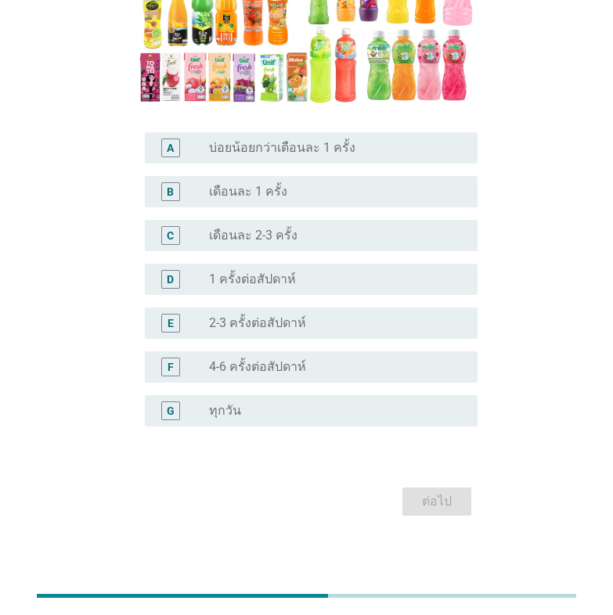
click at [167, 283] on div "D" at bounding box center [170, 279] width 7 height 16
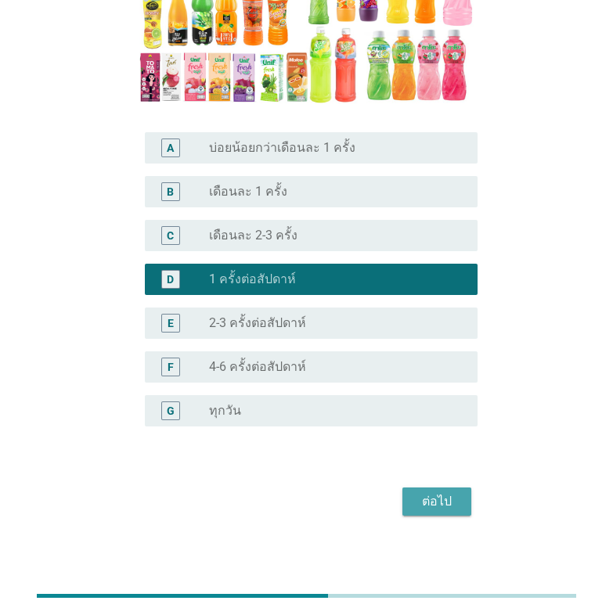
click at [440, 501] on div "ต่อไป" at bounding box center [437, 501] width 44 height 19
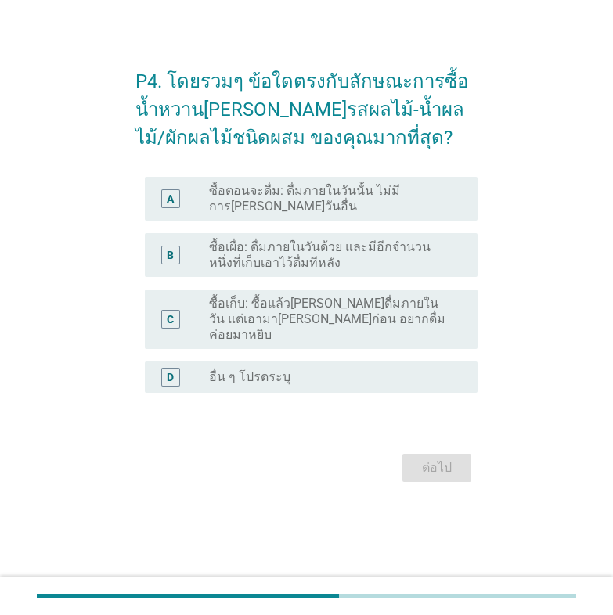
scroll to position [0, 0]
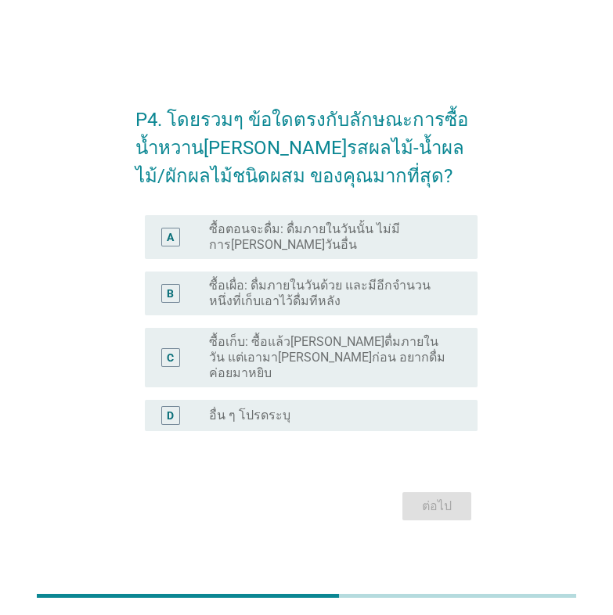
click at [170, 354] on div "C" at bounding box center [170, 358] width 7 height 16
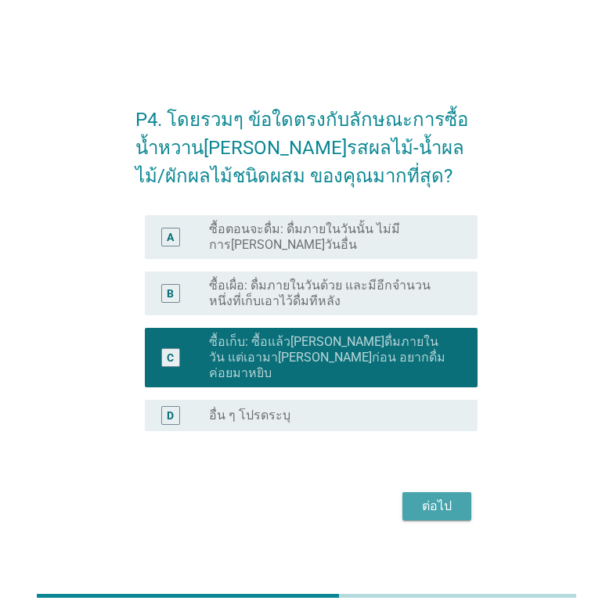
click at [436, 497] on div "ต่อไป" at bounding box center [437, 506] width 44 height 19
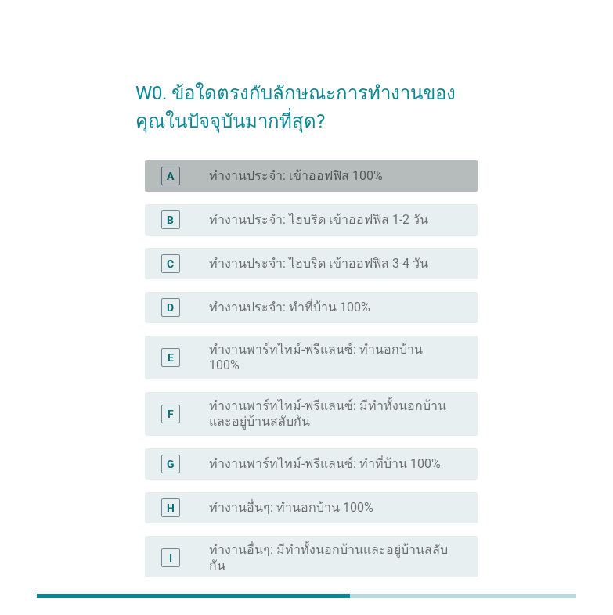
click at [314, 182] on label "ทำงานประจำ: เข้าออฟฟิส 100%" at bounding box center [296, 176] width 174 height 16
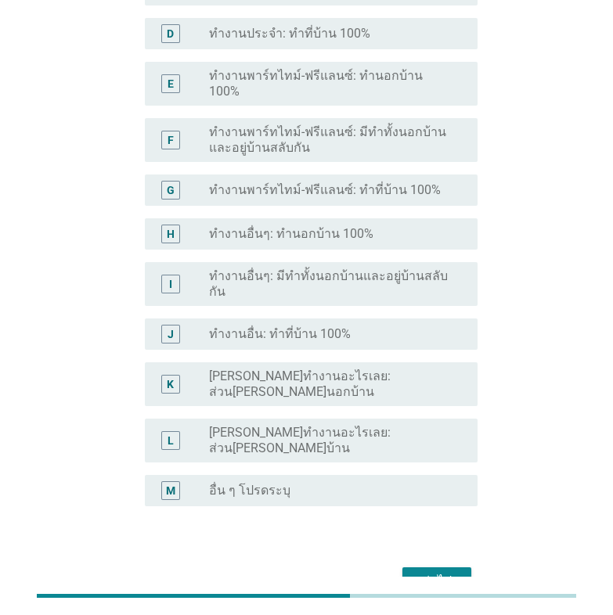
scroll to position [310, 0]
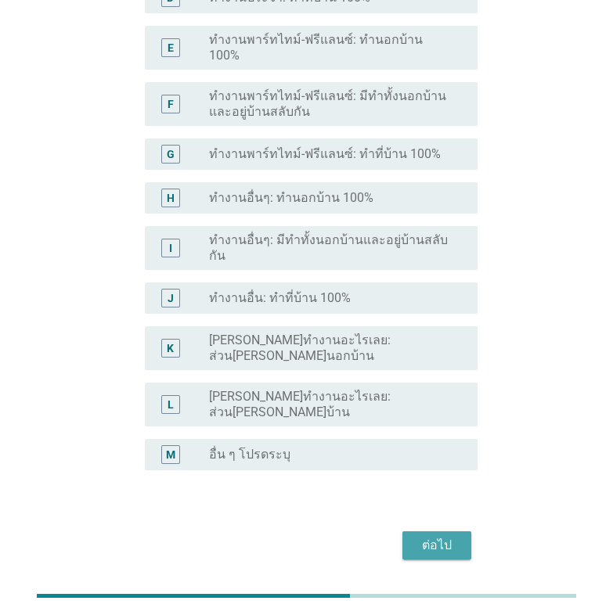
click at [438, 536] on div "ต่อไป" at bounding box center [437, 545] width 44 height 19
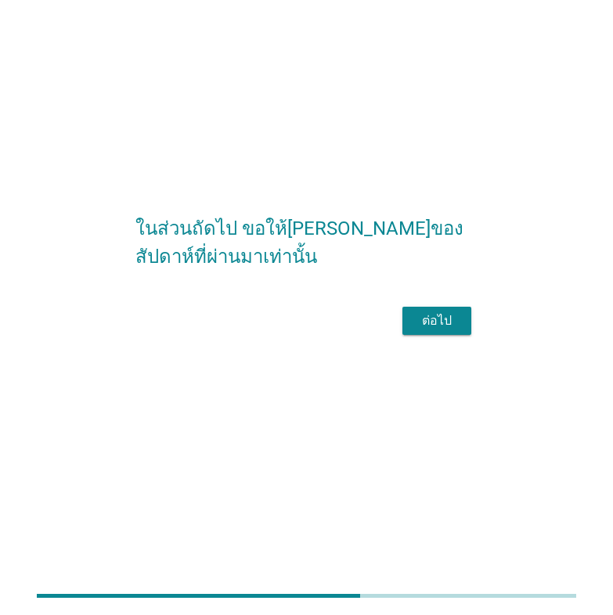
scroll to position [0, 0]
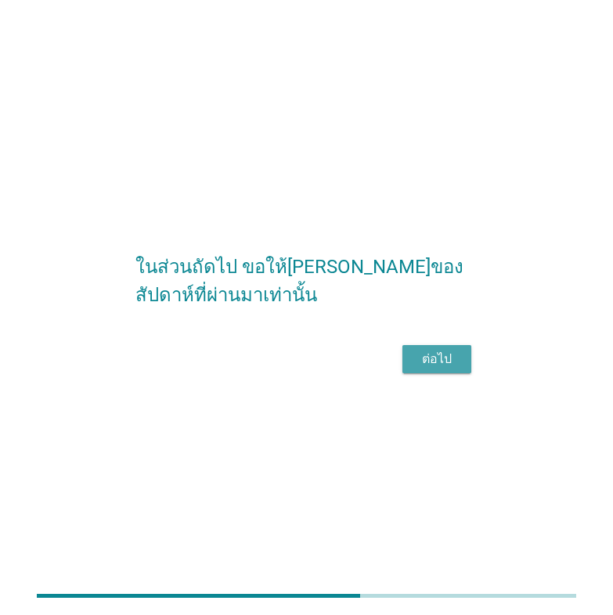
click at [432, 373] on button "ต่อไป" at bounding box center [436, 359] width 69 height 28
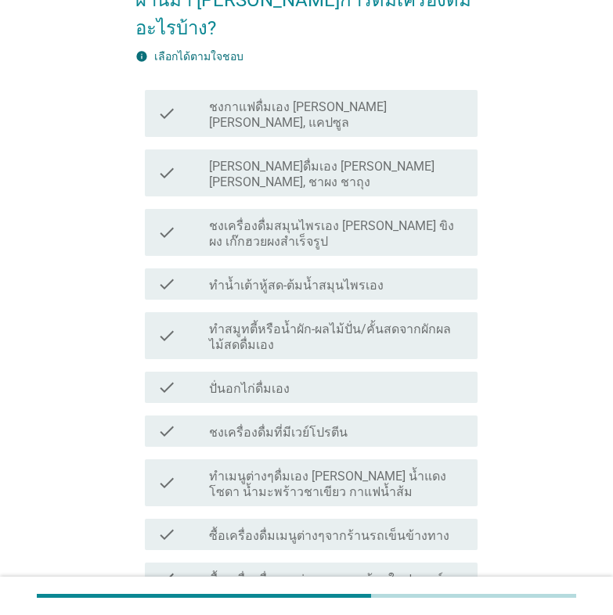
scroll to position [131, 0]
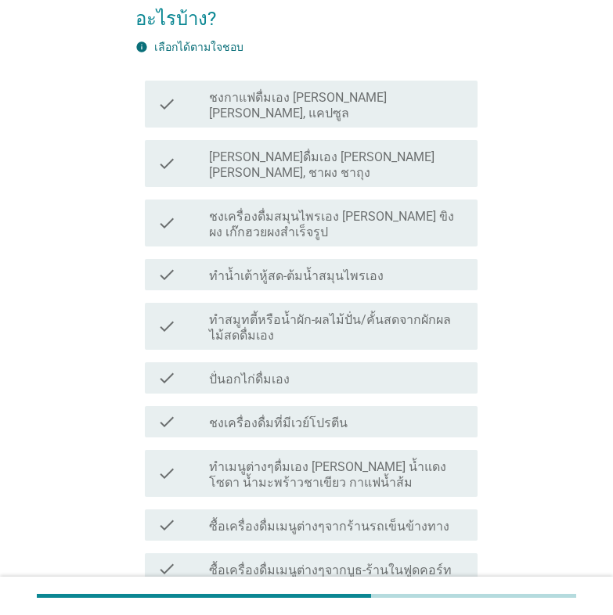
click at [245, 149] on label "[PERSON_NAME]ดื่มเอง [PERSON_NAME] [PERSON_NAME], ชาผง ชาถุง" at bounding box center [337, 164] width 256 height 31
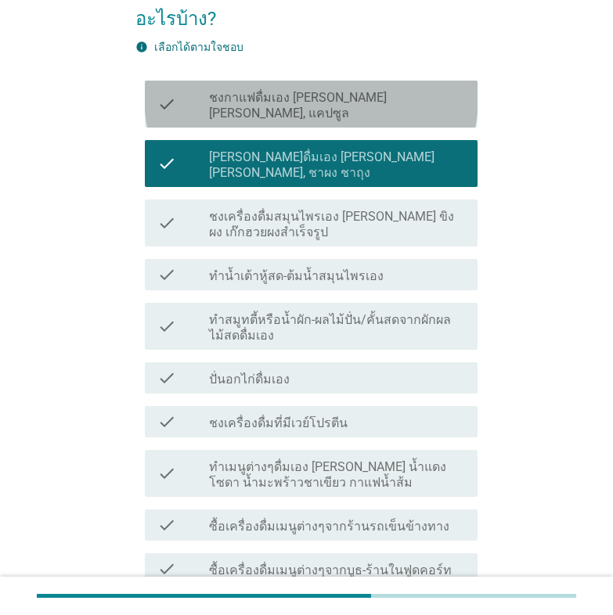
click at [319, 90] on label "ชงกาแฟดื่มเอง [PERSON_NAME] [PERSON_NAME], แคปซูล" at bounding box center [337, 105] width 256 height 31
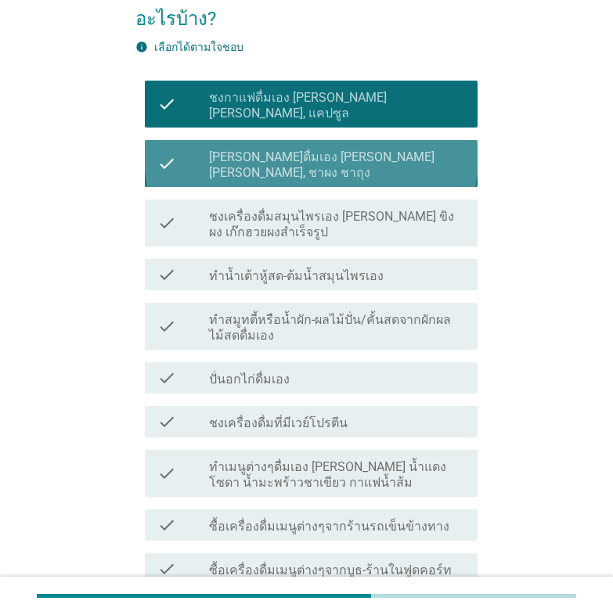
click at [291, 149] on label "[PERSON_NAME]ดื่มเอง [PERSON_NAME] [PERSON_NAME], ชาผง ชาถุง" at bounding box center [337, 164] width 256 height 31
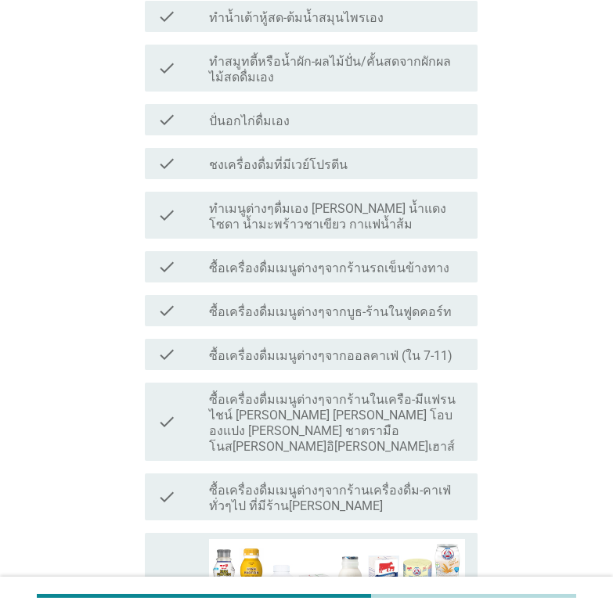
scroll to position [391, 0]
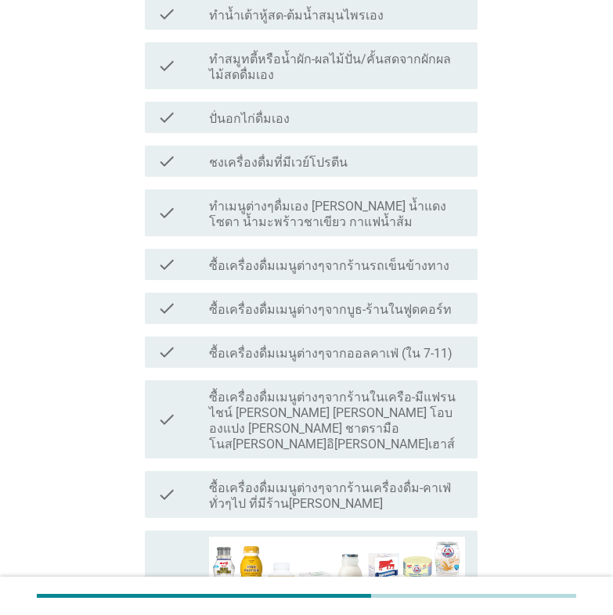
click at [376, 258] on label "ซื้อเครื่องดื่มเมนูต่างๆจากร้านรถเข็นข้างทาง" at bounding box center [329, 266] width 240 height 16
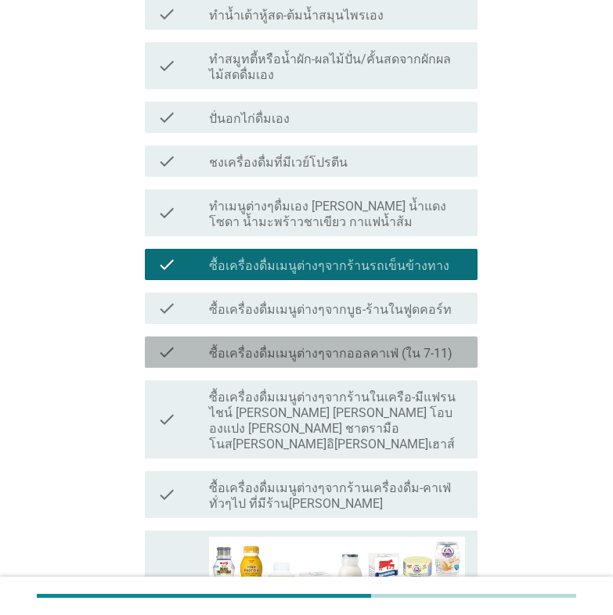
click at [344, 346] on label "ซื้อเครื่องดื่มเมนูต่างๆจากออลคาเฟ่ (ใน 7-11)" at bounding box center [330, 354] width 243 height 16
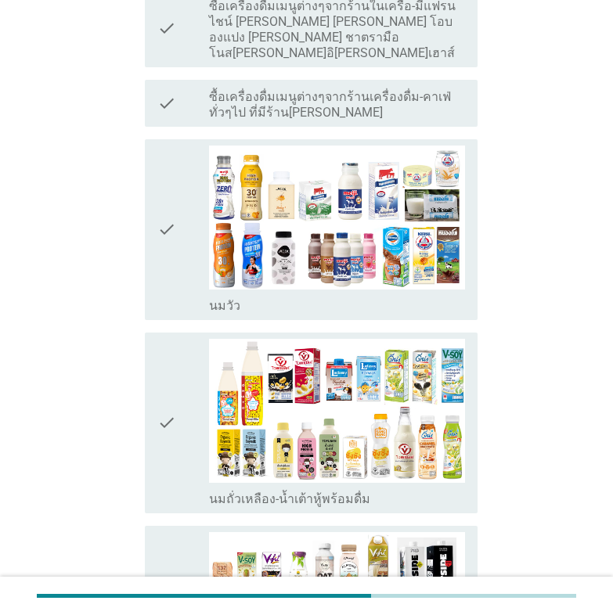
scroll to position [913, 0]
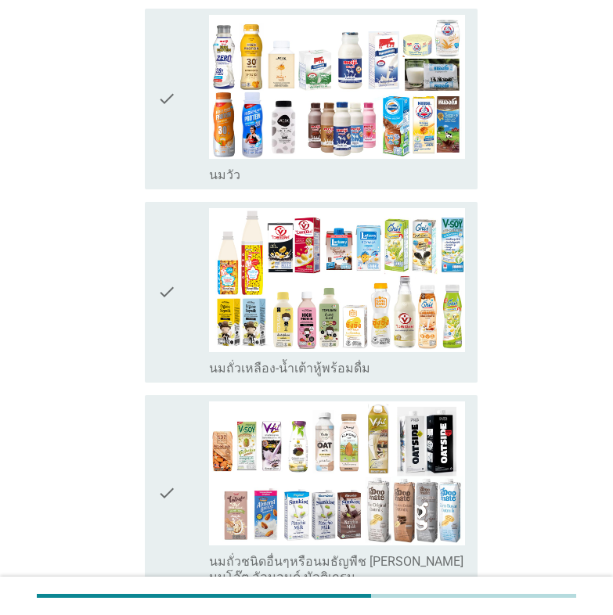
click at [163, 217] on icon "check" at bounding box center [166, 292] width 19 height 168
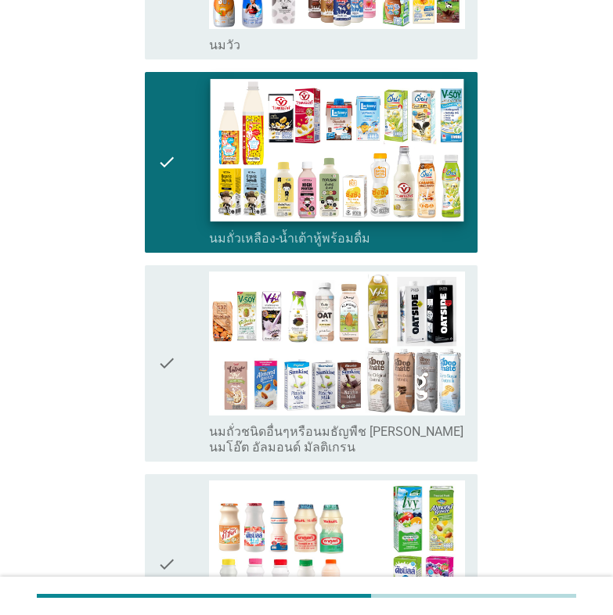
scroll to position [1304, 0]
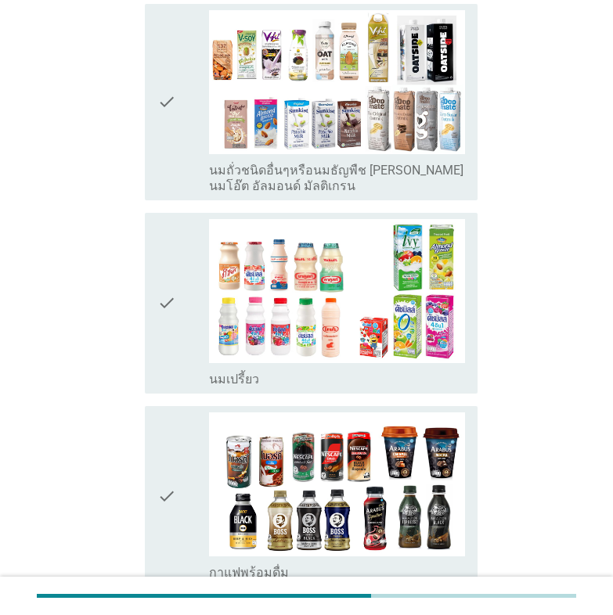
click at [171, 228] on icon "check" at bounding box center [166, 303] width 19 height 168
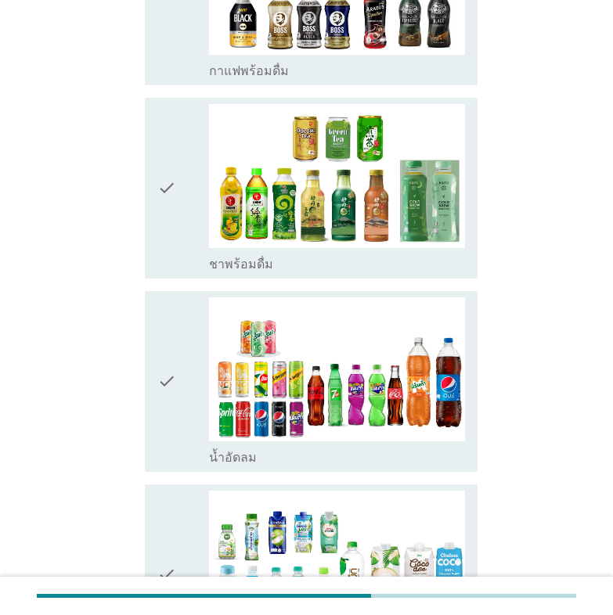
scroll to position [1825, 0]
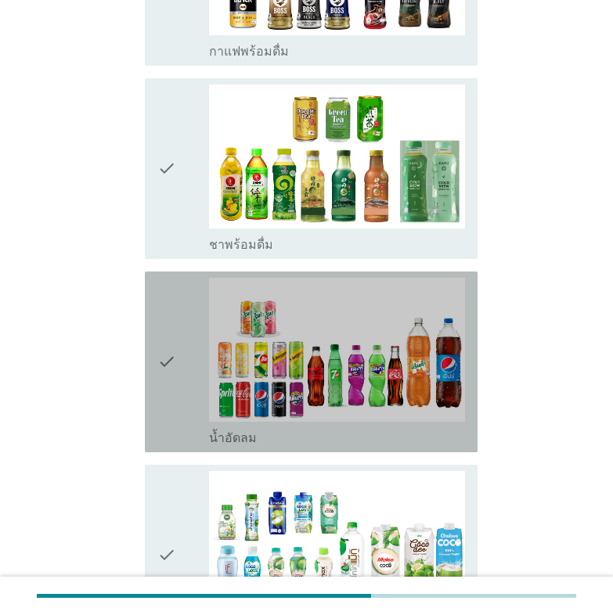
click at [166, 283] on icon "check" at bounding box center [166, 362] width 19 height 168
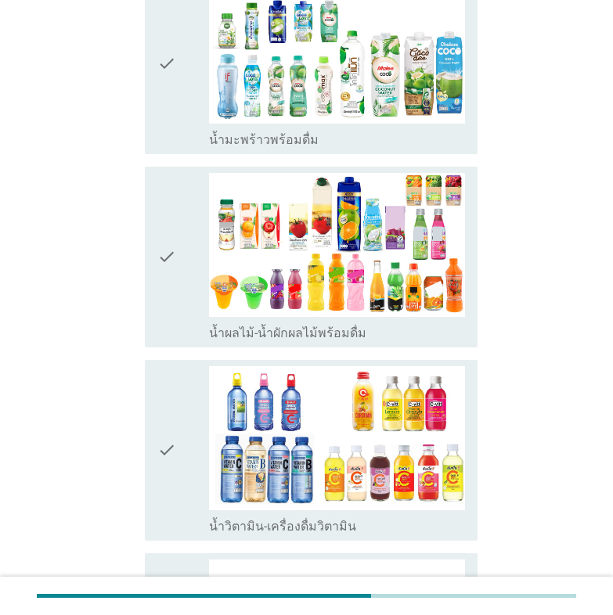
scroll to position [2347, 0]
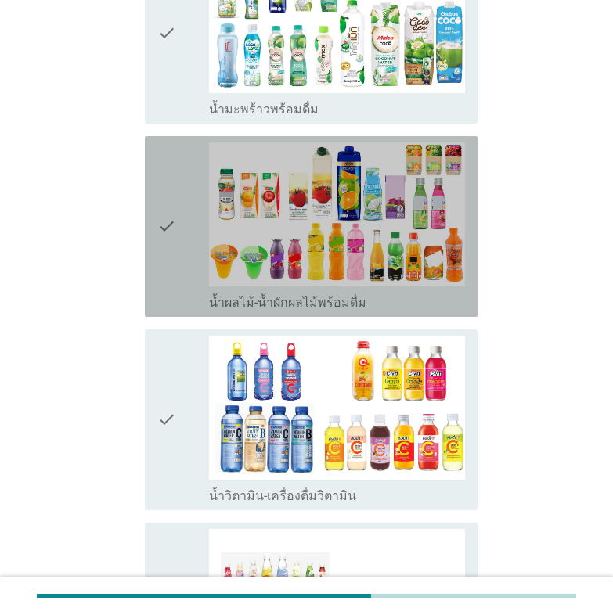
click at [168, 152] on icon "check" at bounding box center [166, 226] width 19 height 168
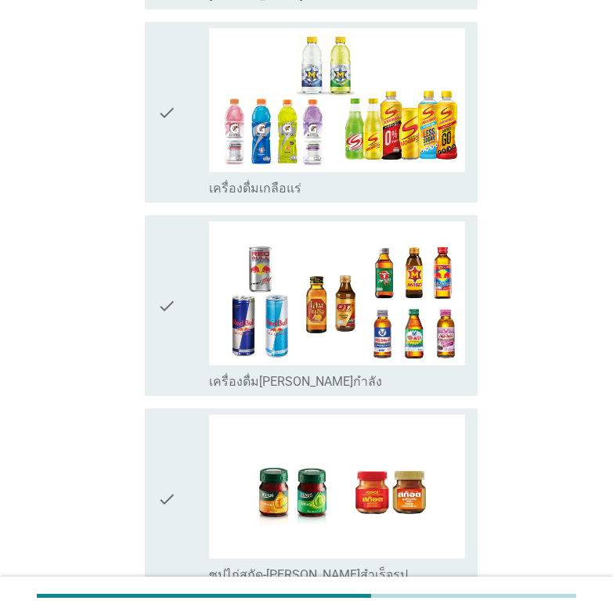
scroll to position [3129, 0]
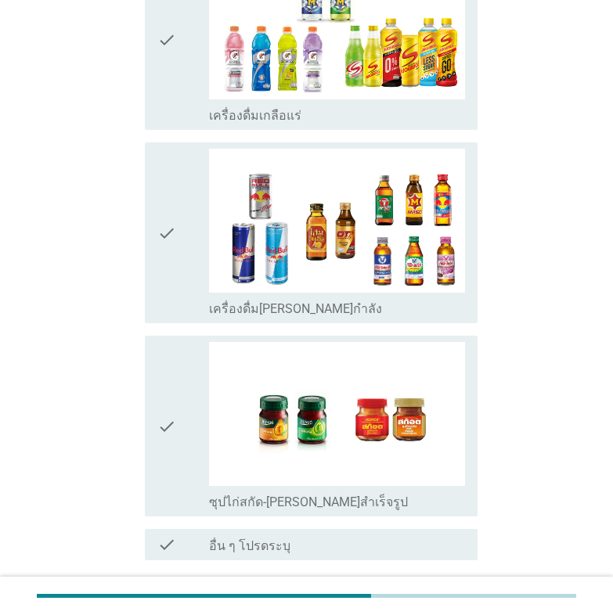
click at [440, 607] on div "ต่อไป" at bounding box center [437, 616] width 44 height 19
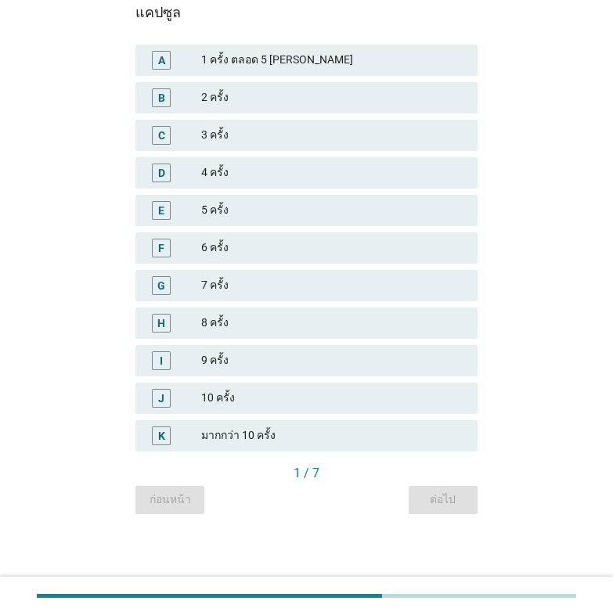
scroll to position [0, 0]
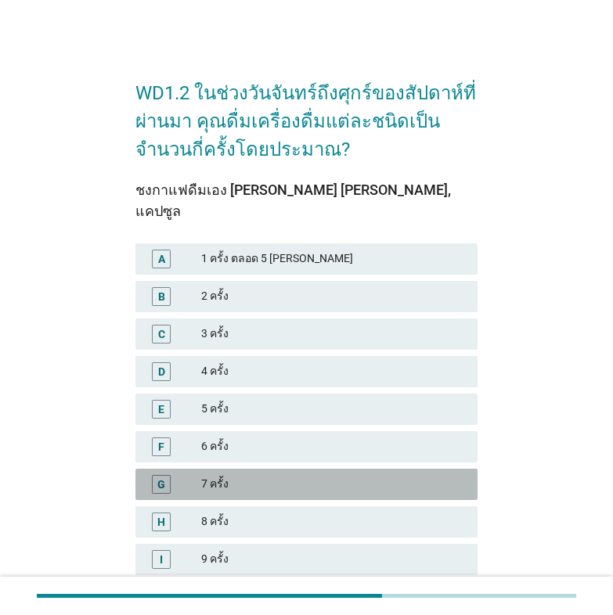
click at [160, 476] on div "G" at bounding box center [161, 484] width 8 height 16
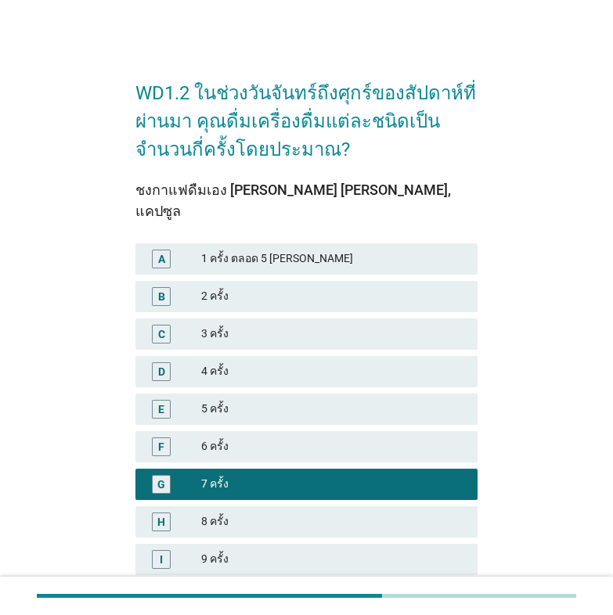
scroll to position [178, 0]
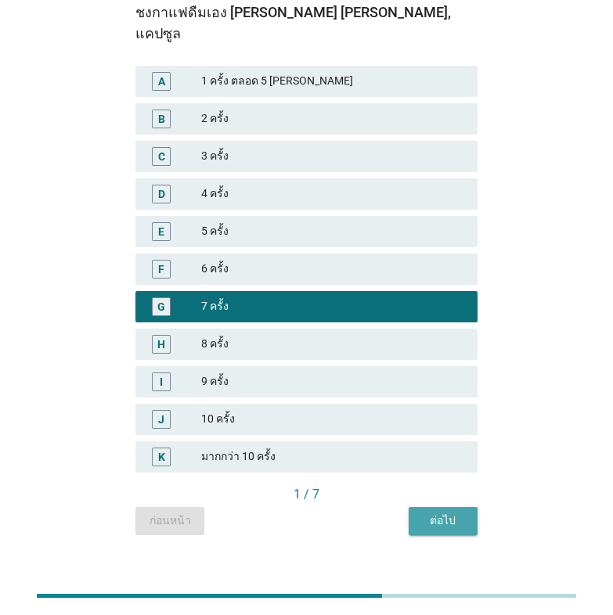
click at [465, 507] on button "ต่อไป" at bounding box center [442, 521] width 69 height 28
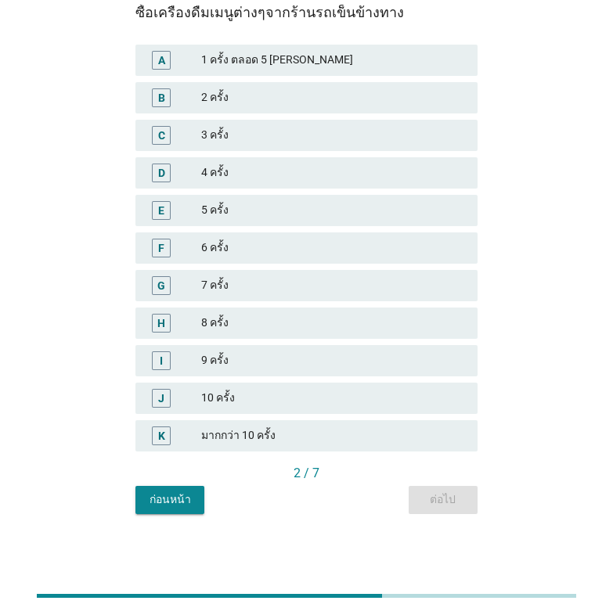
click at [154, 244] on div "F" at bounding box center [161, 248] width 19 height 19
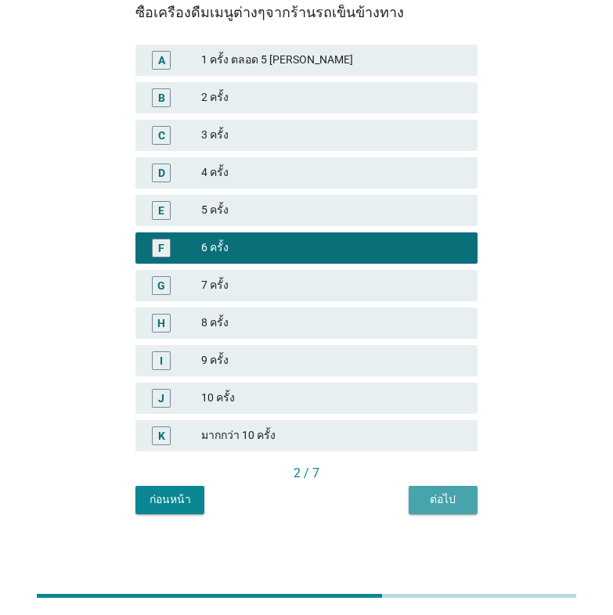
click at [434, 502] on div "ต่อไป" at bounding box center [443, 499] width 44 height 16
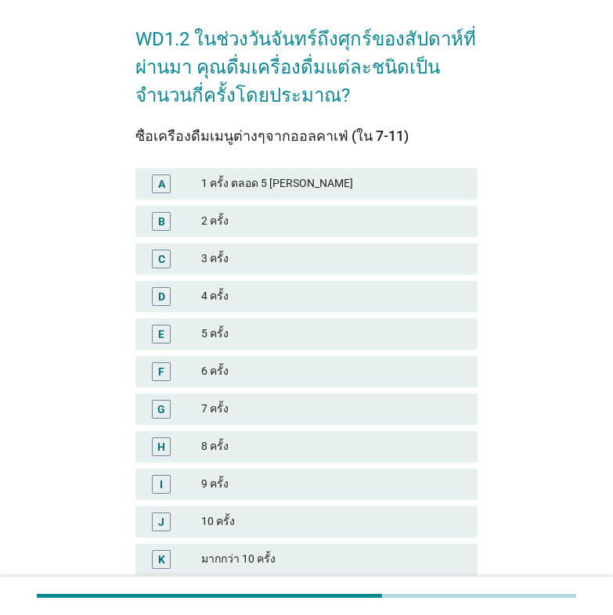
scroll to position [131, 0]
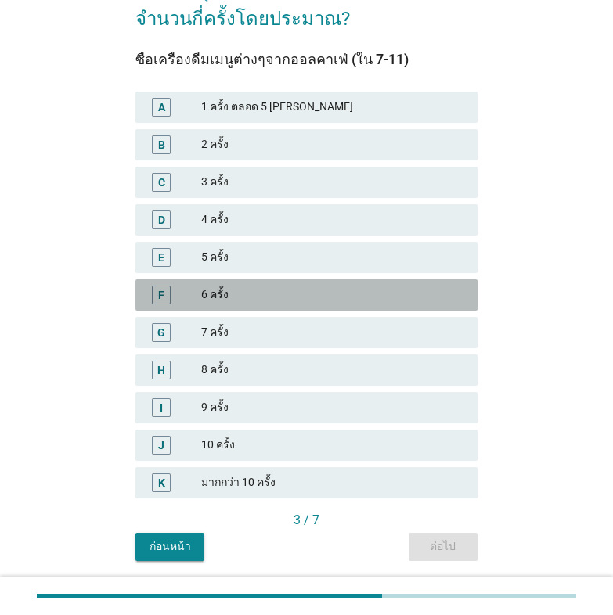
click at [162, 300] on div "F" at bounding box center [161, 294] width 6 height 16
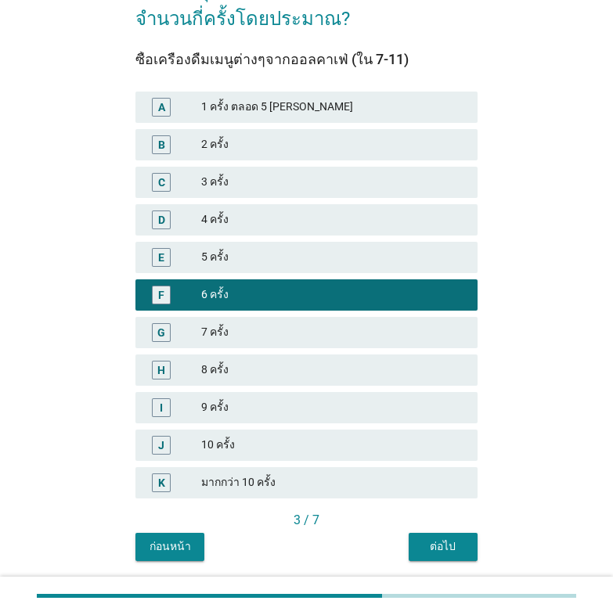
click at [457, 542] on div "ต่อไป" at bounding box center [443, 546] width 44 height 16
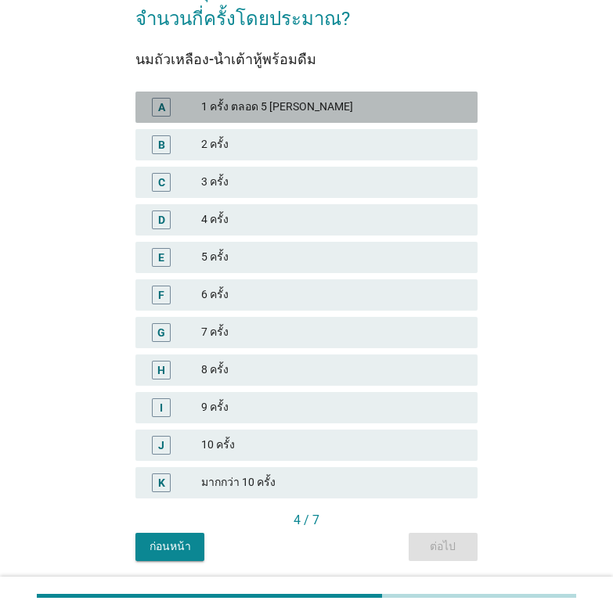
click at [166, 113] on div "A" at bounding box center [161, 107] width 19 height 19
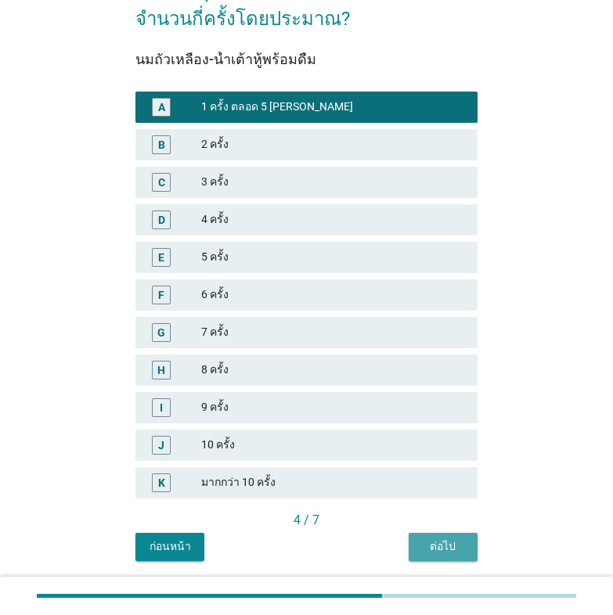
click at [429, 548] on div "ต่อไป" at bounding box center [443, 546] width 44 height 16
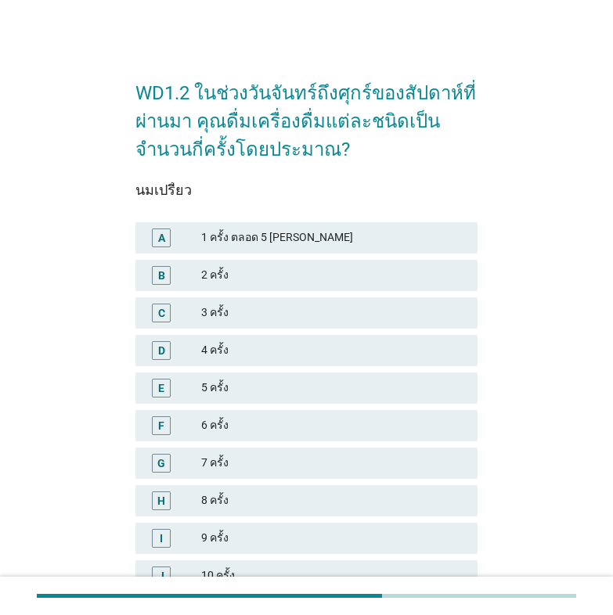
click at [149, 237] on div "A" at bounding box center [161, 237] width 27 height 19
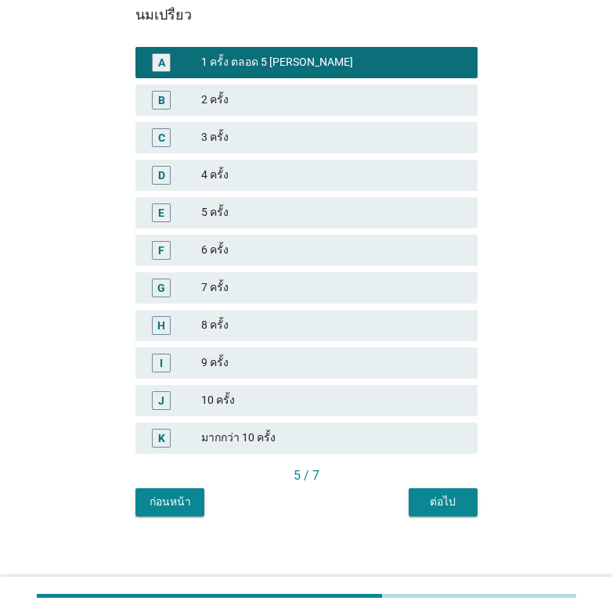
scroll to position [178, 0]
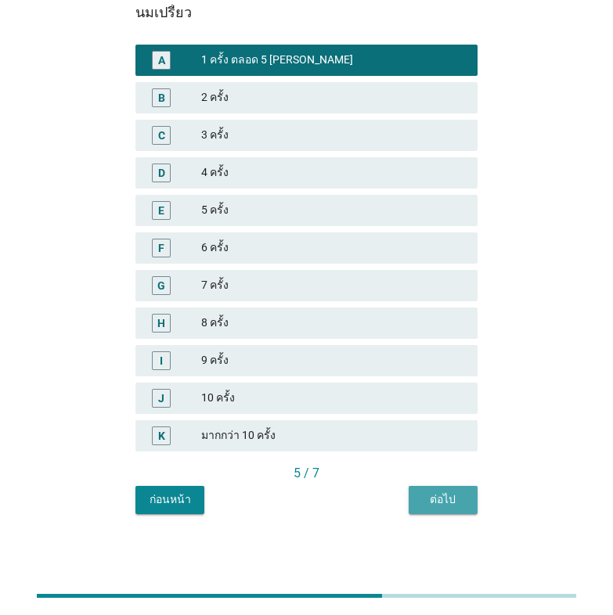
click at [414, 502] on button "ต่อไป" at bounding box center [442, 500] width 69 height 28
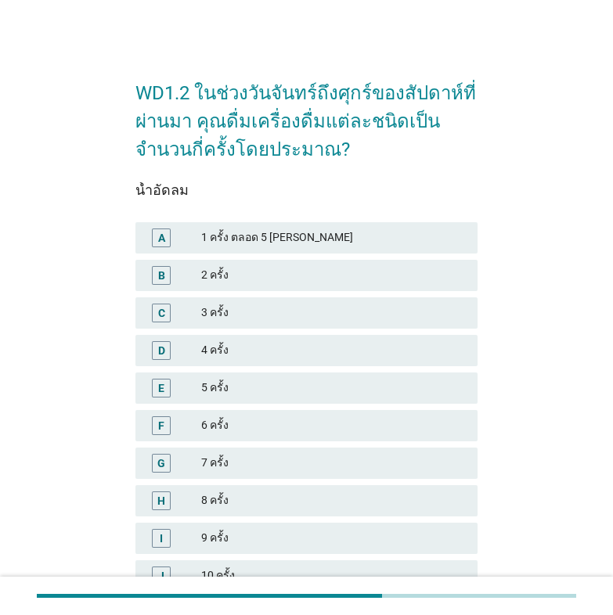
click at [163, 388] on div "E" at bounding box center [161, 387] width 6 height 16
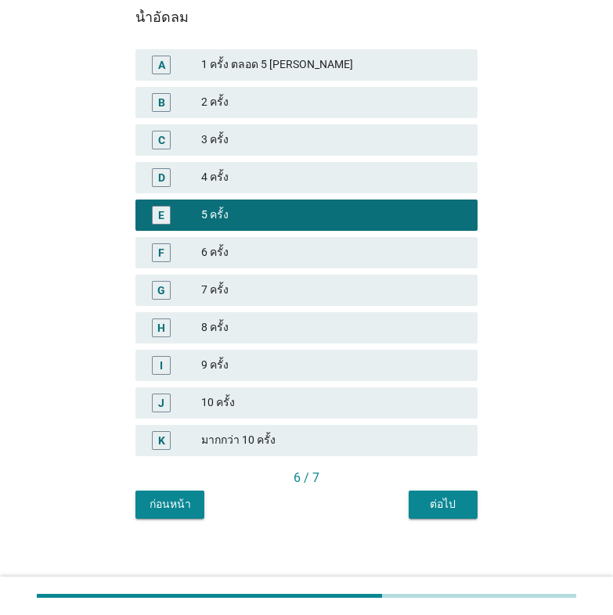
scroll to position [178, 0]
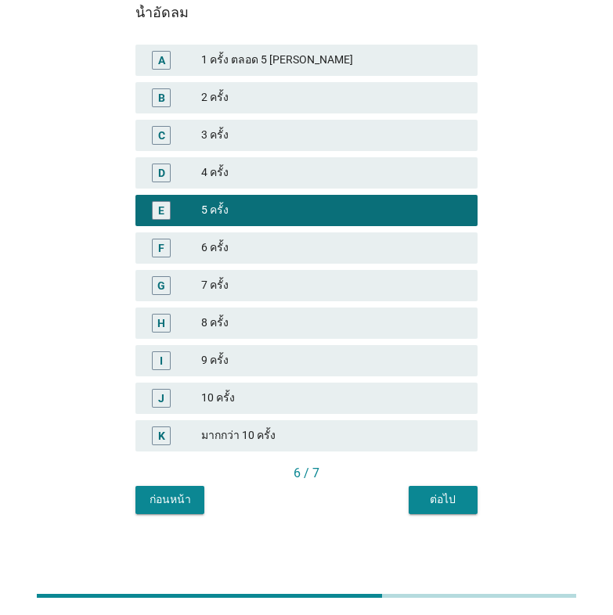
click at [453, 504] on div "ต่อไป" at bounding box center [443, 499] width 44 height 16
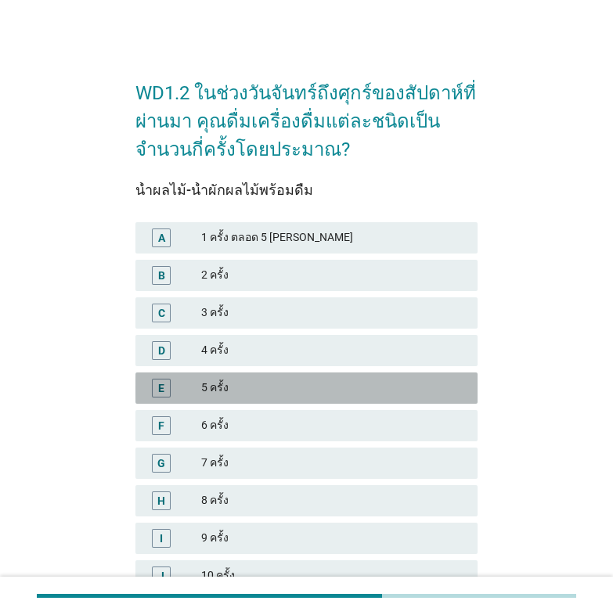
click at [159, 393] on div "E" at bounding box center [161, 387] width 6 height 16
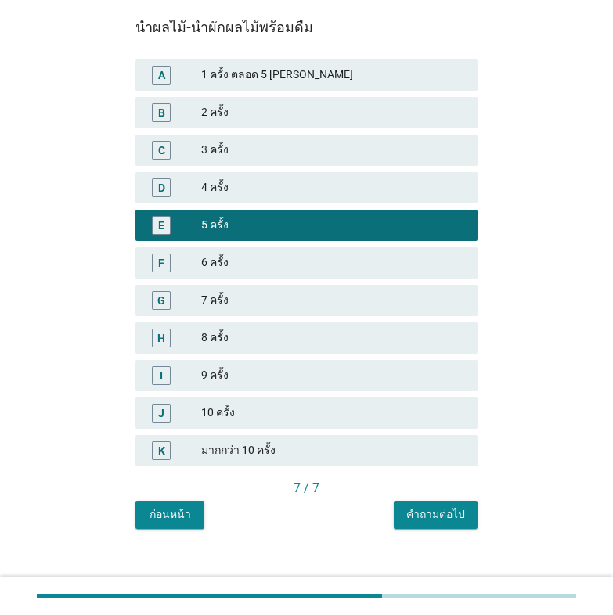
scroll to position [178, 0]
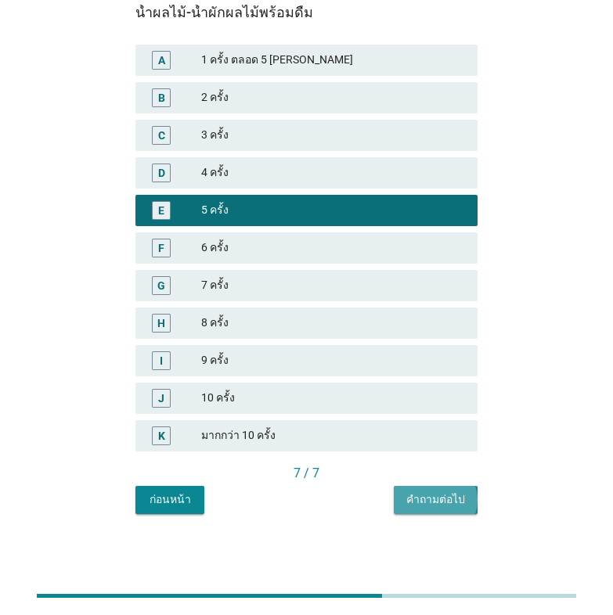
click at [456, 499] on div "คำถามต่อไป" at bounding box center [435, 499] width 59 height 16
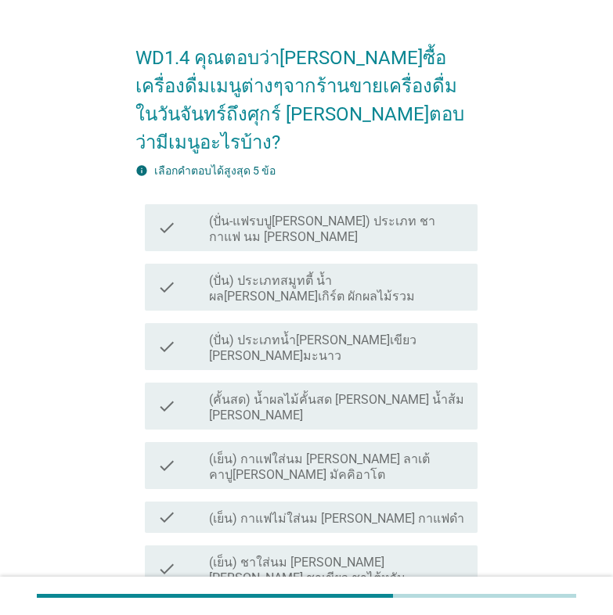
scroll to position [131, 0]
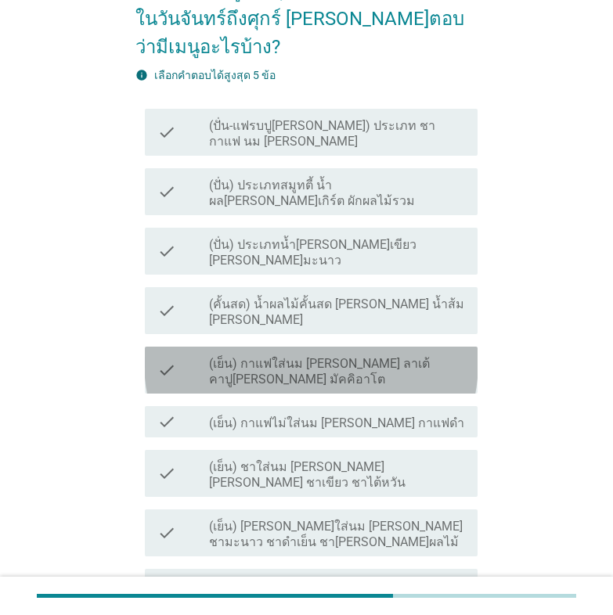
click at [386, 356] on label "(เย็น) กาแฟใส่นม [PERSON_NAME] ลาเต้ คาปู[PERSON_NAME] มัคคิอาโต" at bounding box center [337, 371] width 256 height 31
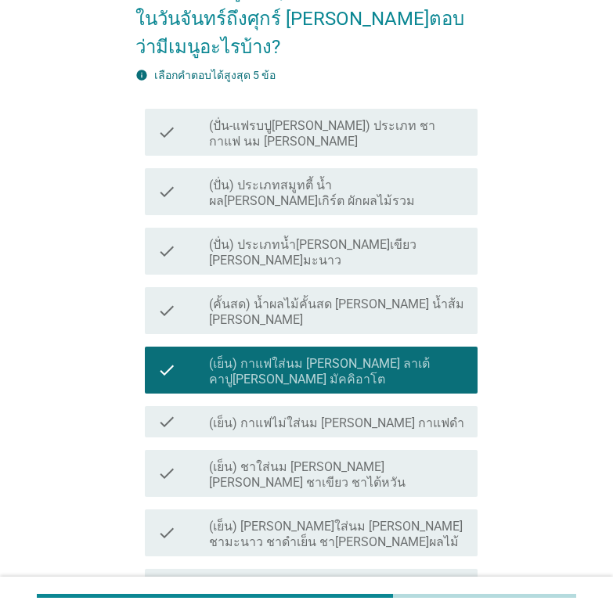
click at [267, 415] on label "(เย็น) กาแฟไม่ใส่นม [PERSON_NAME] กาแฟดำ" at bounding box center [336, 423] width 255 height 16
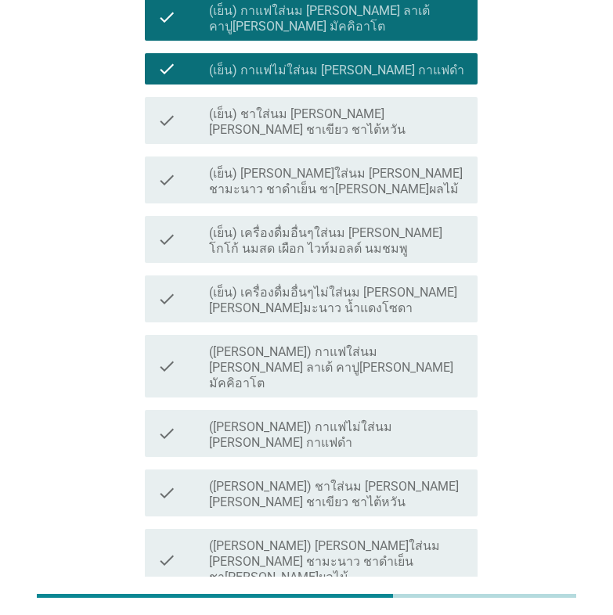
scroll to position [475, 0]
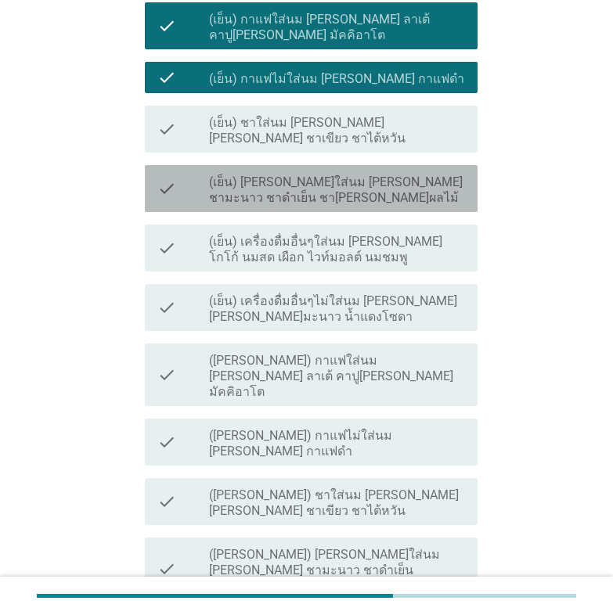
click at [307, 174] on label "(เย็น) [PERSON_NAME]ใส่นม [PERSON_NAME] ชามะนาว ชาดำเย็น ชา[PERSON_NAME]ผลไม้" at bounding box center [337, 189] width 256 height 31
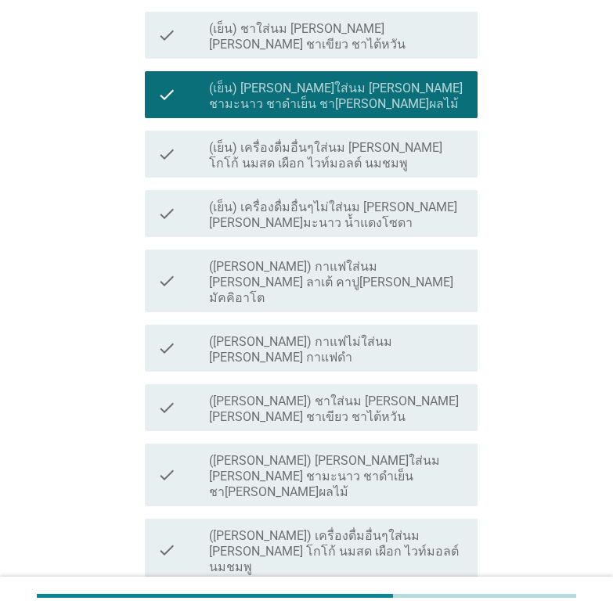
scroll to position [606, 0]
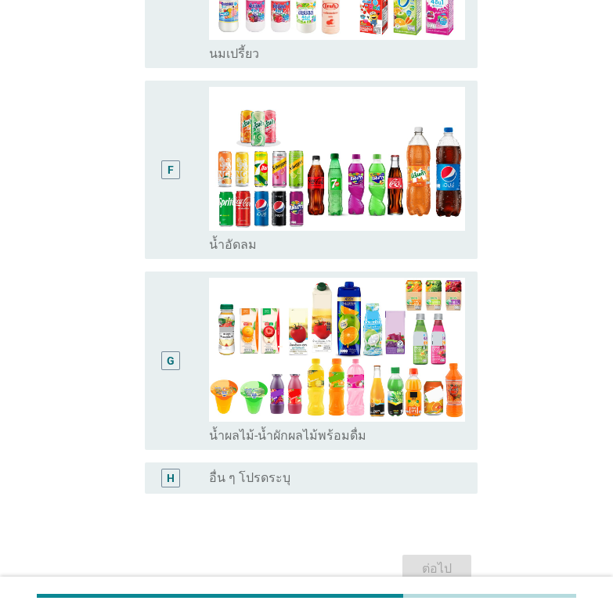
scroll to position [0, 0]
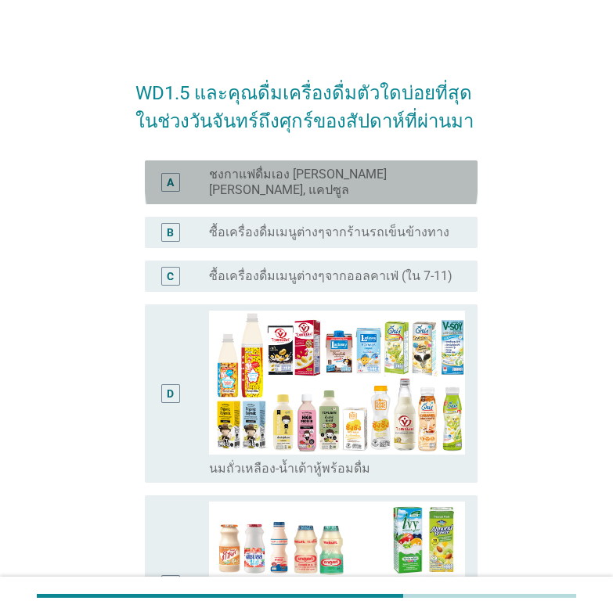
click at [175, 175] on div "A" at bounding box center [170, 182] width 19 height 19
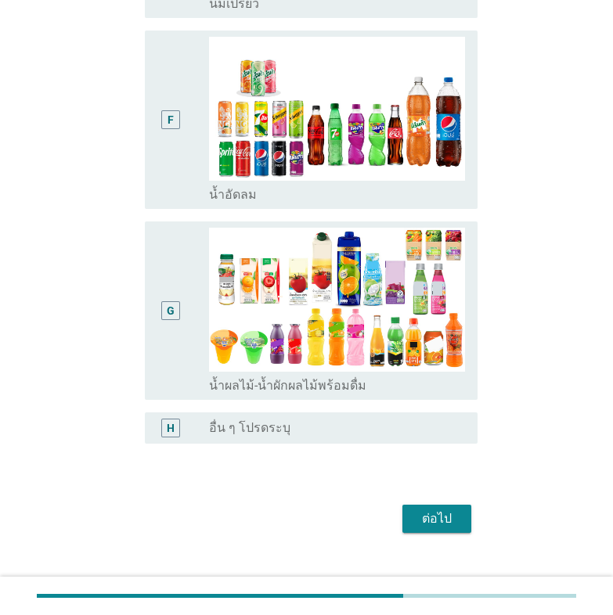
scroll to position [667, 0]
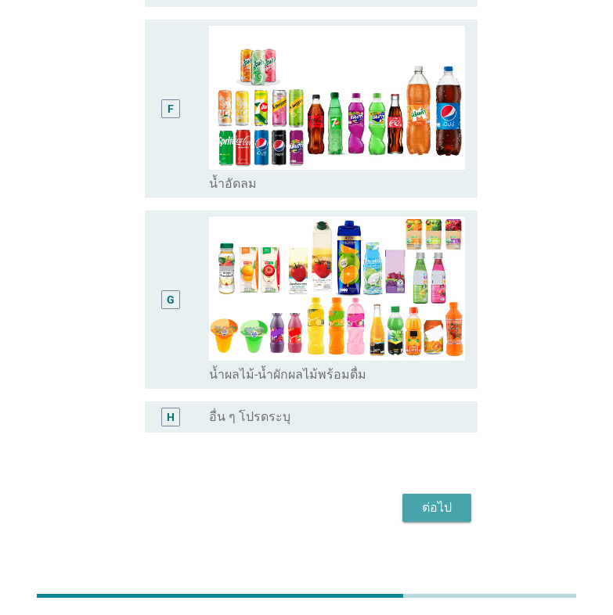
click at [460, 495] on button "ต่อไป" at bounding box center [436, 508] width 69 height 28
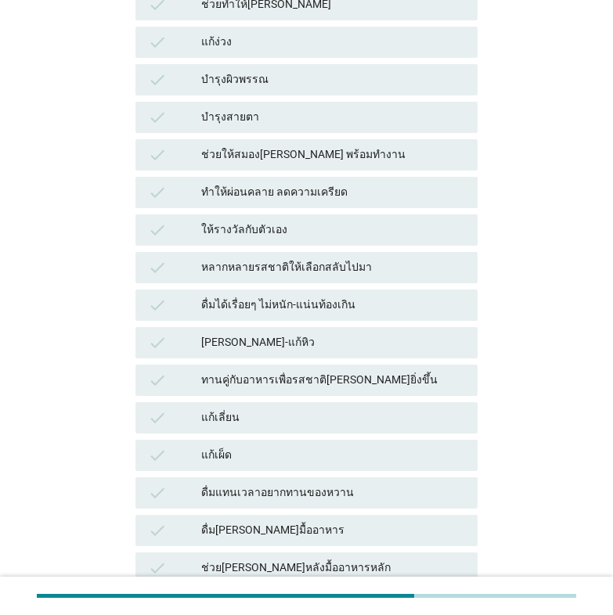
scroll to position [0, 0]
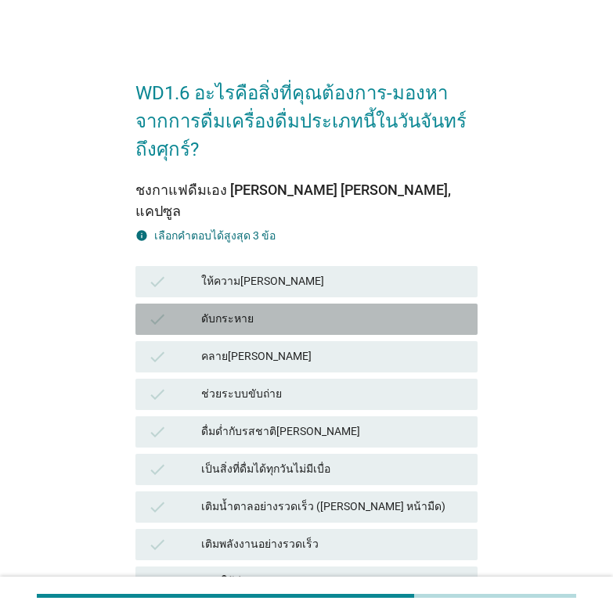
click at [164, 310] on icon "check" at bounding box center [157, 319] width 19 height 19
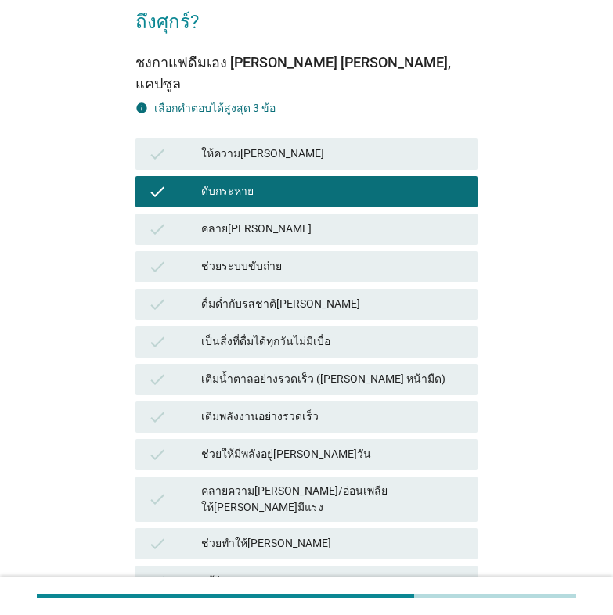
scroll to position [131, 0]
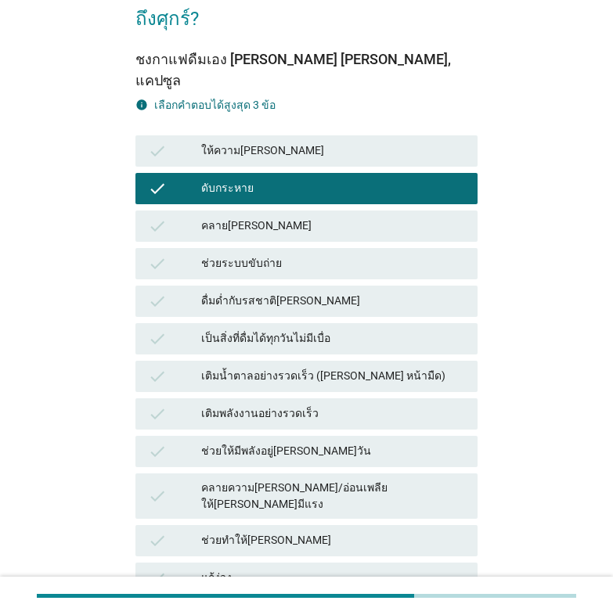
click at [301, 329] on div "เป็นสิ่งที่ดื่มได้ทุกวันไม่มีเบื่อ" at bounding box center [333, 338] width 264 height 19
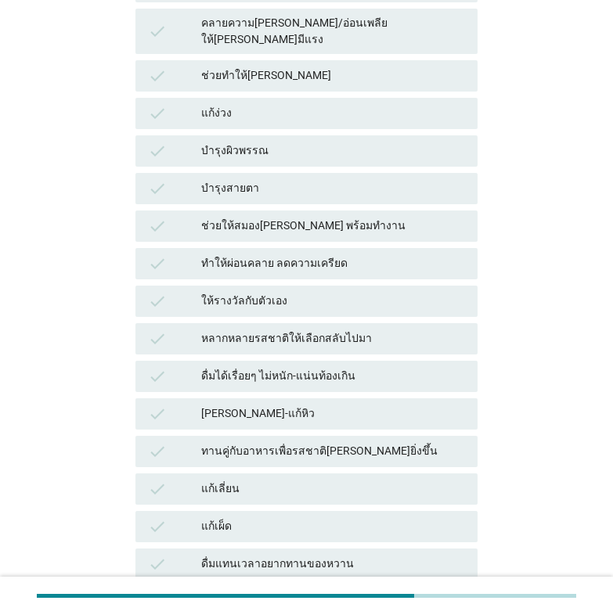
scroll to position [652, 0]
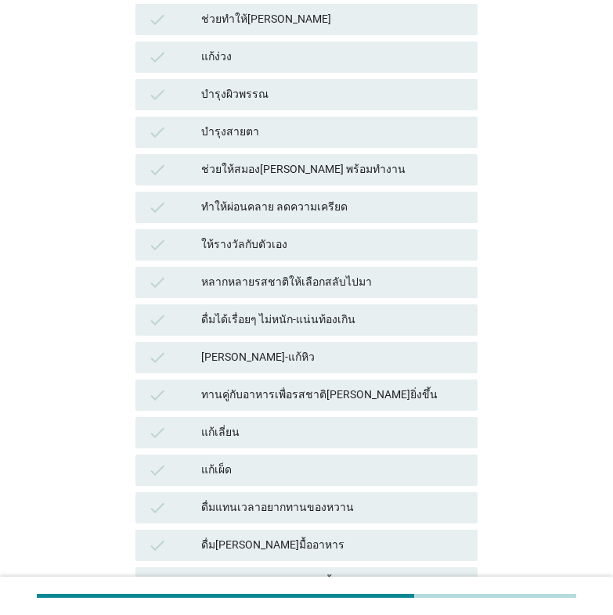
click at [320, 304] on div "check ดื่มได้เรื่อยๆ ไม่หนัก-แน่นท้องเกิน" at bounding box center [306, 319] width 342 height 31
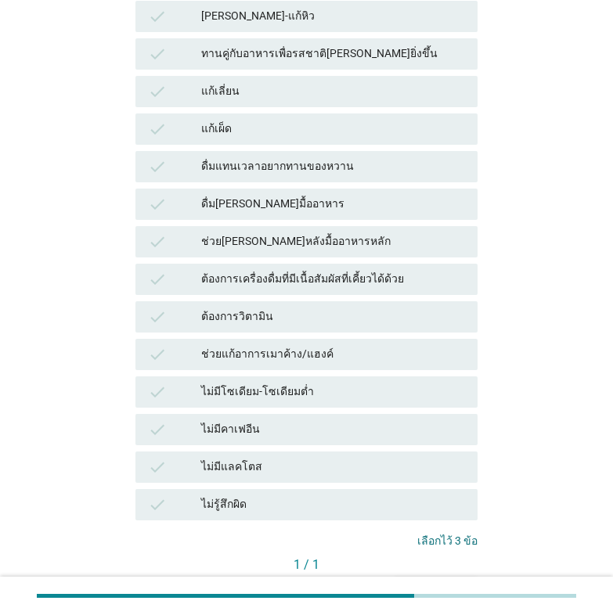
scroll to position [1021, 0]
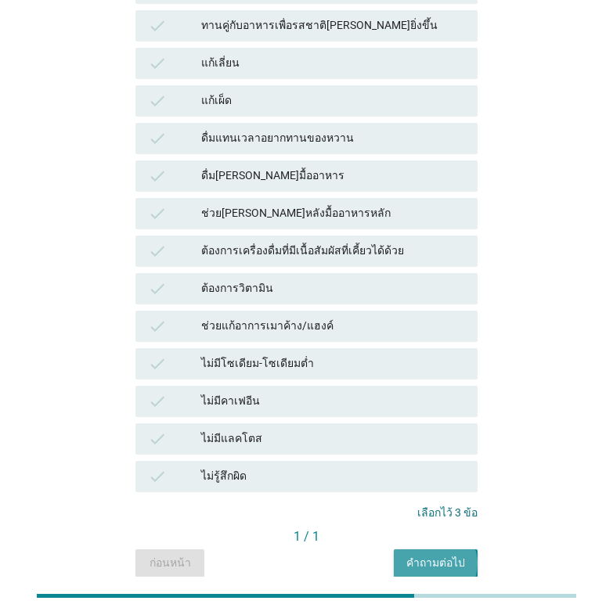
click at [462, 555] on div "คำถามต่อไป" at bounding box center [435, 563] width 59 height 16
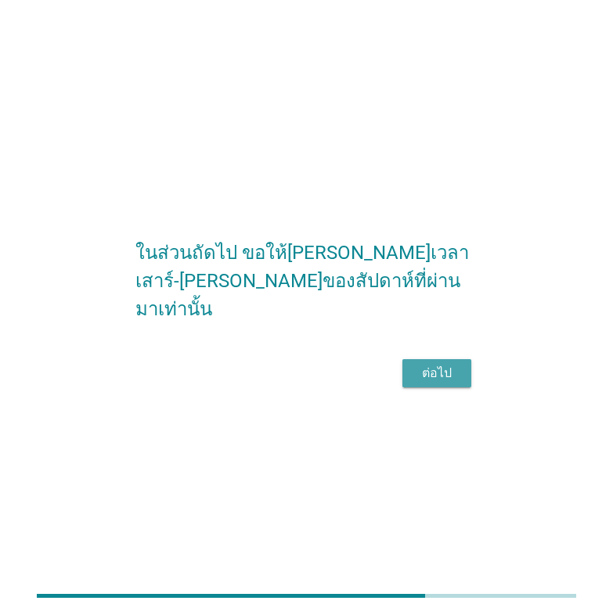
click at [431, 383] on div "ต่อไป" at bounding box center [437, 373] width 44 height 19
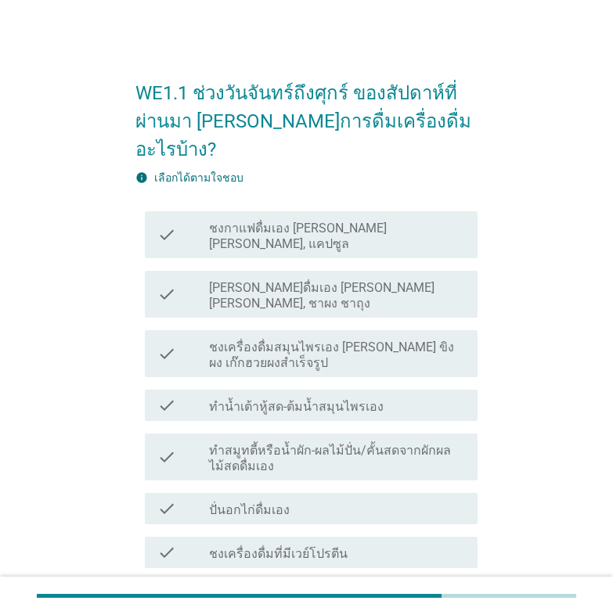
click at [275, 221] on label "ชงกาแฟดื่มเอง [PERSON_NAME] [PERSON_NAME], แคปซูล" at bounding box center [337, 236] width 256 height 31
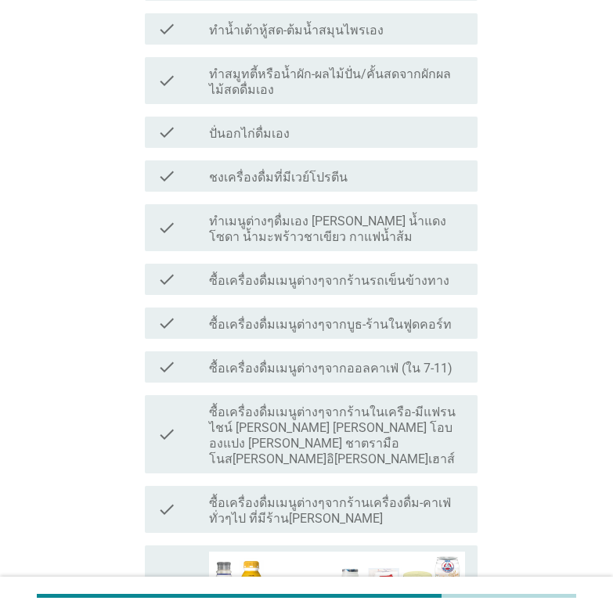
scroll to position [391, 0]
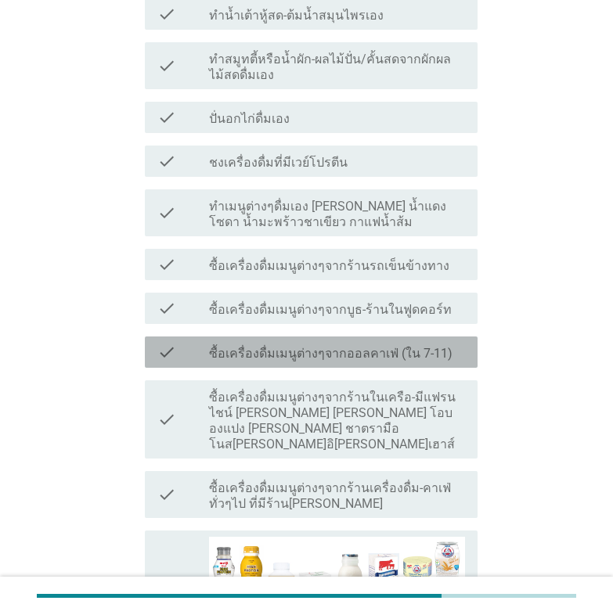
click at [237, 336] on div "check check_box_outline_blank ซื้อเครื่องดื่มเมนูต่างๆจากออลคาเฟ่ (ใน 7-11)" at bounding box center [311, 351] width 332 height 31
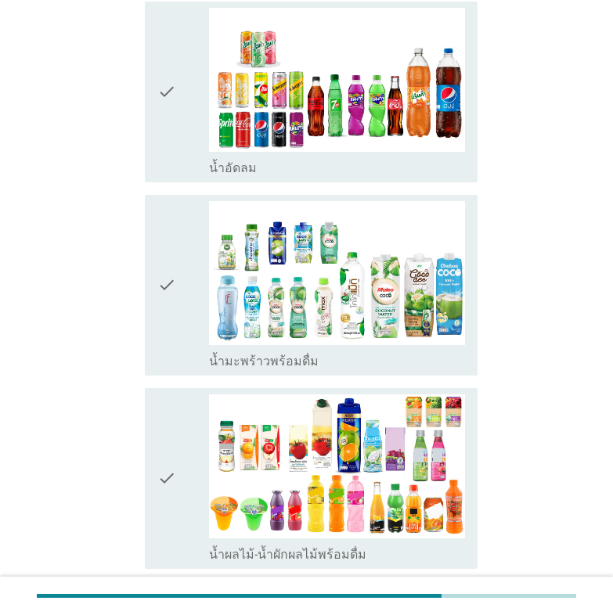
scroll to position [2216, 0]
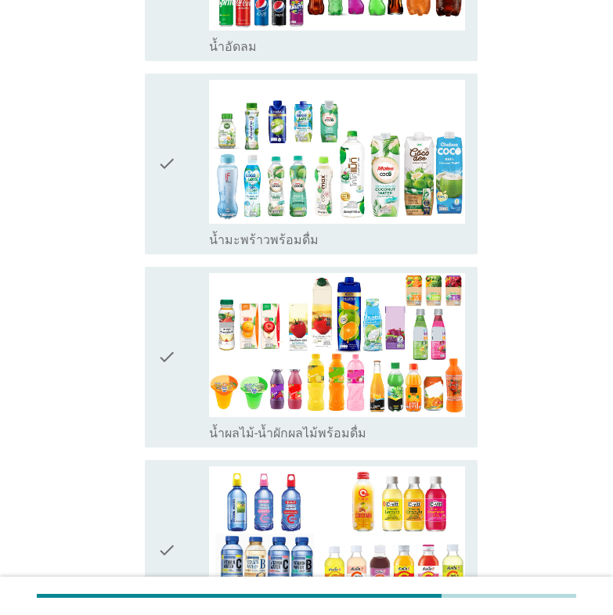
click at [161, 279] on icon "check" at bounding box center [166, 357] width 19 height 168
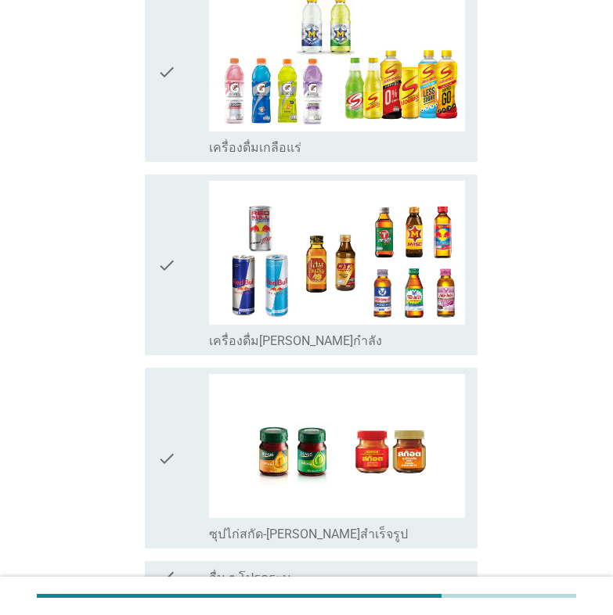
scroll to position [3176, 0]
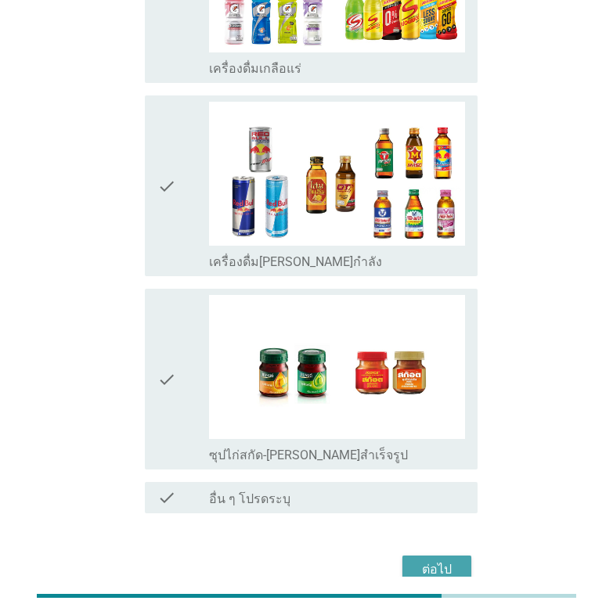
click at [430, 560] on div "ต่อไป" at bounding box center [437, 569] width 44 height 19
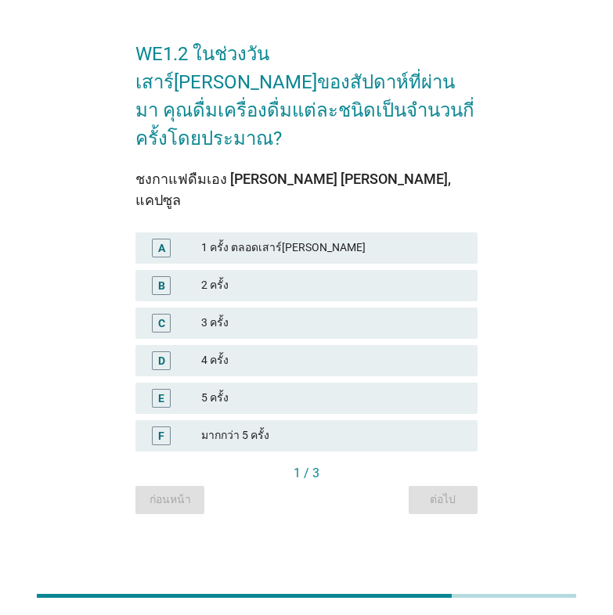
scroll to position [0, 0]
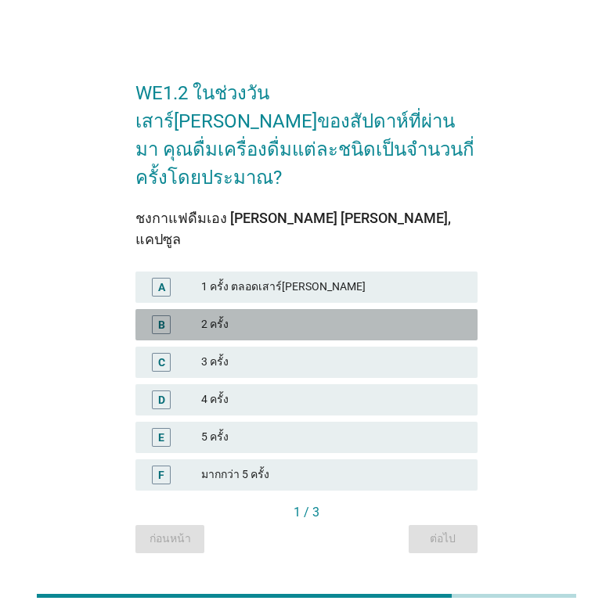
click at [218, 315] on div "2 ครั้ง" at bounding box center [333, 324] width 264 height 19
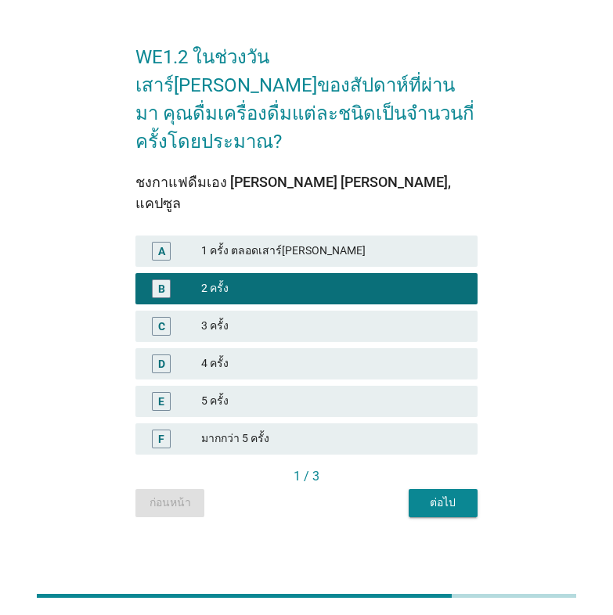
scroll to position [38, 0]
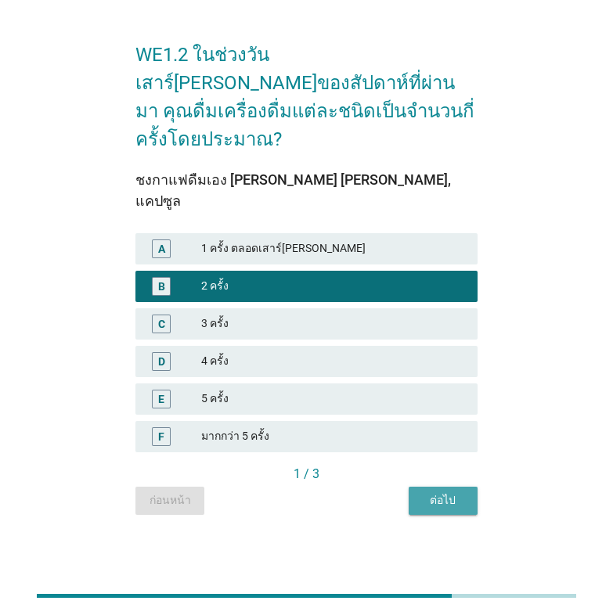
click at [462, 492] on div "ต่อไป" at bounding box center [443, 500] width 44 height 16
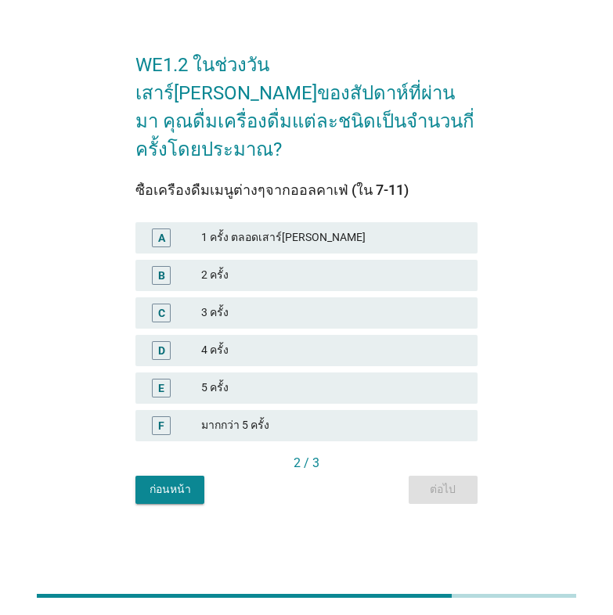
scroll to position [0, 0]
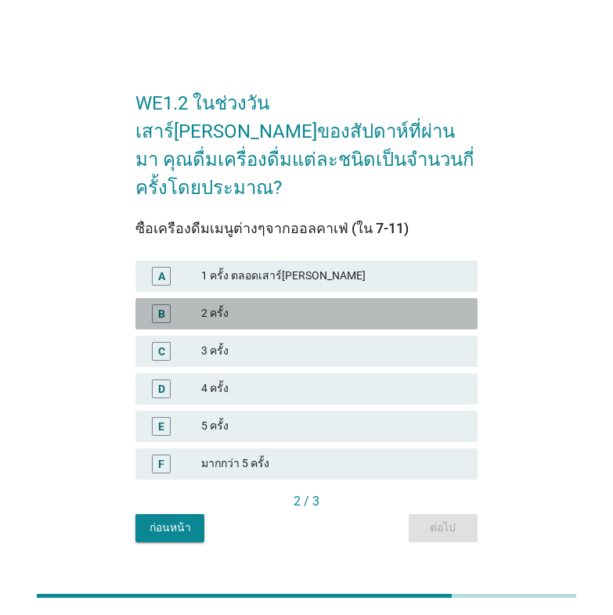
click at [279, 304] on div "2 ครั้ง" at bounding box center [333, 313] width 264 height 19
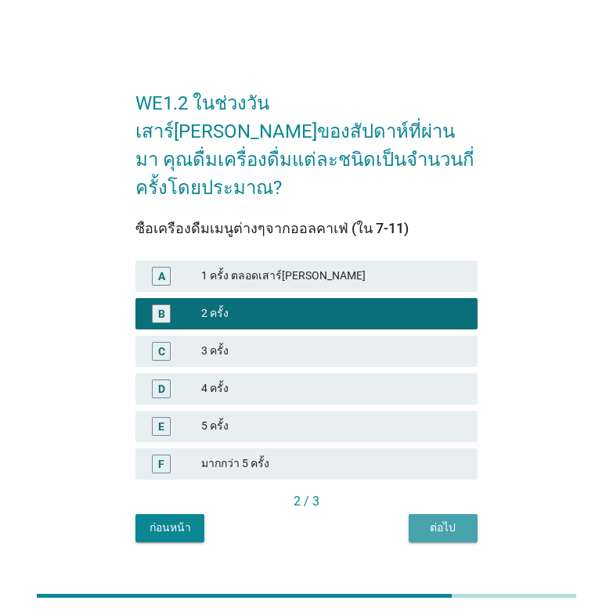
click at [445, 520] on div "ต่อไป" at bounding box center [443, 527] width 44 height 16
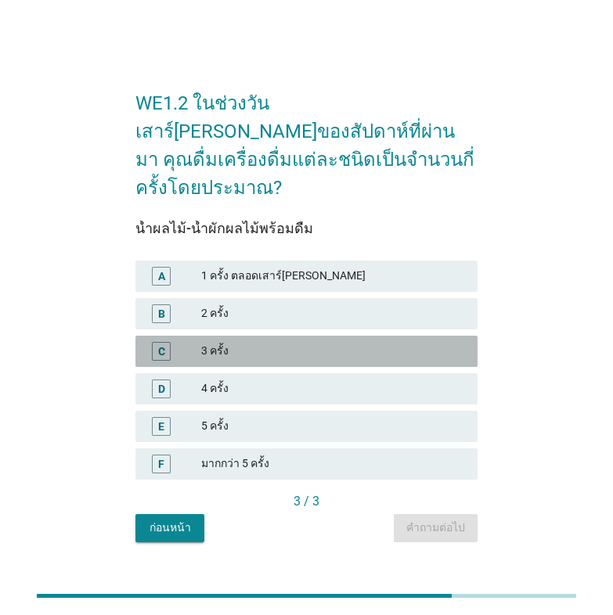
click at [240, 342] on div "3 ครั้ง" at bounding box center [333, 351] width 264 height 19
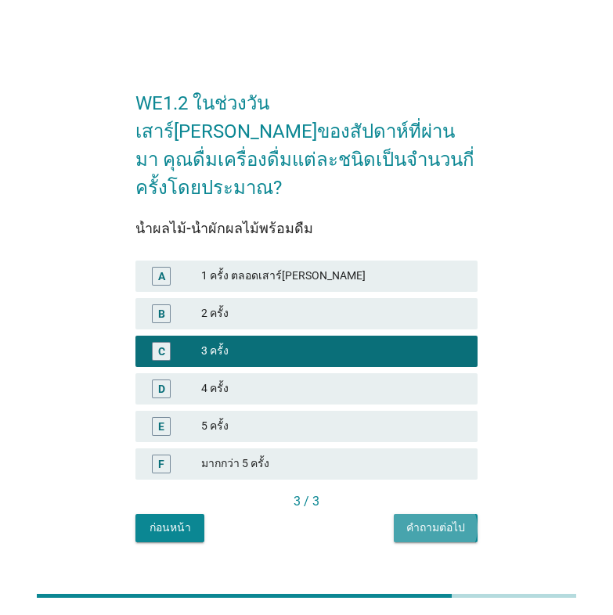
click at [438, 519] on div "คำถามต่อไป" at bounding box center [435, 527] width 59 height 16
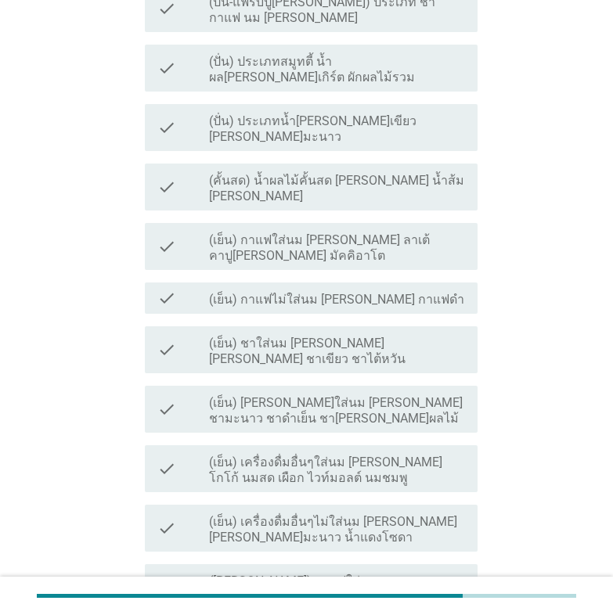
scroll to position [261, 0]
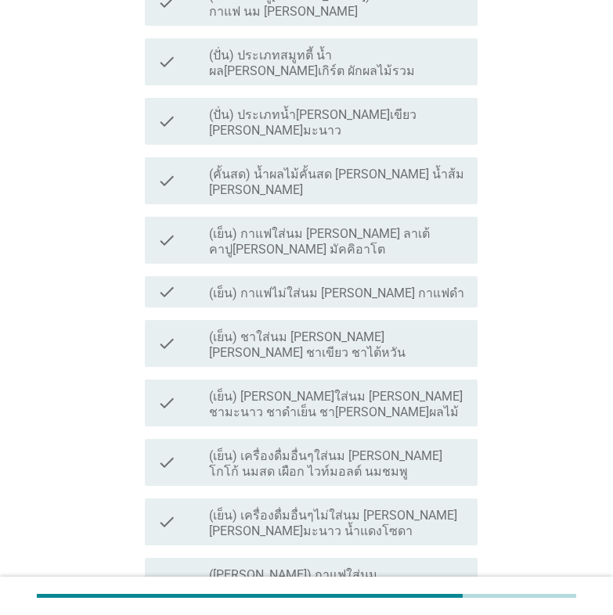
click at [235, 286] on label "(เย็น) กาแฟไม่ใส่นม [PERSON_NAME] กาแฟดำ" at bounding box center [336, 294] width 255 height 16
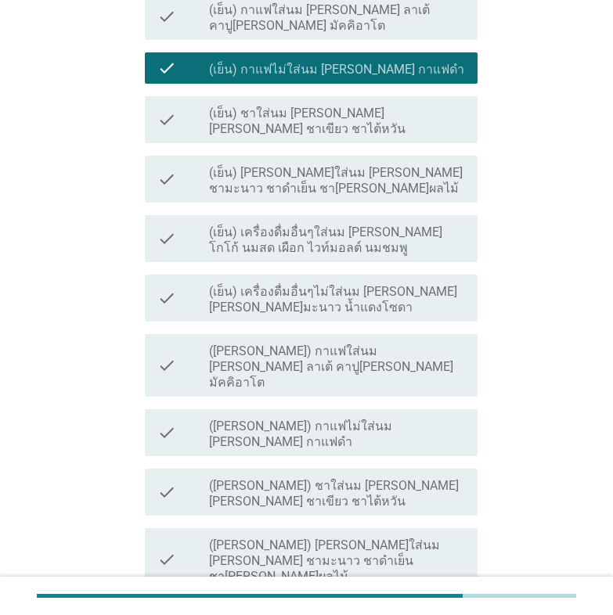
scroll to position [522, 0]
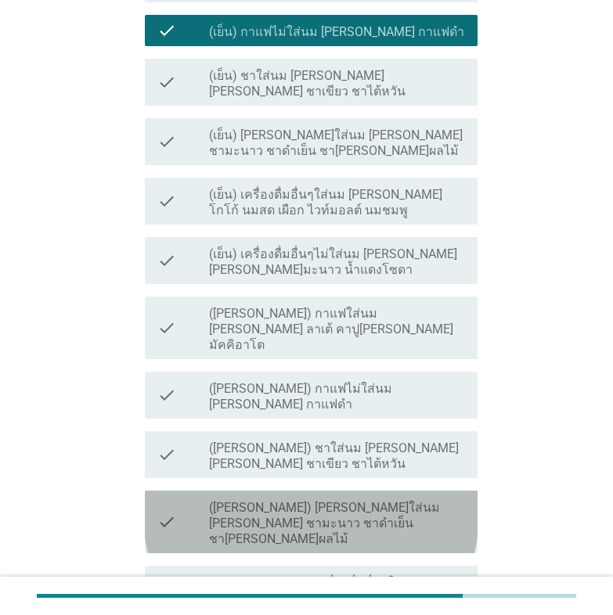
click at [289, 500] on label "([PERSON_NAME]) [PERSON_NAME]ใส่นม [PERSON_NAME] ชามะนาว ชาดำเย็น ชา[PERSON_NAM…" at bounding box center [337, 523] width 256 height 47
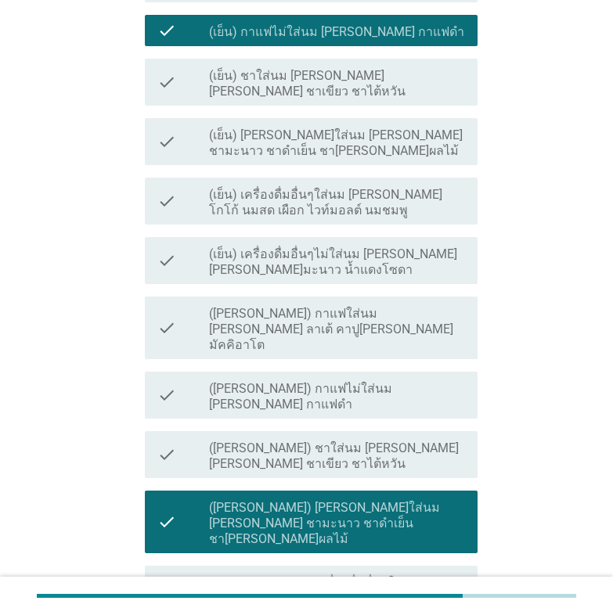
scroll to position [606, 0]
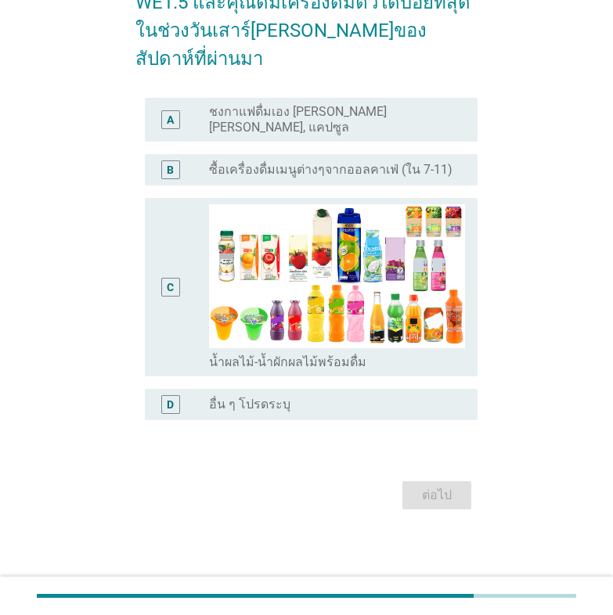
scroll to position [0, 0]
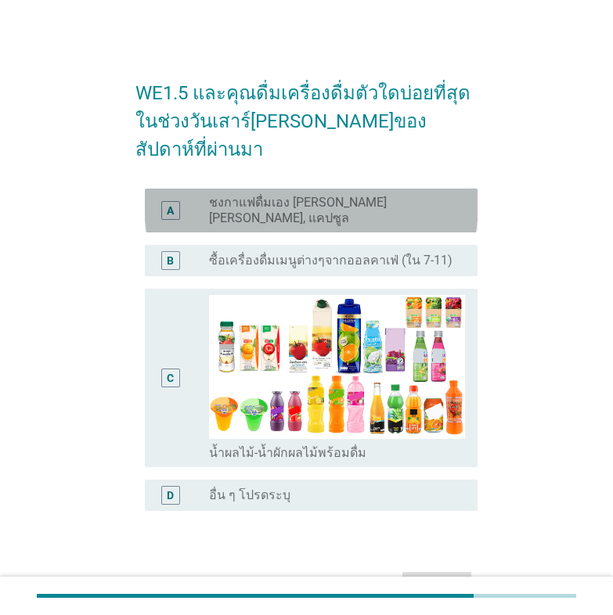
click at [224, 195] on label "ชงกาแฟดื่มเอง [PERSON_NAME] [PERSON_NAME], แคปซูล" at bounding box center [330, 210] width 243 height 31
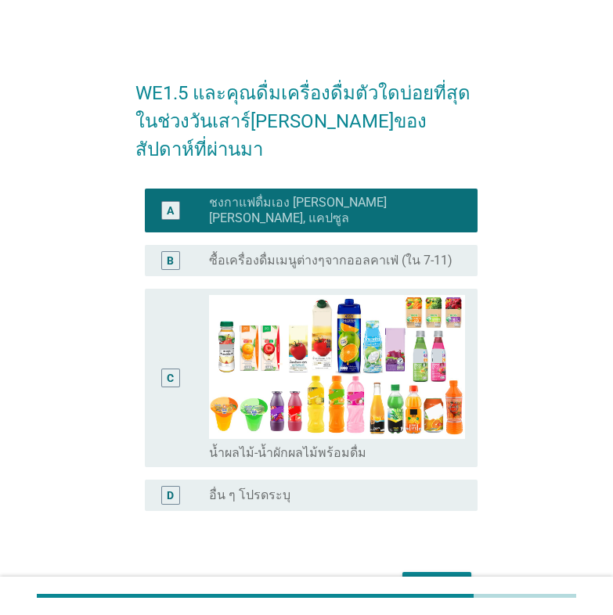
click at [221, 253] on label "ซื้อเครื่องดื่มเมนูต่างๆจากออลคาเฟ่ (ใน 7-11)" at bounding box center [330, 261] width 243 height 16
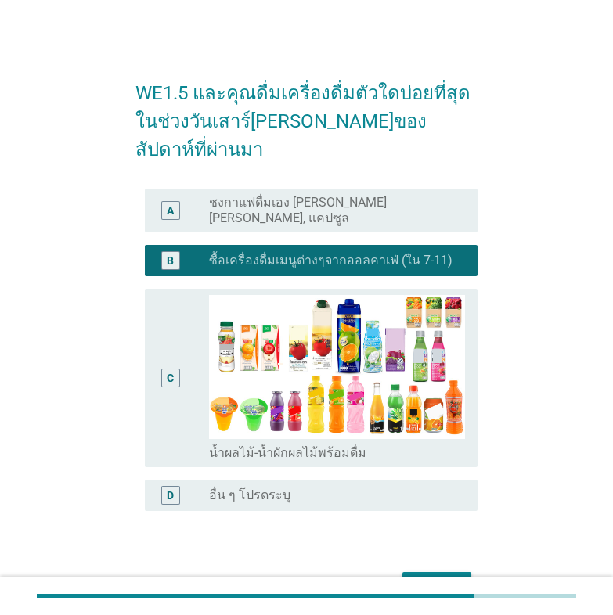
click at [254, 195] on label "ชงกาแฟดื่มเอง [PERSON_NAME] [PERSON_NAME], แคปซูล" at bounding box center [330, 210] width 243 height 31
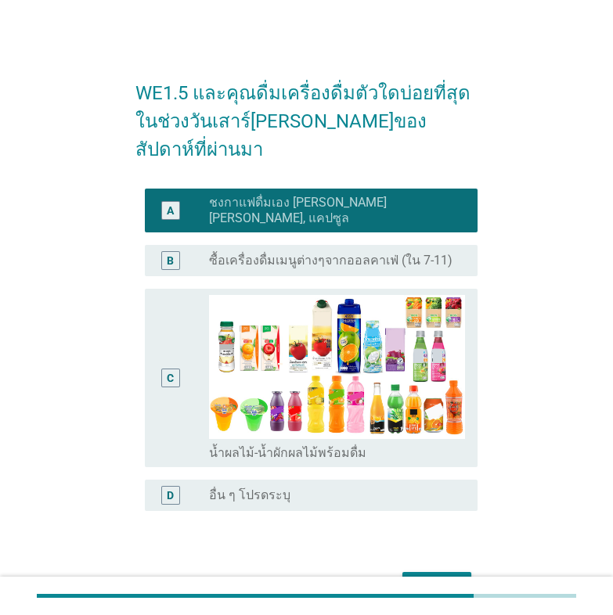
click at [431, 572] on button "ต่อไป" at bounding box center [436, 586] width 69 height 28
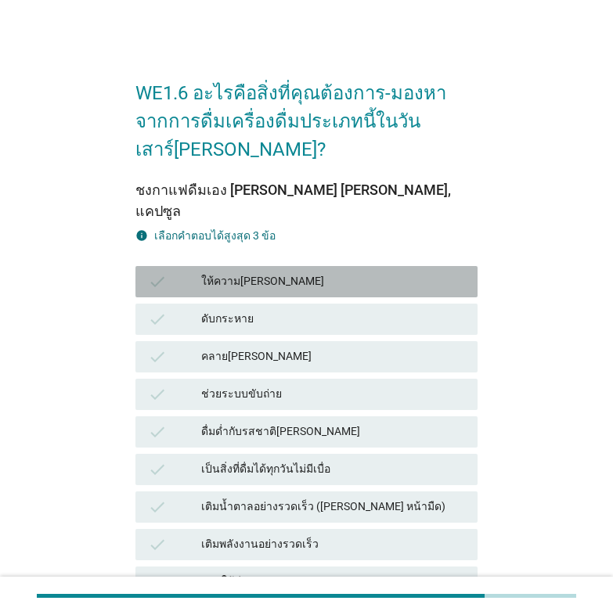
click at [251, 272] on div "ให้ความ[PERSON_NAME]" at bounding box center [333, 281] width 264 height 19
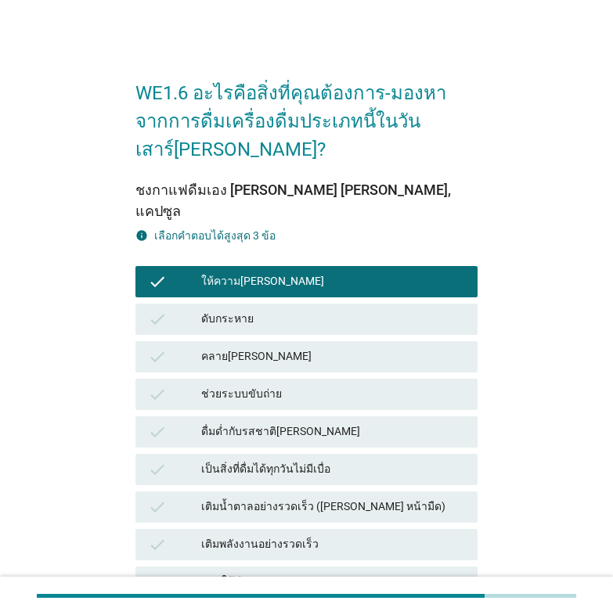
click at [246, 310] on div "ดับกระหาย" at bounding box center [333, 319] width 264 height 19
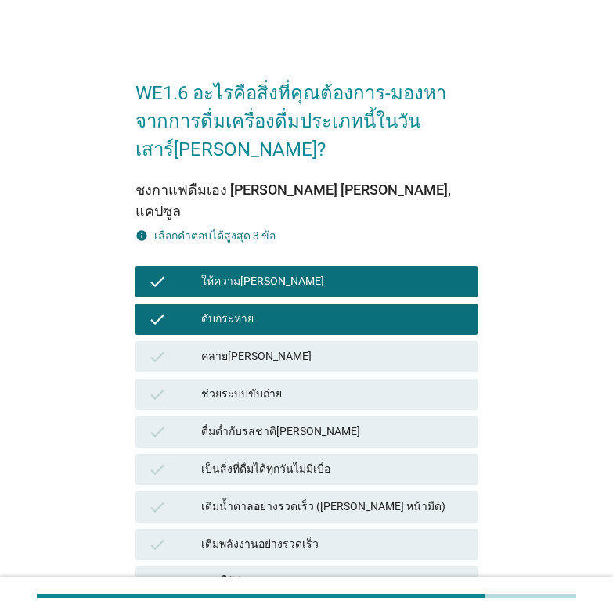
click at [250, 347] on div "คลาย[PERSON_NAME]" at bounding box center [333, 356] width 264 height 19
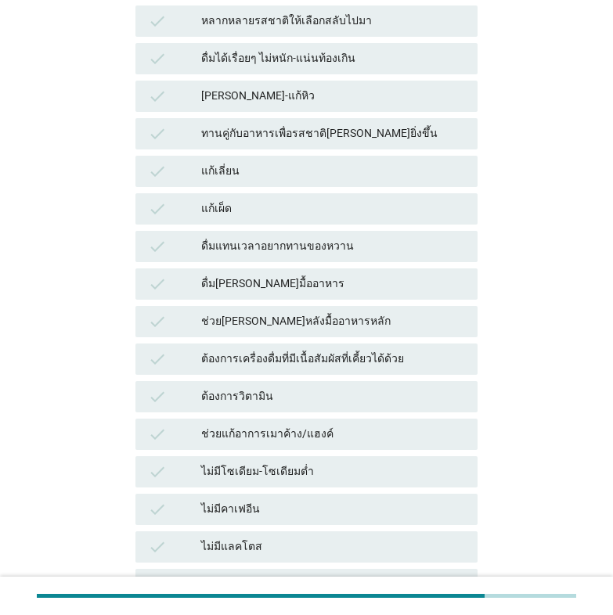
scroll to position [1021, 0]
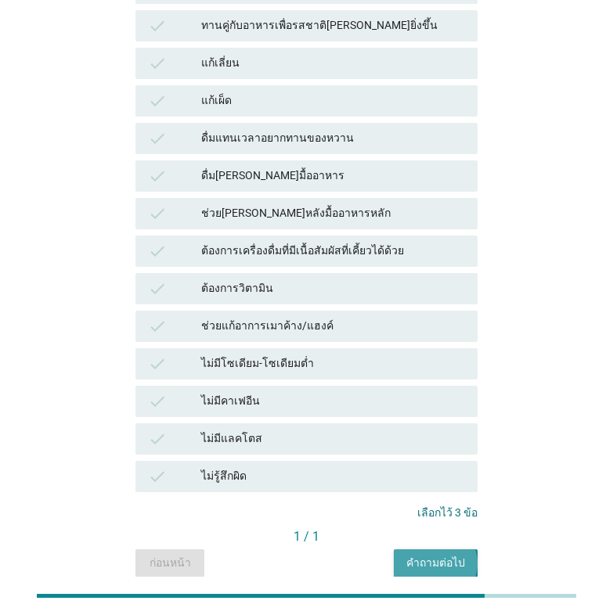
click at [435, 555] on div "คำถามต่อไป" at bounding box center [435, 563] width 59 height 16
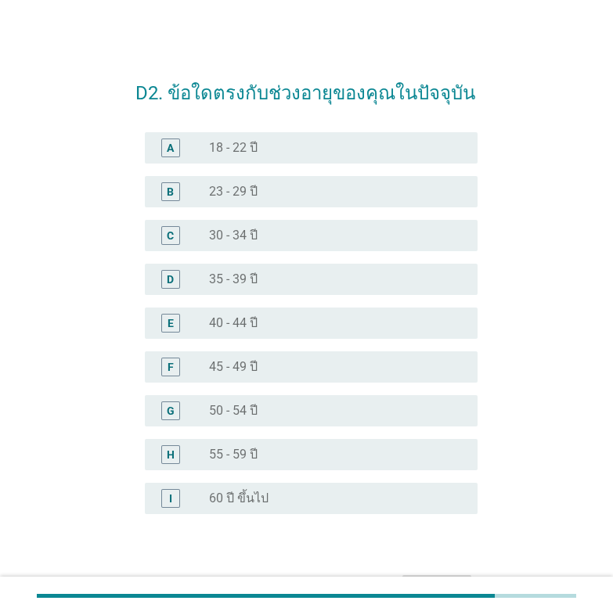
scroll to position [94, 0]
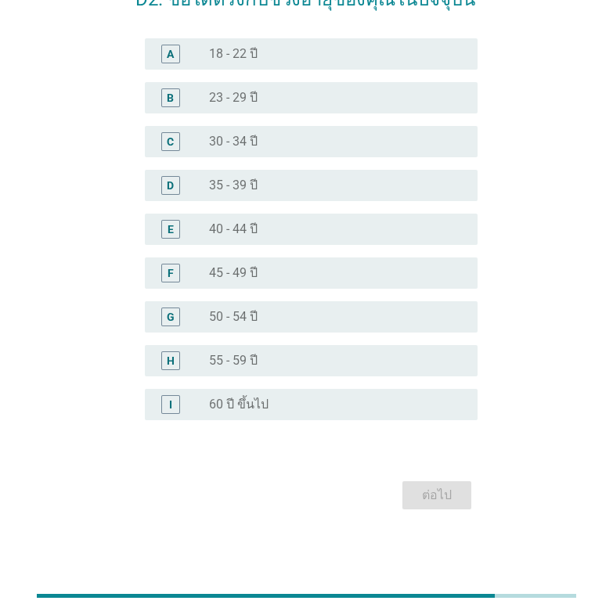
click at [215, 358] on label "55 - 59 ปี" at bounding box center [233, 361] width 49 height 16
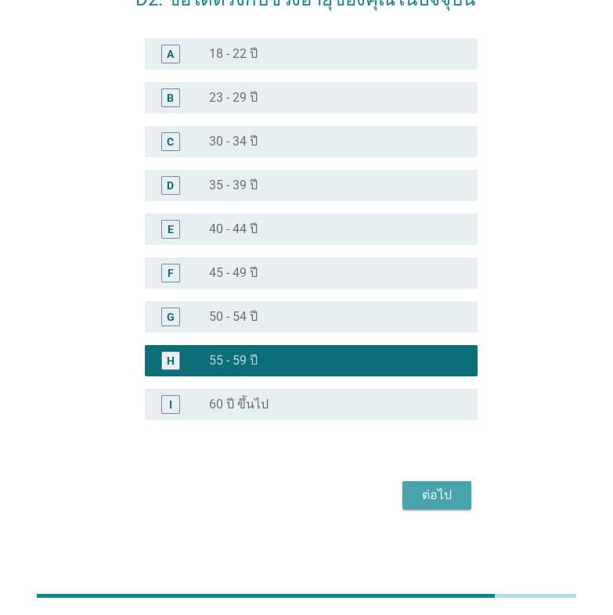
click at [417, 488] on div "ต่อไป" at bounding box center [437, 495] width 44 height 19
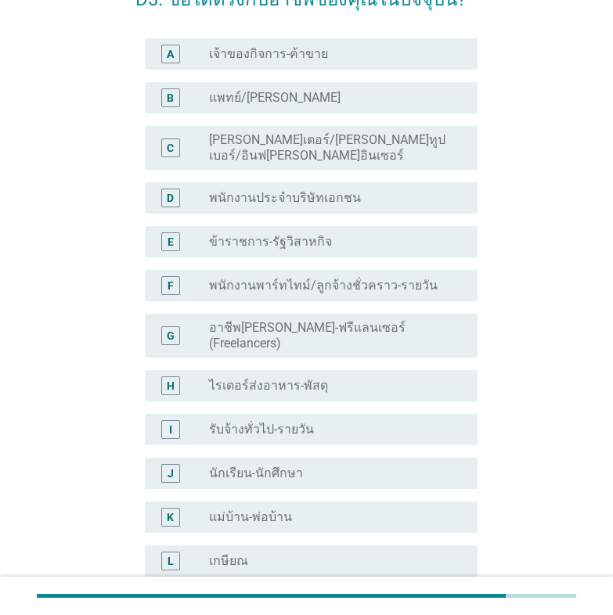
scroll to position [0, 0]
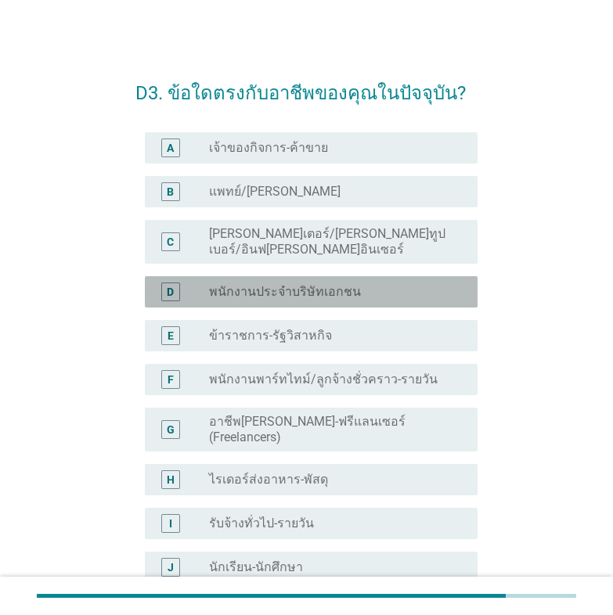
click at [239, 286] on label "พนักงานประจำบริษัทเอกชน" at bounding box center [285, 292] width 152 height 16
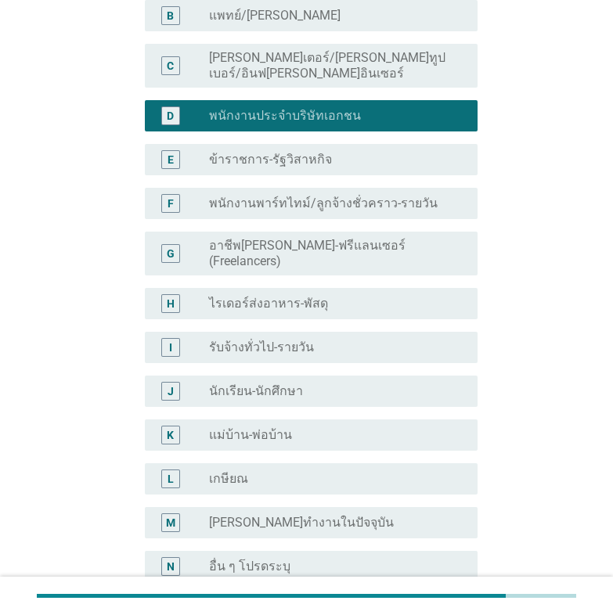
scroll to position [313, 0]
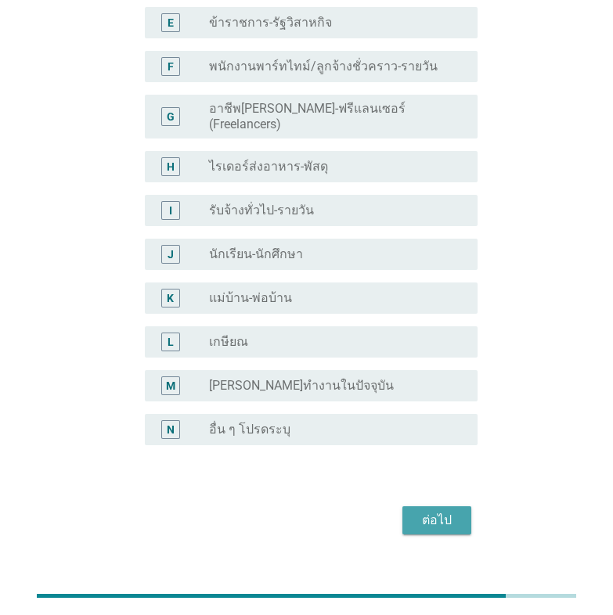
click at [455, 511] on div "ต่อไป" at bounding box center [437, 520] width 44 height 19
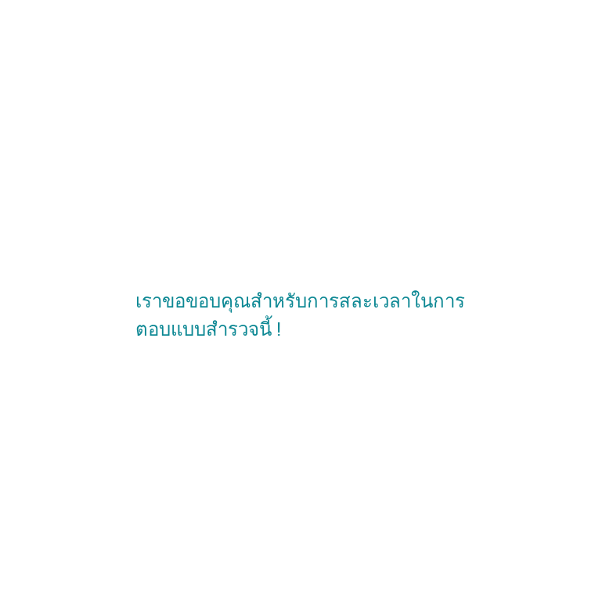
scroll to position [0, 0]
